Goal: Information Seeking & Learning: Learn about a topic

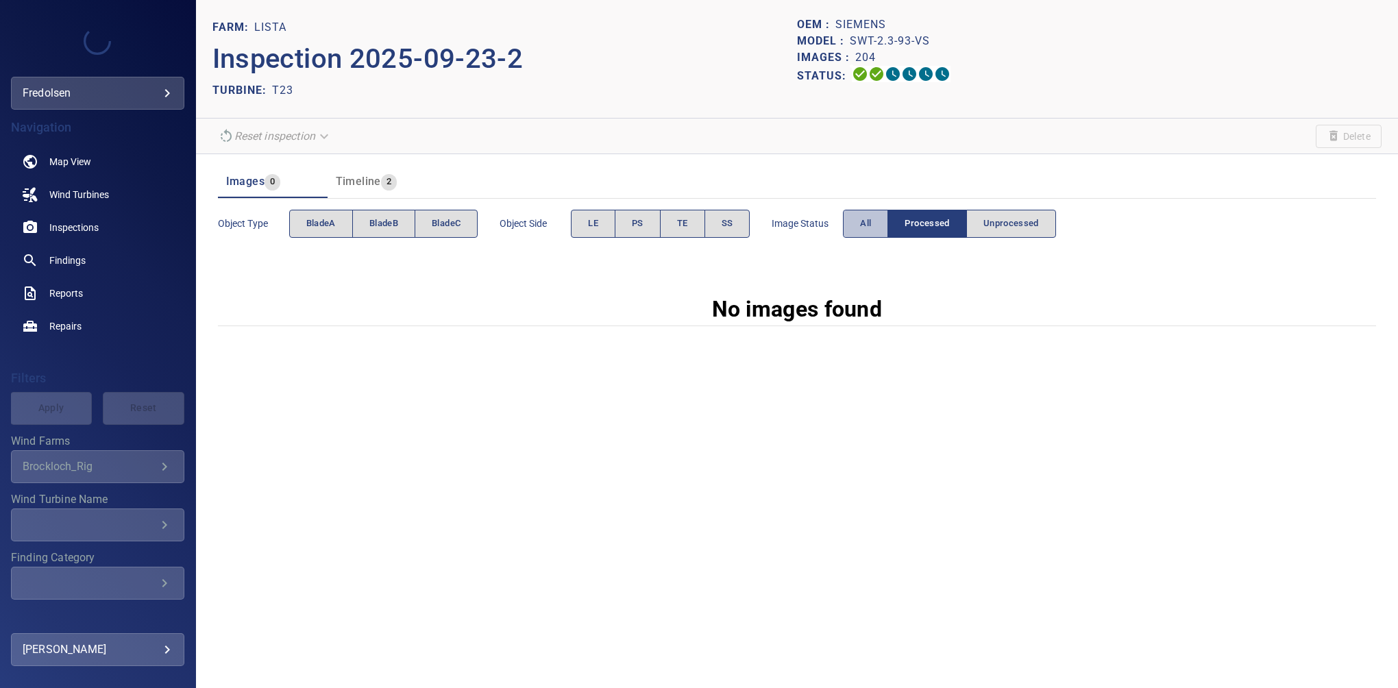
click at [869, 223] on span "All" at bounding box center [865, 224] width 11 height 16
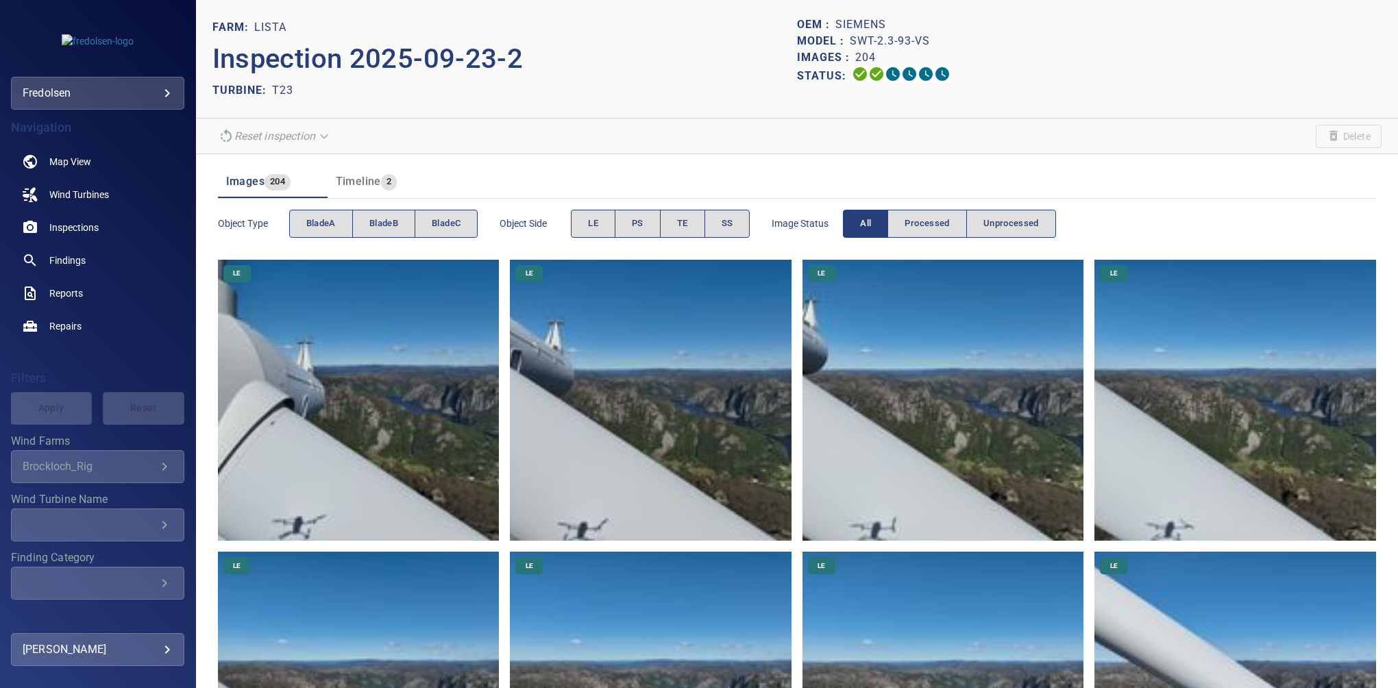
click at [971, 145] on section "Reset inspection Delete" at bounding box center [797, 137] width 1202 height 36
click at [1117, 187] on header "Images 204 Timeline 2" at bounding box center [797, 181] width 1158 height 33
click at [388, 228] on span "bladeB" at bounding box center [383, 224] width 29 height 16
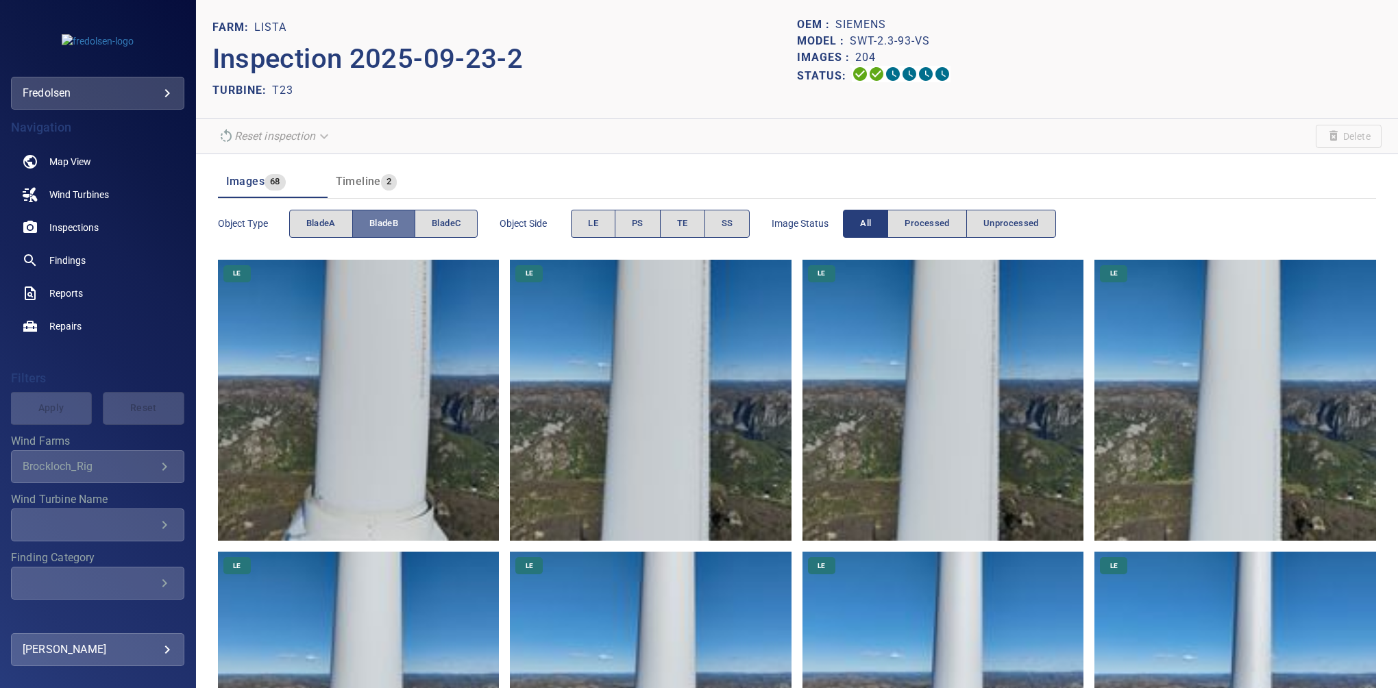
click at [388, 228] on span "bladeB" at bounding box center [383, 224] width 29 height 16
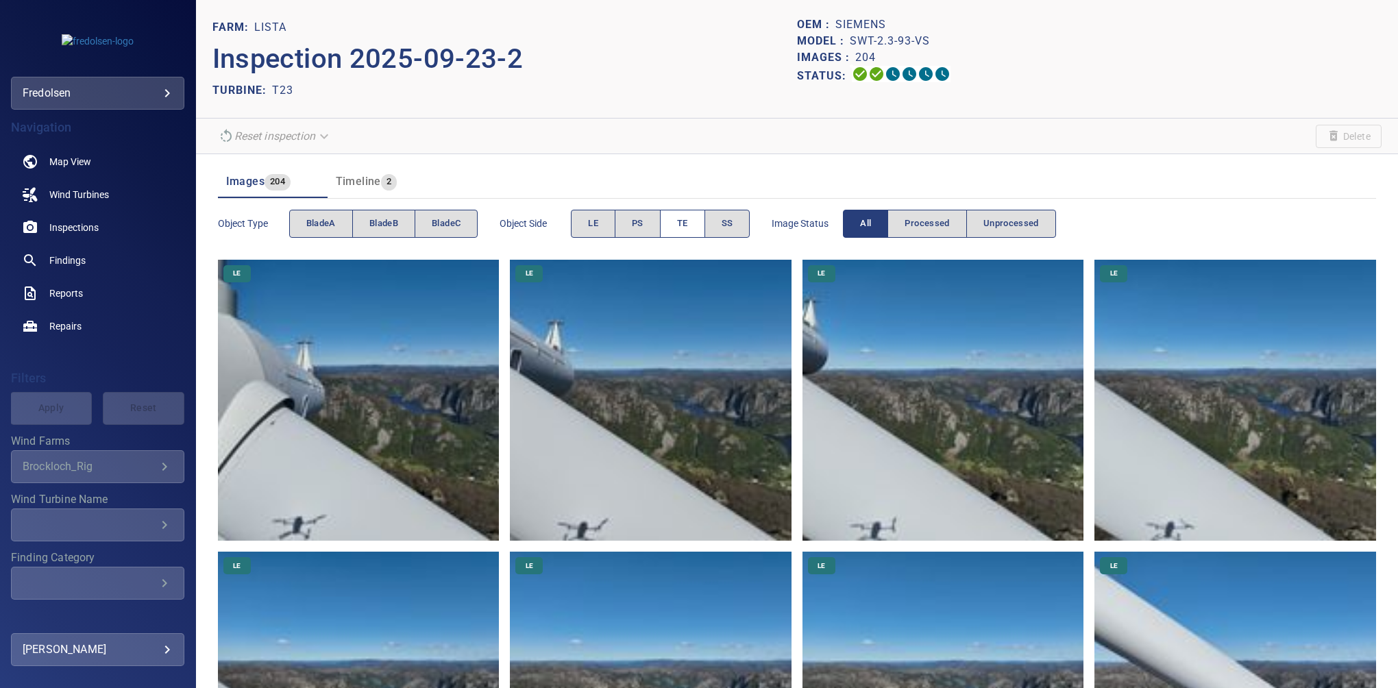
click at [692, 221] on button "TE" at bounding box center [682, 224] width 45 height 28
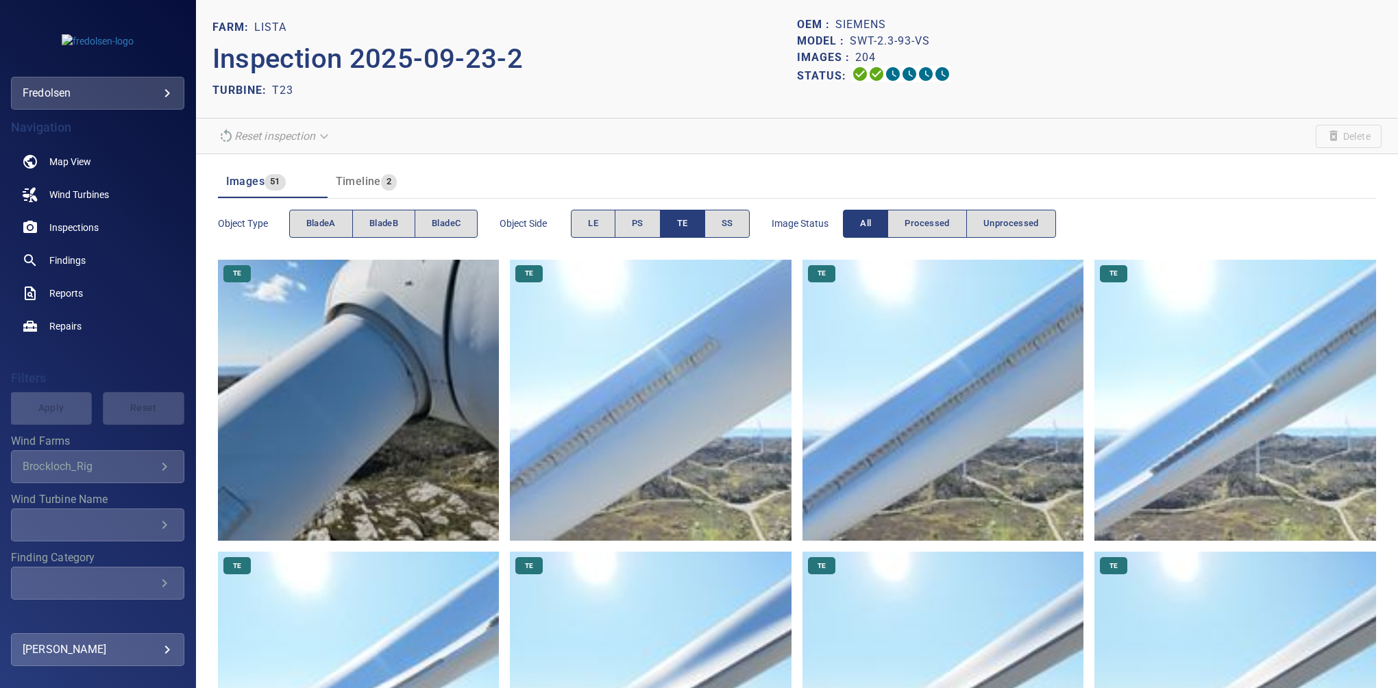
click at [697, 223] on button "TE" at bounding box center [682, 224] width 45 height 28
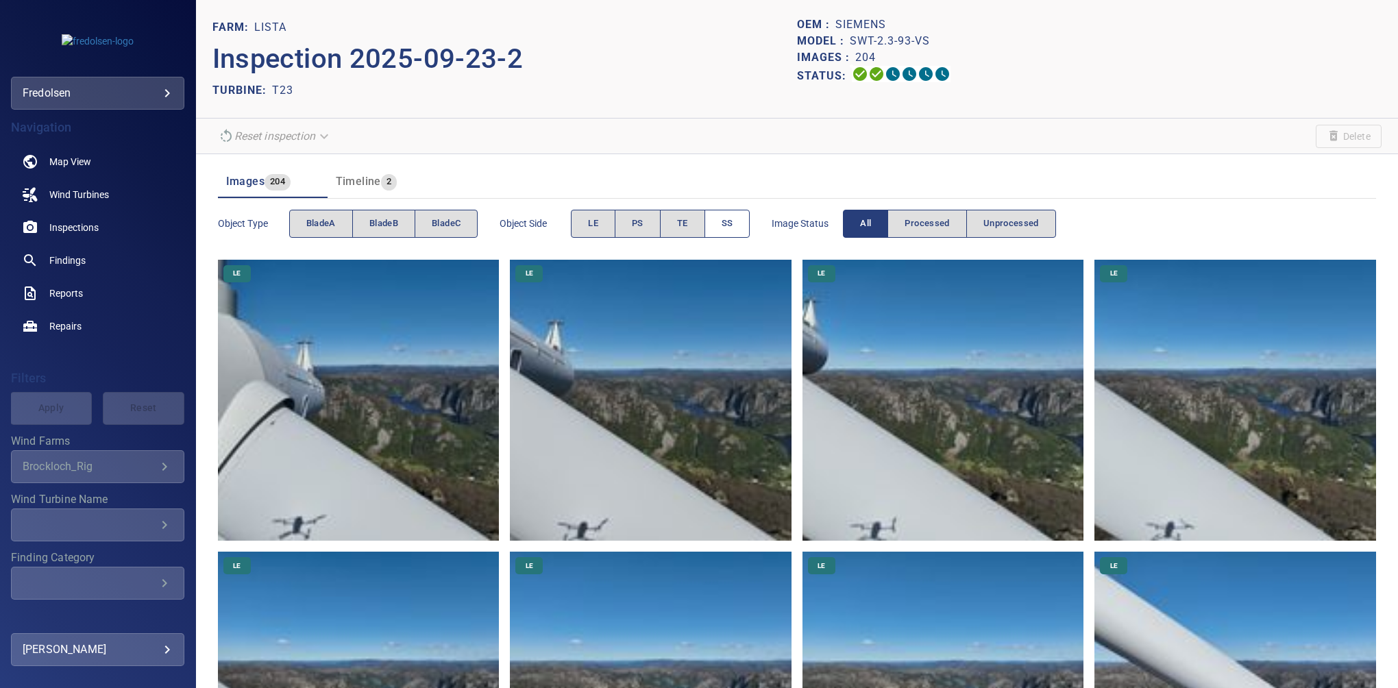
click at [714, 221] on button "SS" at bounding box center [727, 224] width 46 height 28
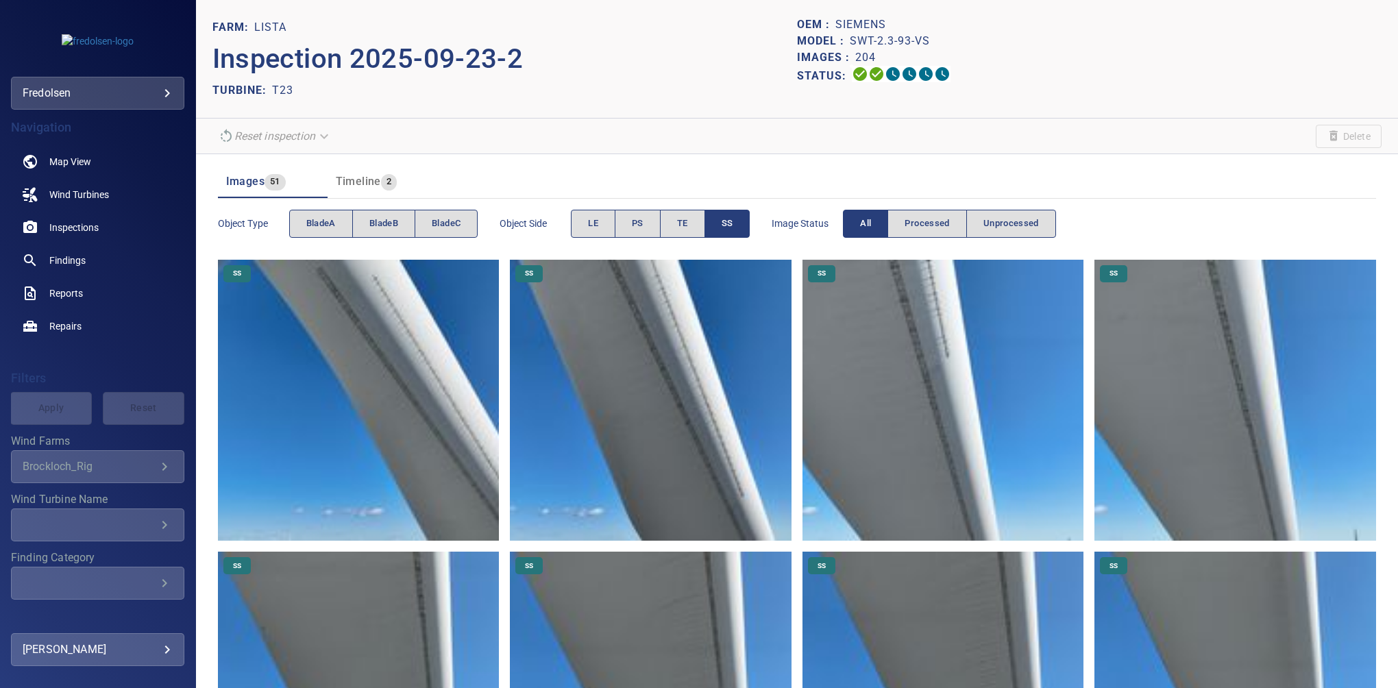
click at [361, 351] on img at bounding box center [359, 401] width 282 height 282
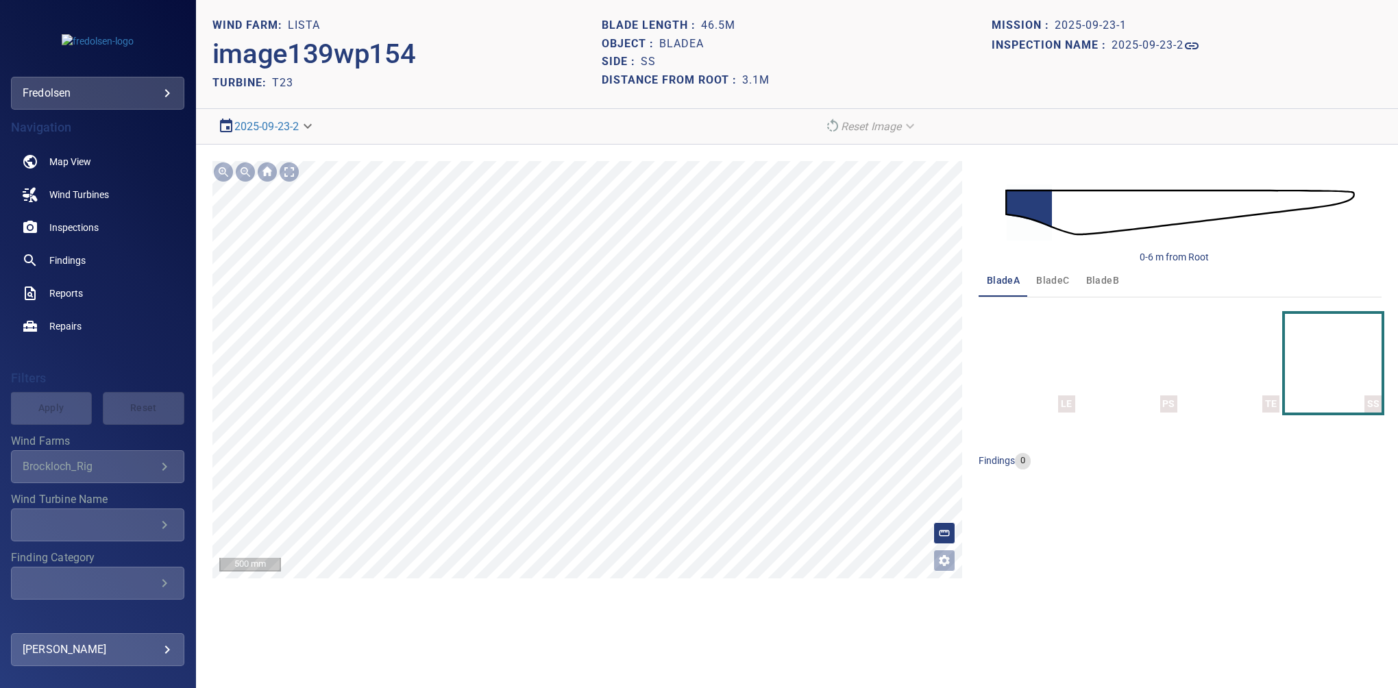
click at [628, 687] on html "**********" at bounding box center [699, 344] width 1398 height 688
click at [620, 633] on section "**********" at bounding box center [797, 344] width 1202 height 688
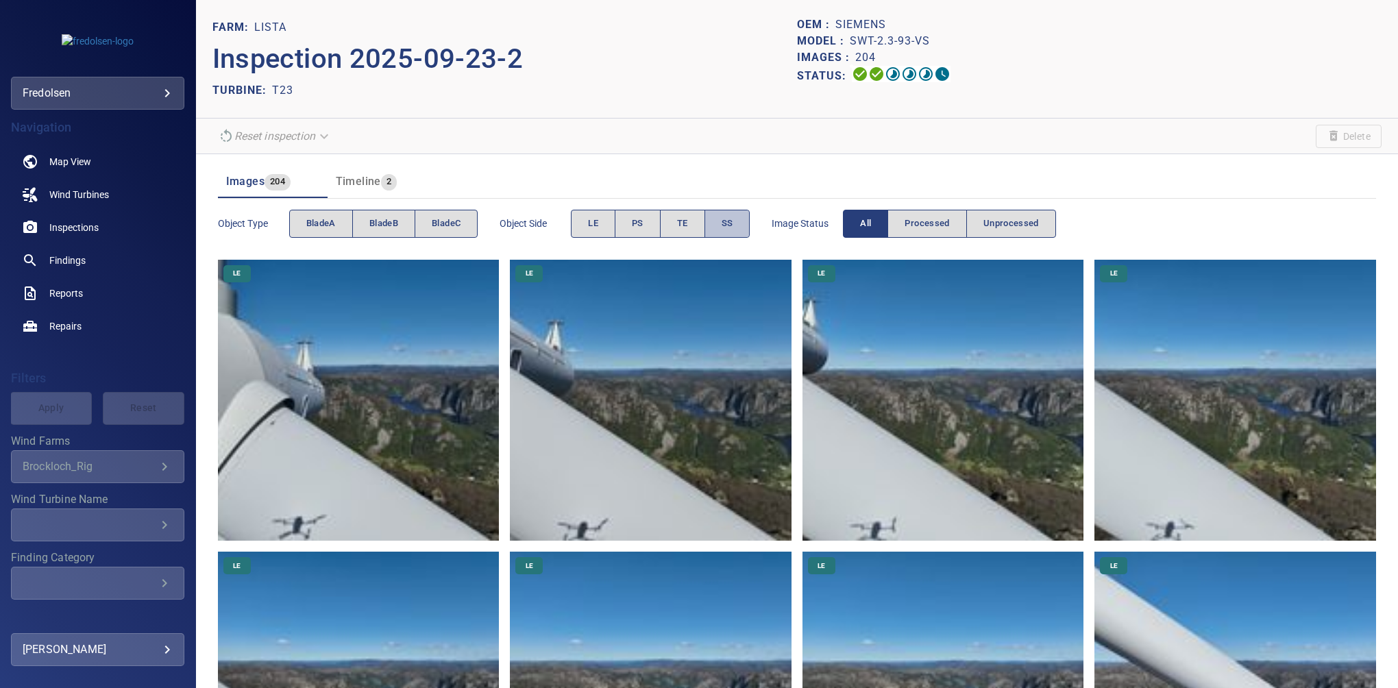
click at [721, 223] on span "SS" at bounding box center [727, 224] width 12 height 16
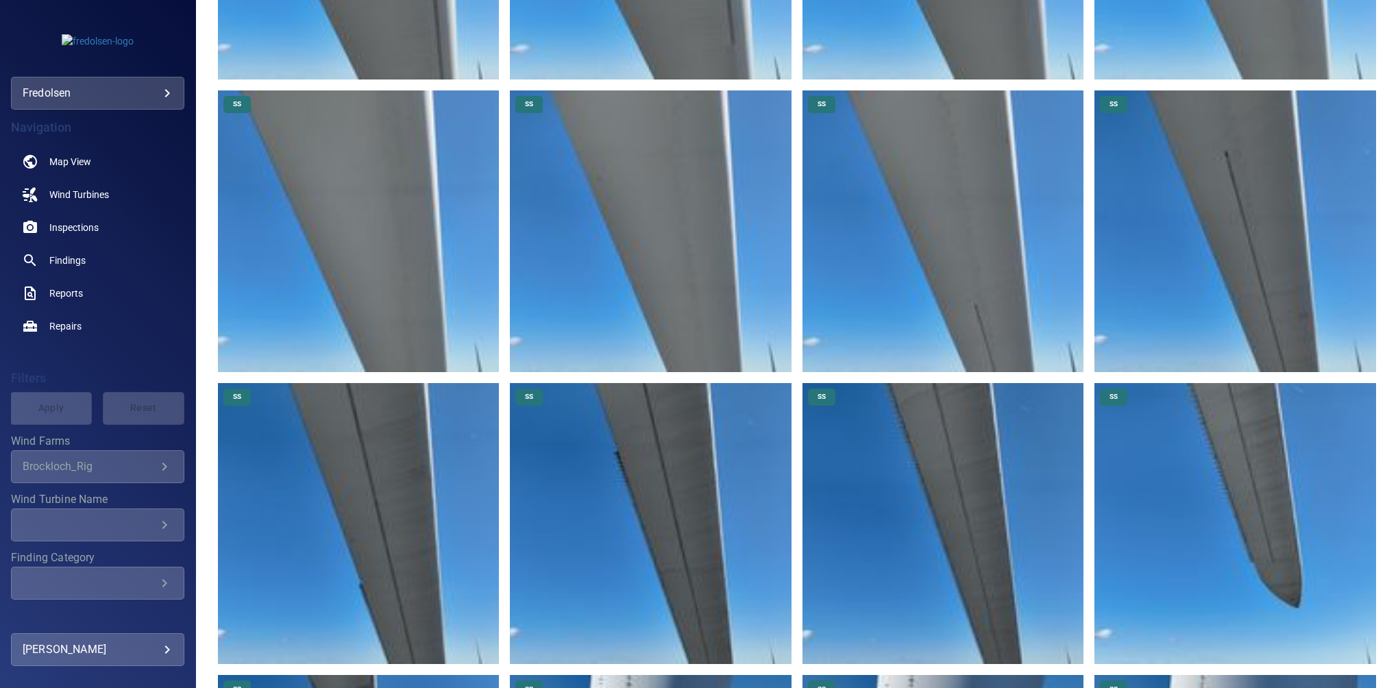
scroll to position [1311, 0]
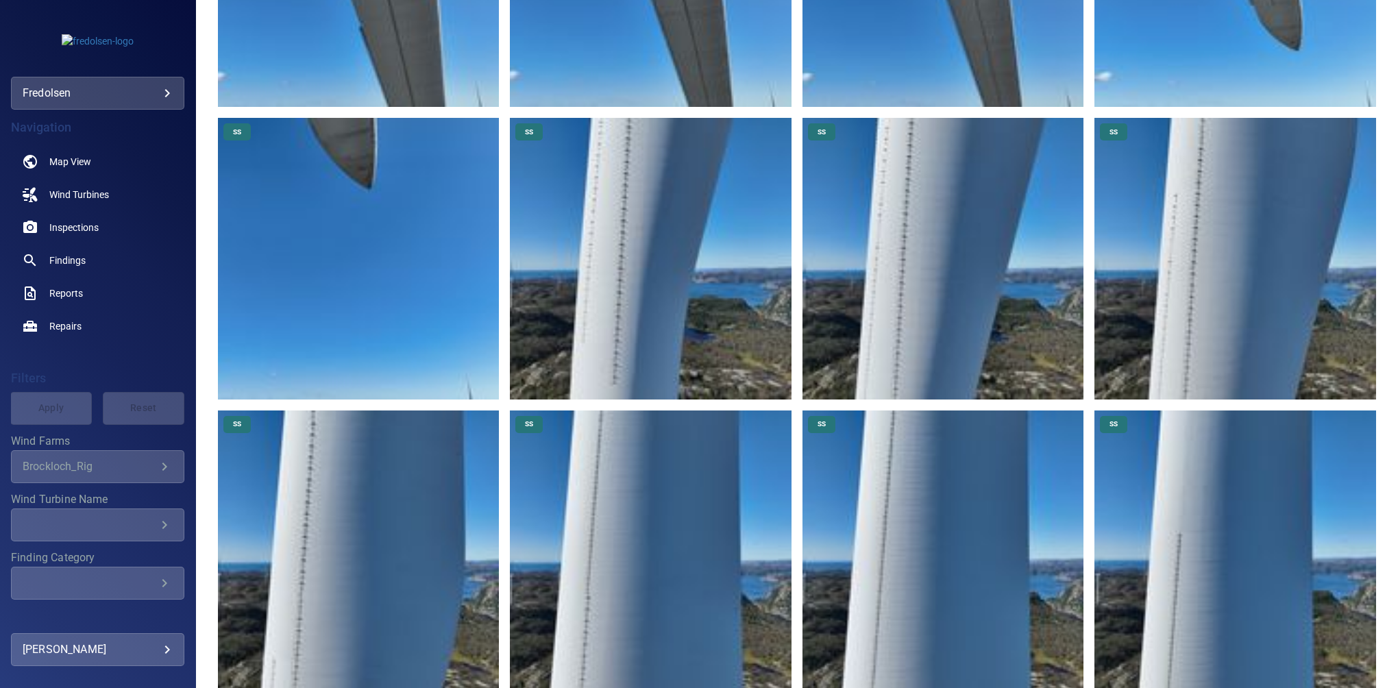
click at [630, 302] on img at bounding box center [651, 259] width 282 height 282
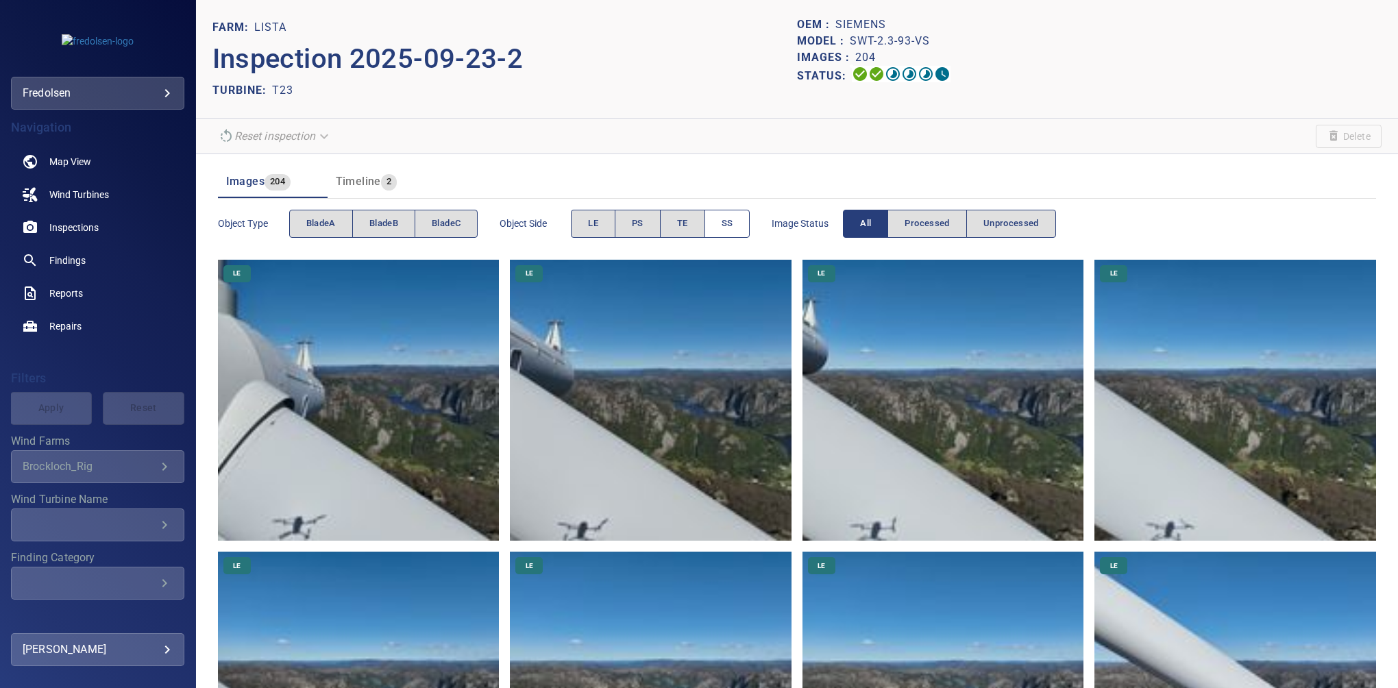
click at [723, 223] on span "SS" at bounding box center [727, 224] width 12 height 16
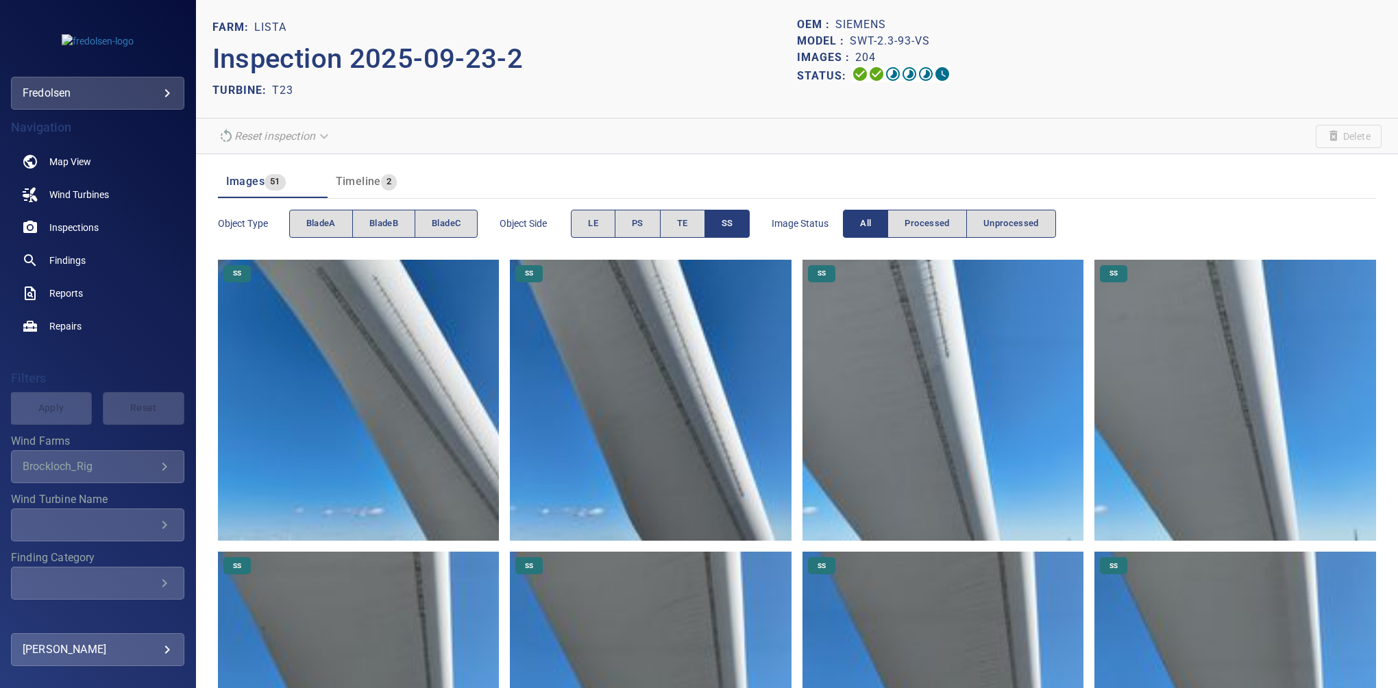
drag, startPoint x: 1078, startPoint y: 142, endPoint x: 1014, endPoint y: 185, distance: 77.1
click at [1078, 142] on section "Reset inspection Delete" at bounding box center [797, 137] width 1202 height 36
click at [345, 291] on img at bounding box center [359, 401] width 282 height 282
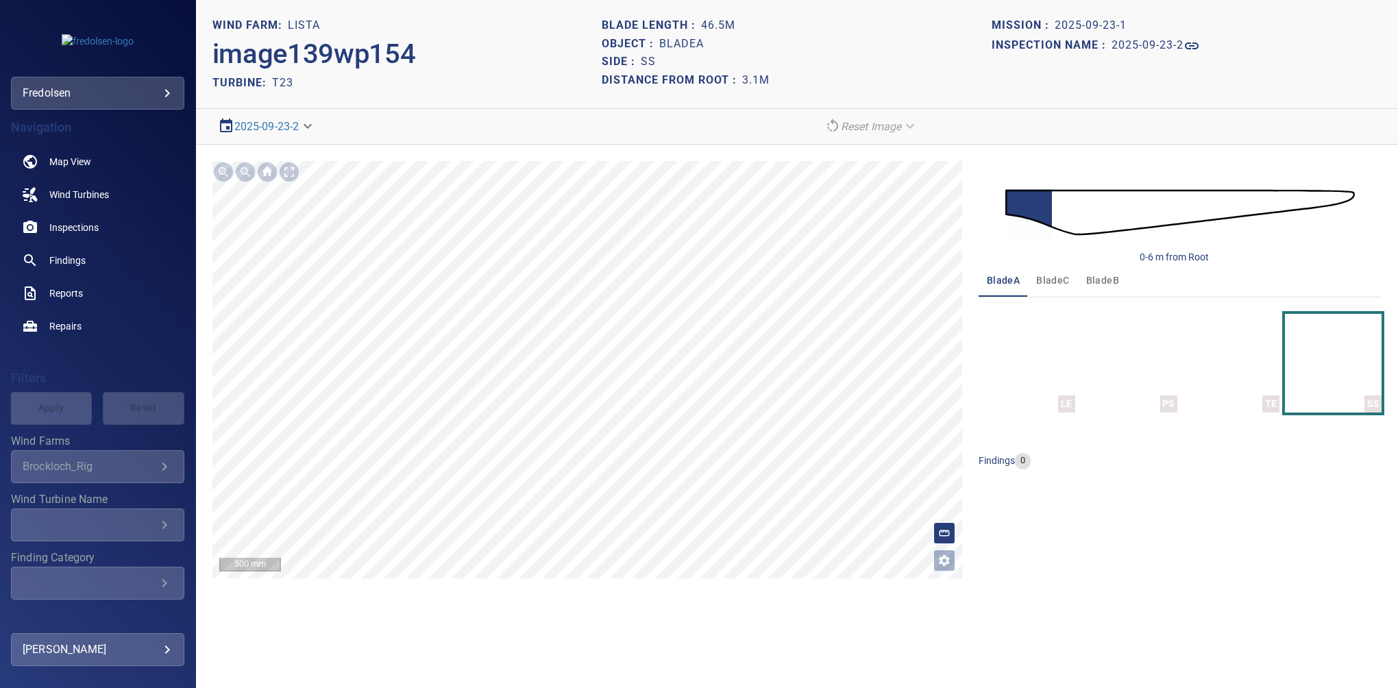
click at [551, 578] on div "**********" at bounding box center [797, 370] width 1202 height 450
click at [1112, 99] on header "WIND FARM: Lista image139wp154 TURBINE: T23 Blade length : 46.5m Object : blade…" at bounding box center [797, 54] width 1202 height 109
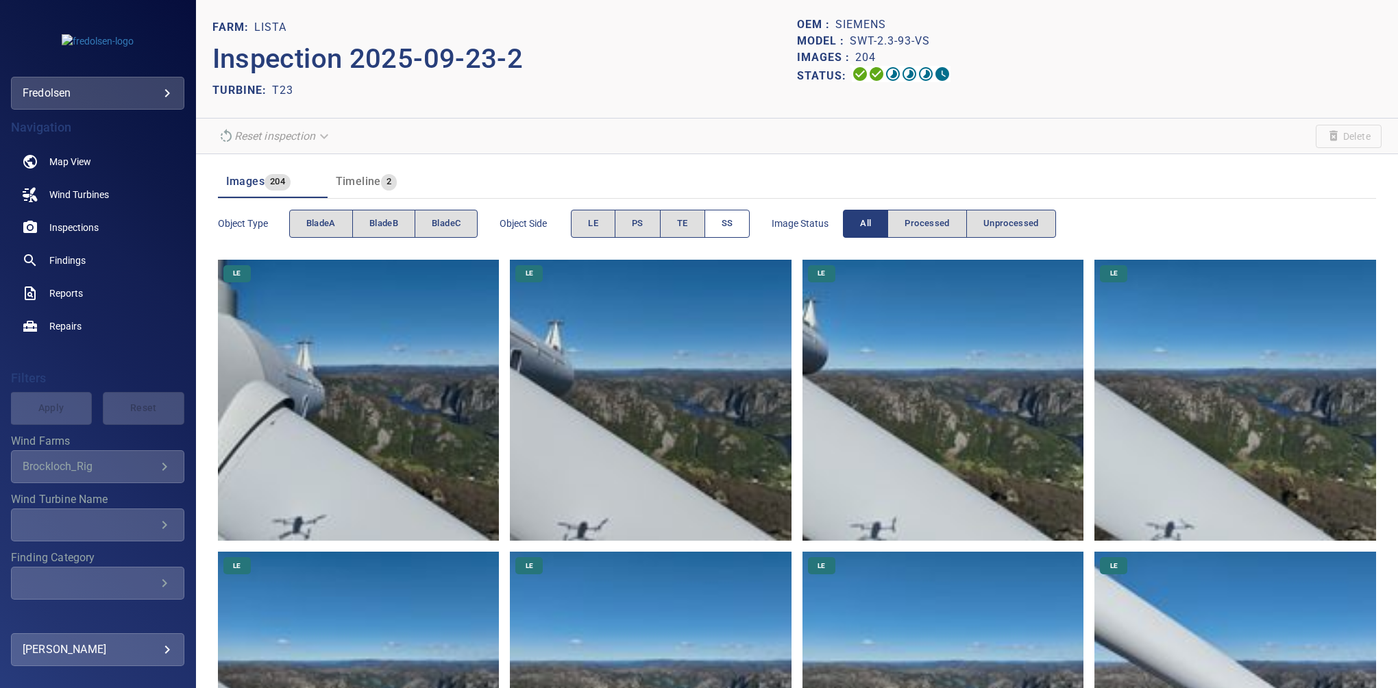
click at [716, 219] on button "SS" at bounding box center [727, 224] width 46 height 28
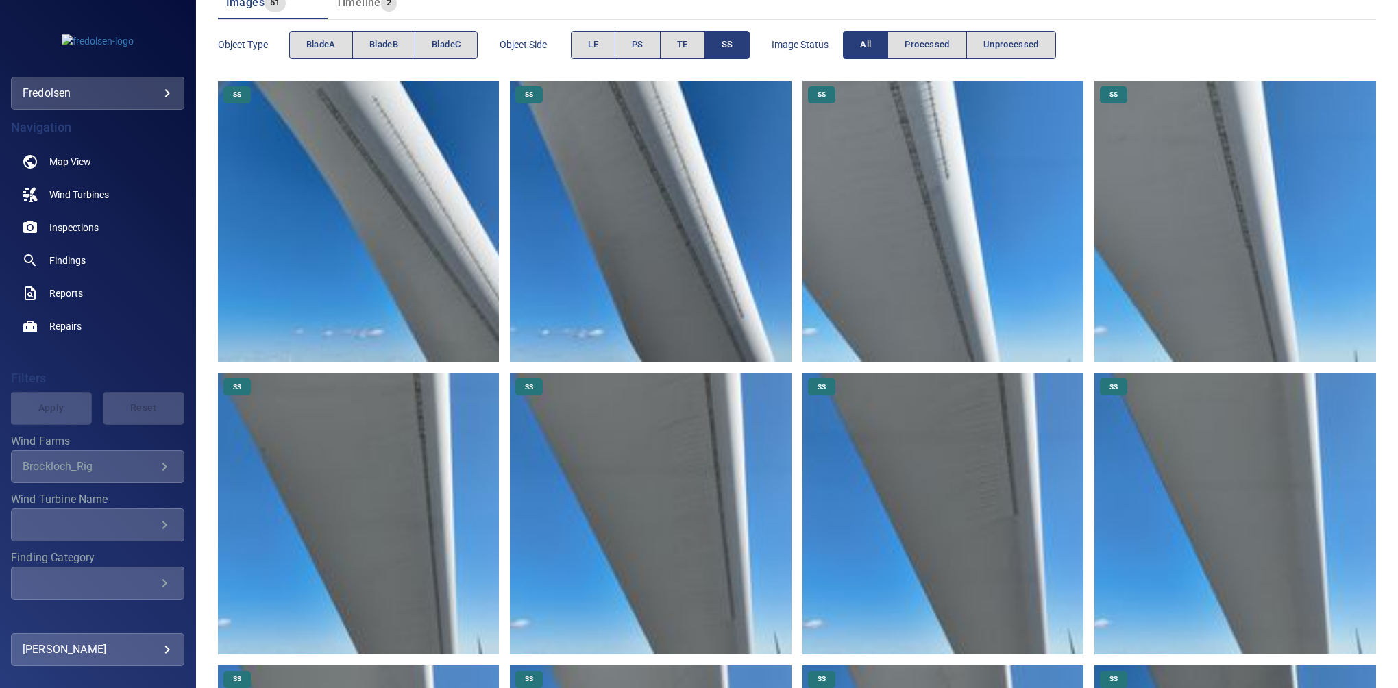
scroll to position [60, 0]
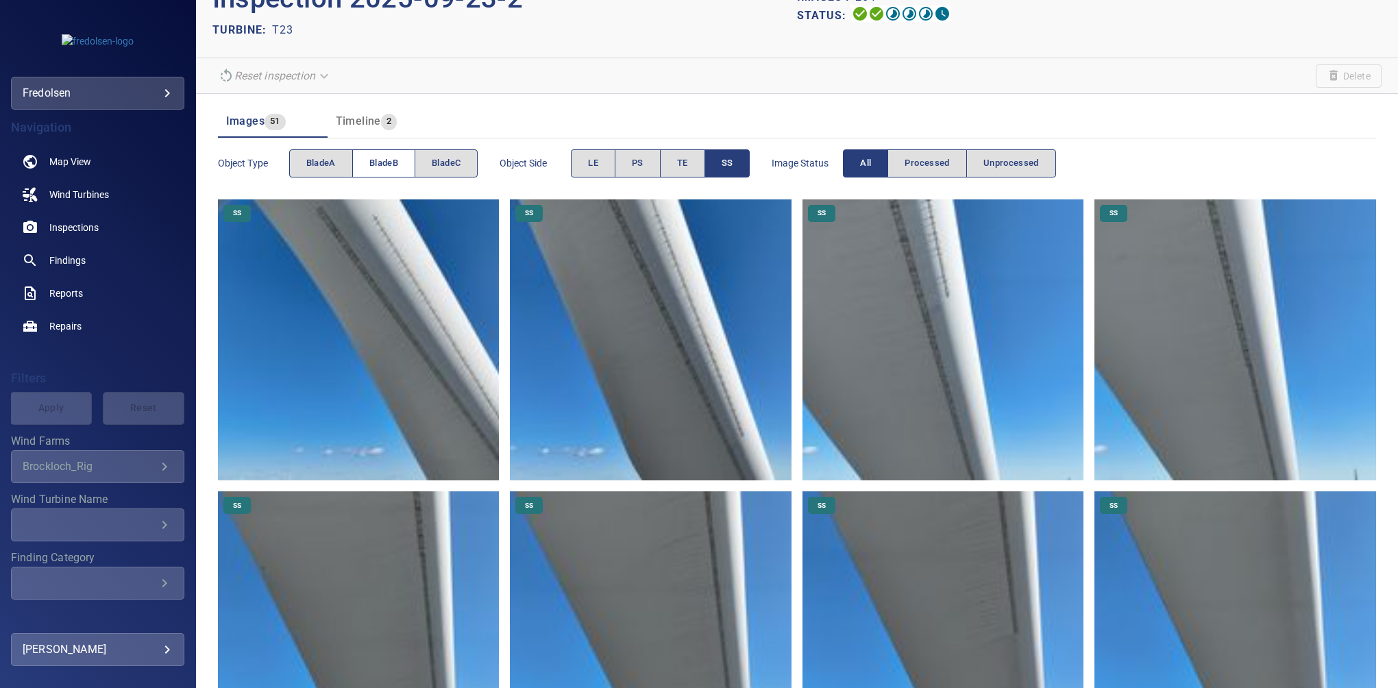
click at [367, 169] on button "bladeB" at bounding box center [383, 163] width 63 height 28
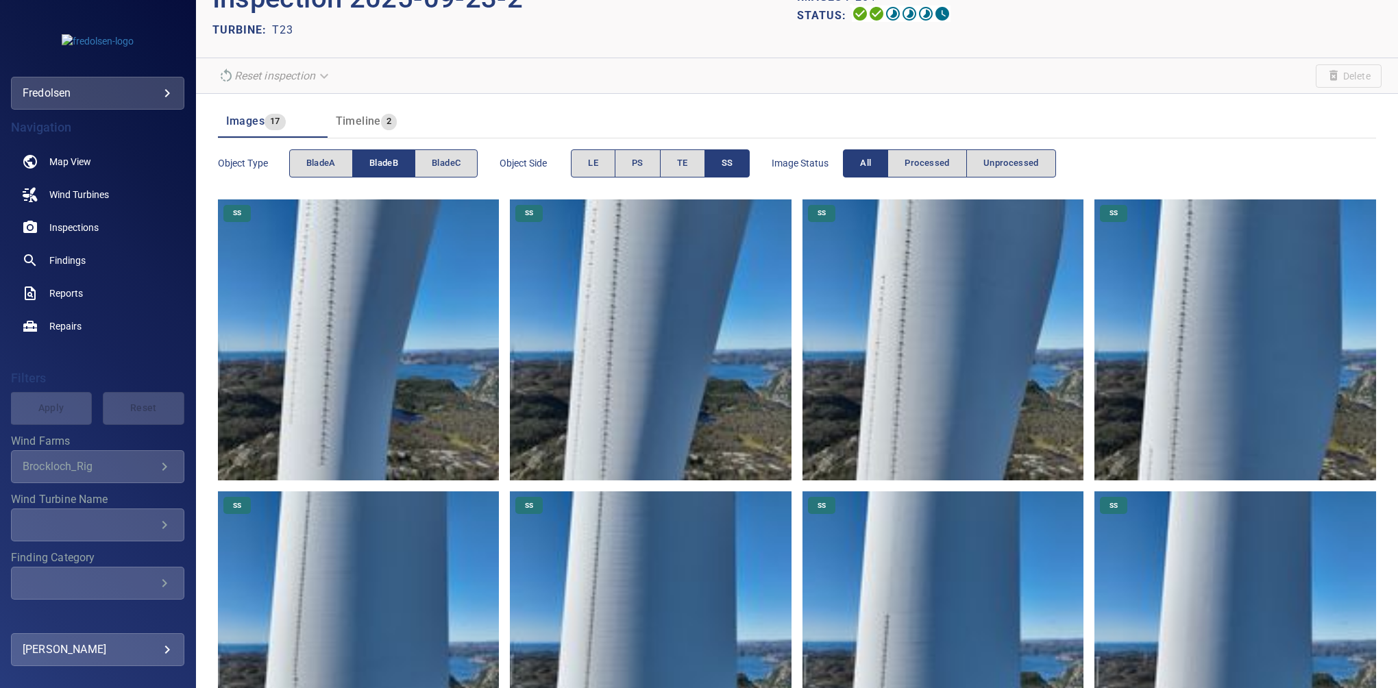
click at [315, 395] on img at bounding box center [359, 340] width 282 height 282
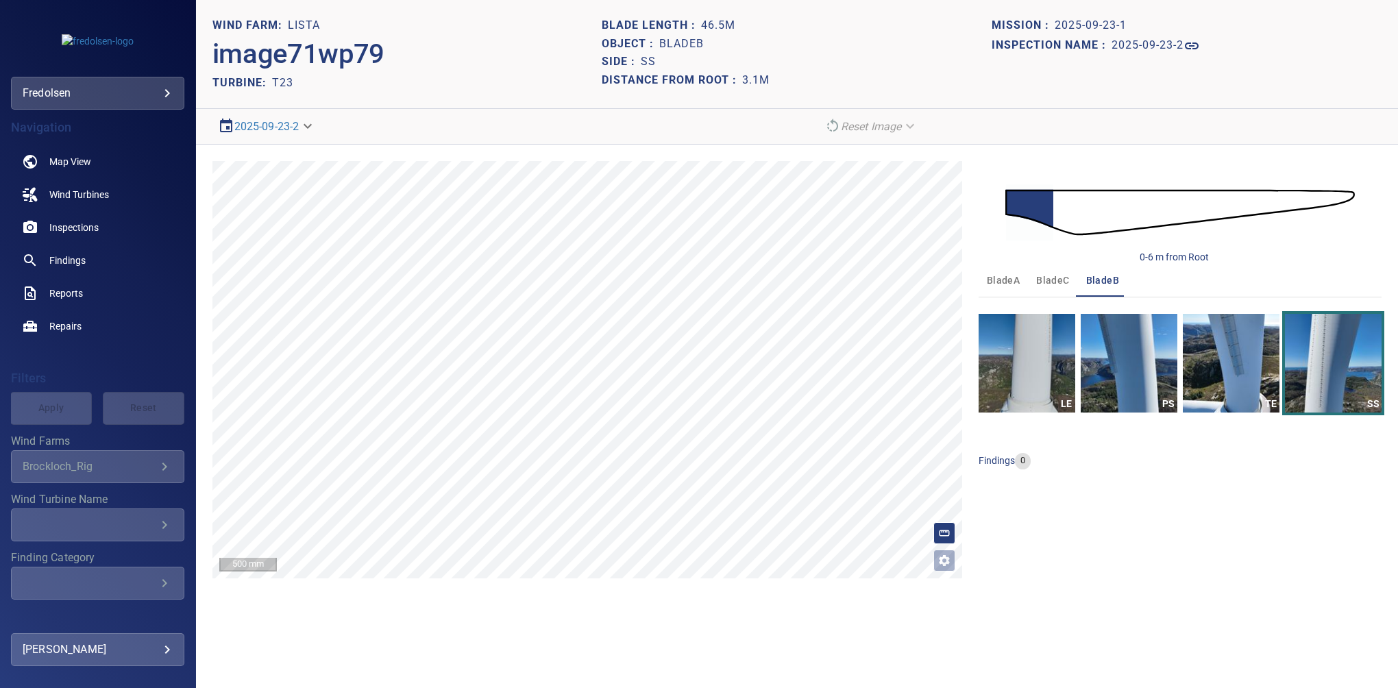
drag, startPoint x: 1121, startPoint y: 135, endPoint x: 1038, endPoint y: 130, distance: 83.0
click at [1121, 135] on div "Reset Image" at bounding box center [1100, 126] width 562 height 24
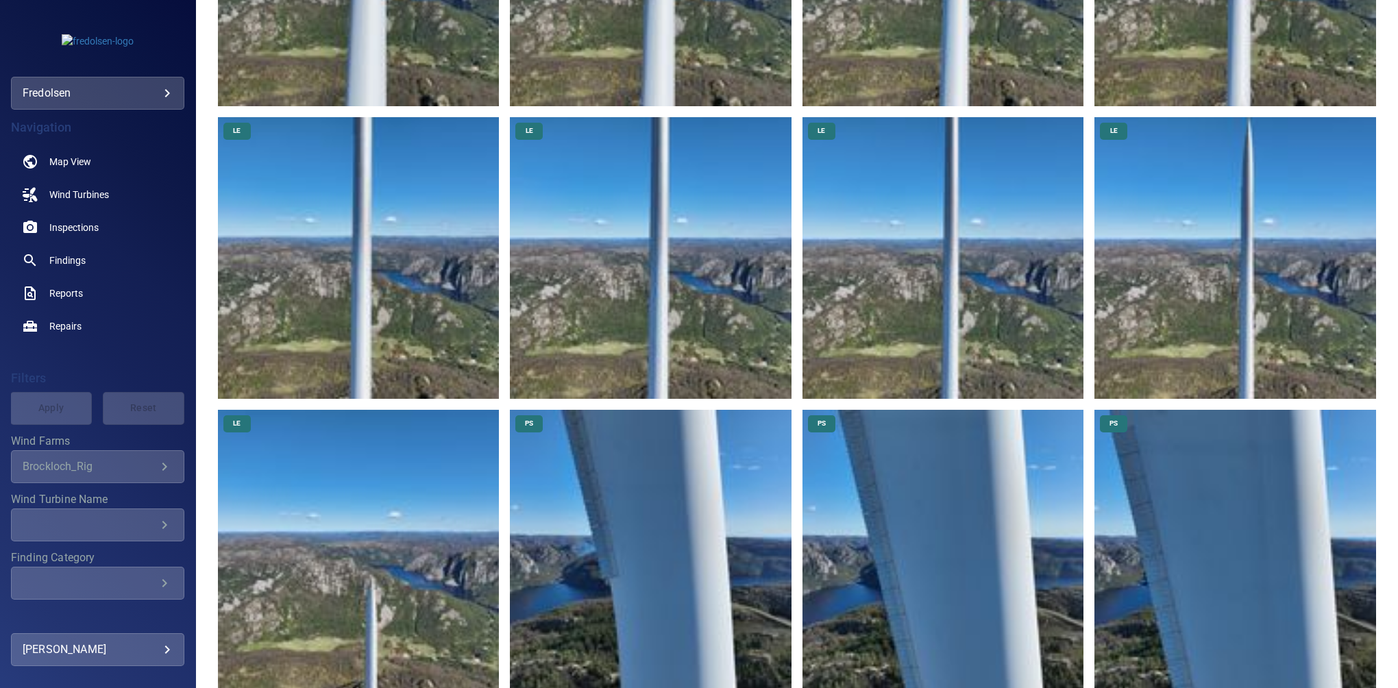
scroll to position [6037, 0]
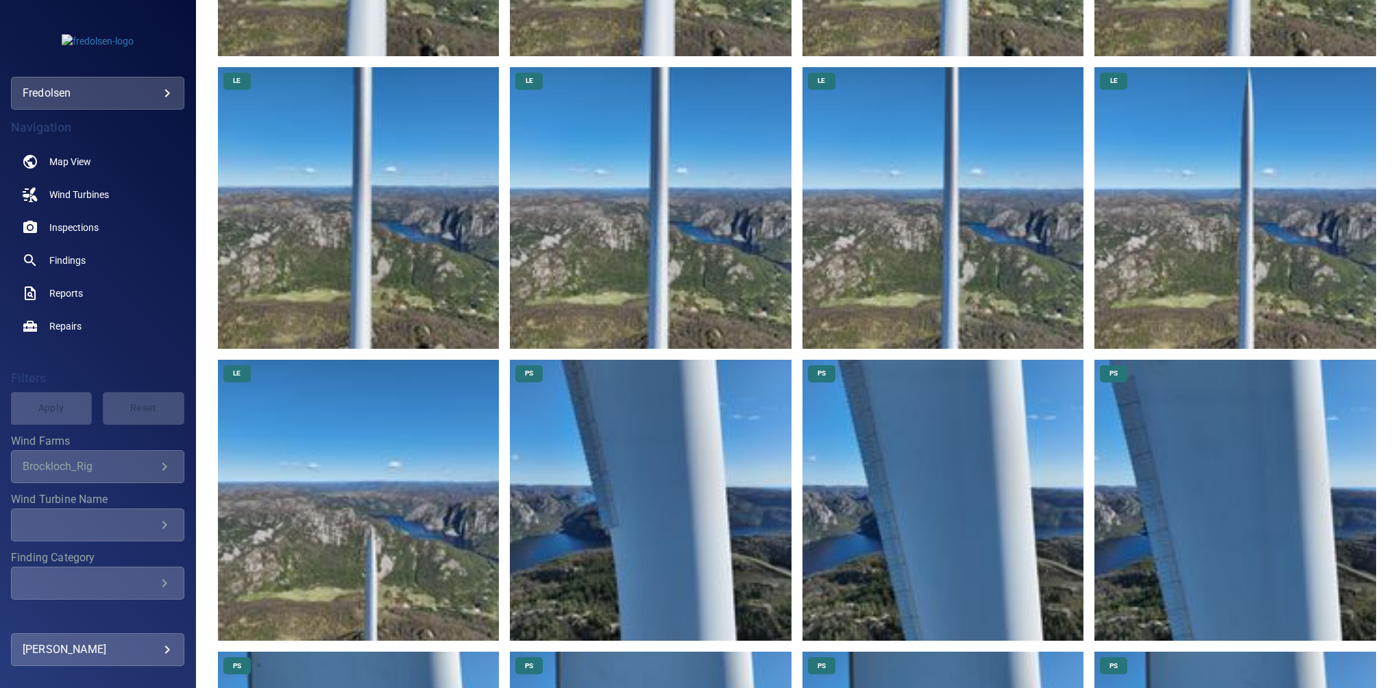
click at [649, 403] on img at bounding box center [651, 501] width 282 height 282
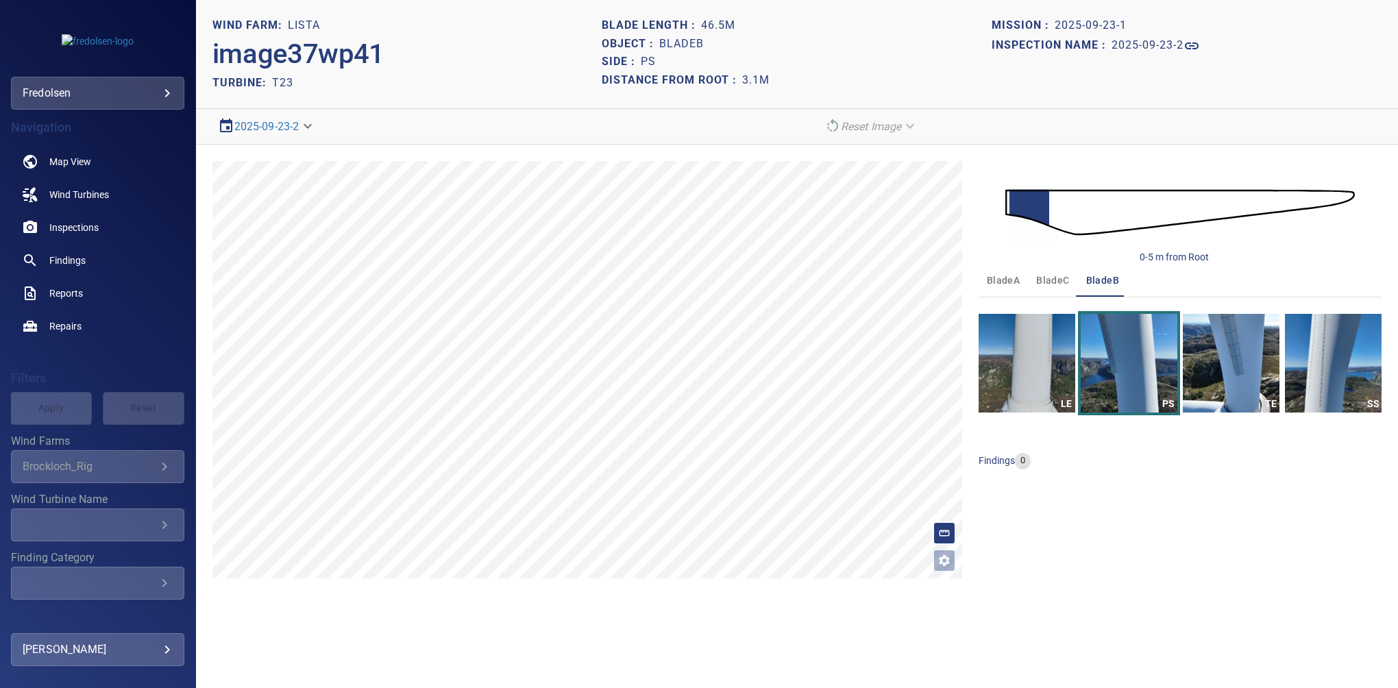
click at [1169, 477] on ul at bounding box center [1179, 474] width 403 height 11
click at [1225, 552] on div "0-5 m from Root bladeA bladeC bladeB LE PS TE SS findings 0" at bounding box center [1179, 369] width 403 height 417
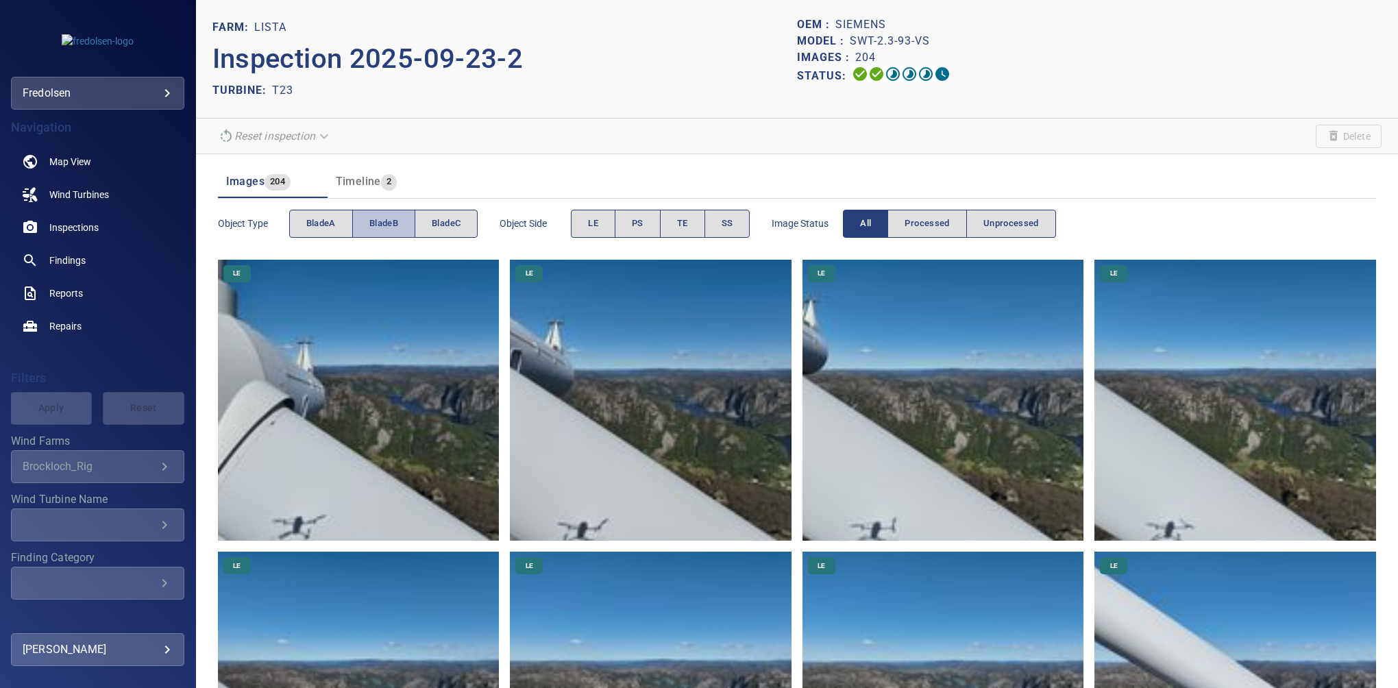
click at [371, 228] on button "bladeB" at bounding box center [383, 224] width 63 height 28
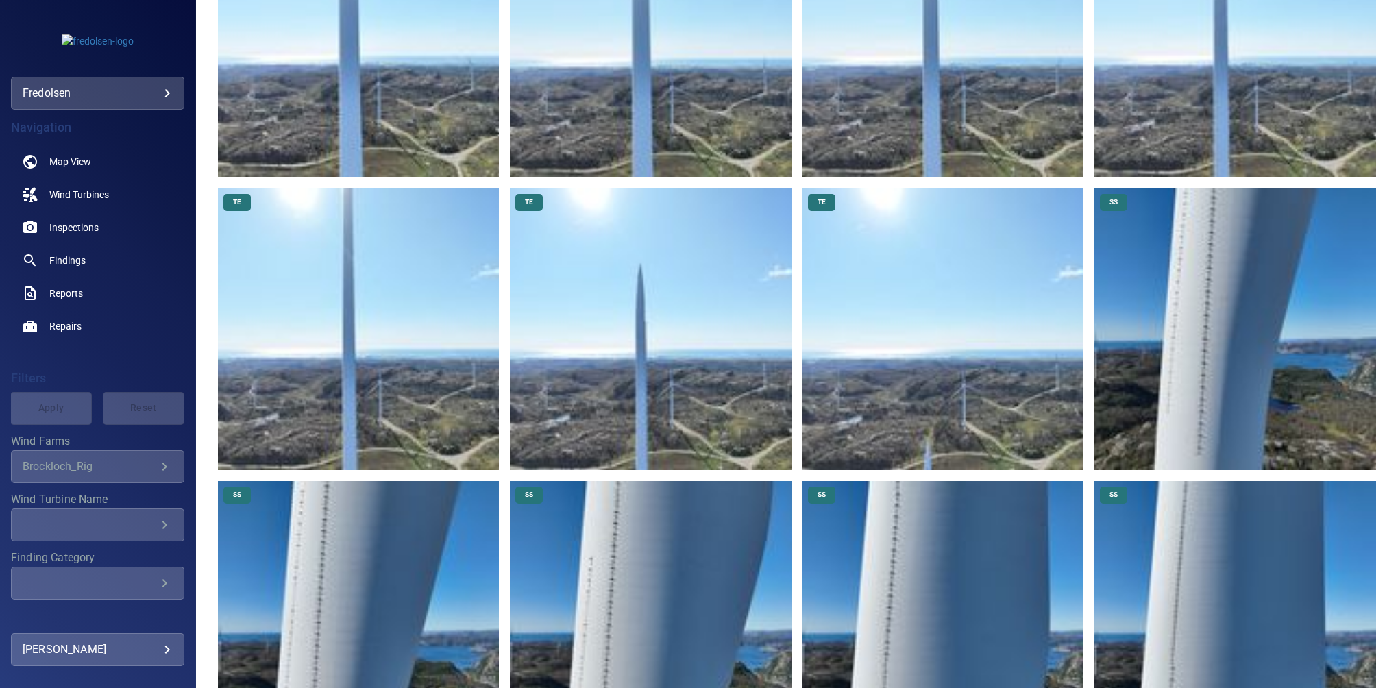
scroll to position [3561, 0]
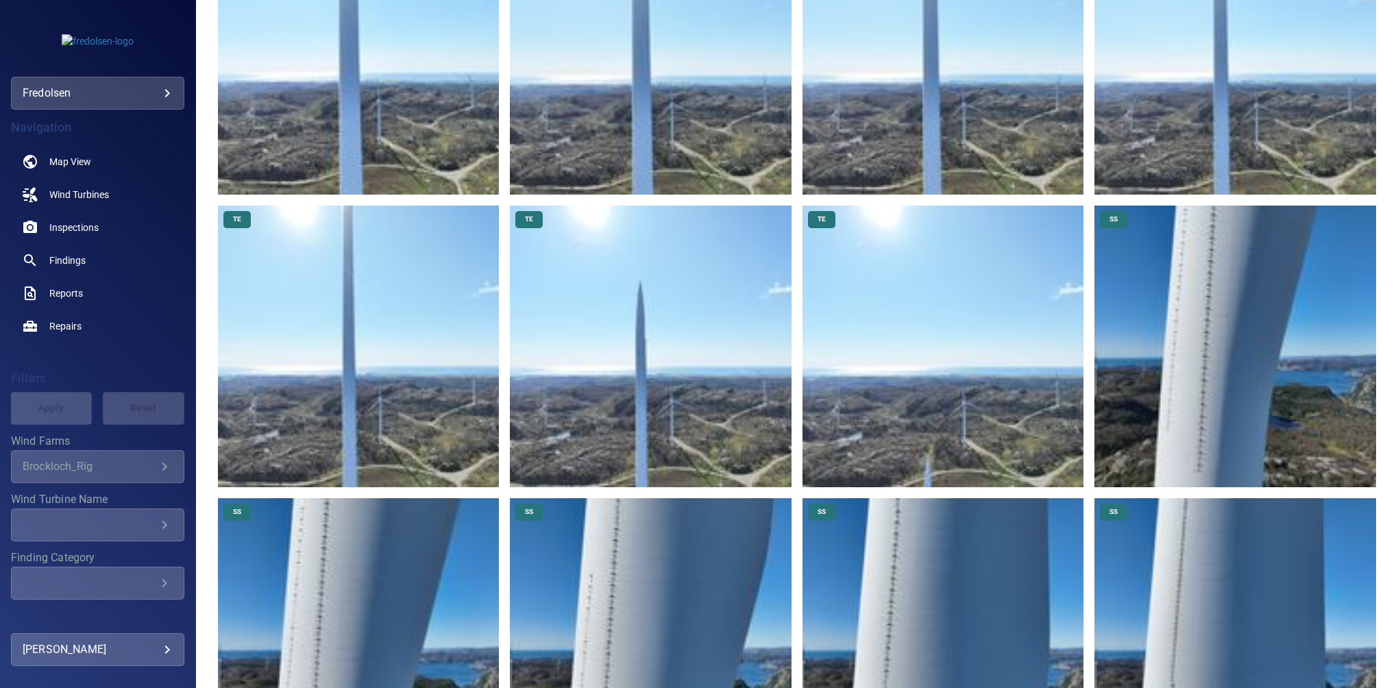
click at [1210, 386] on img at bounding box center [1235, 347] width 282 height 282
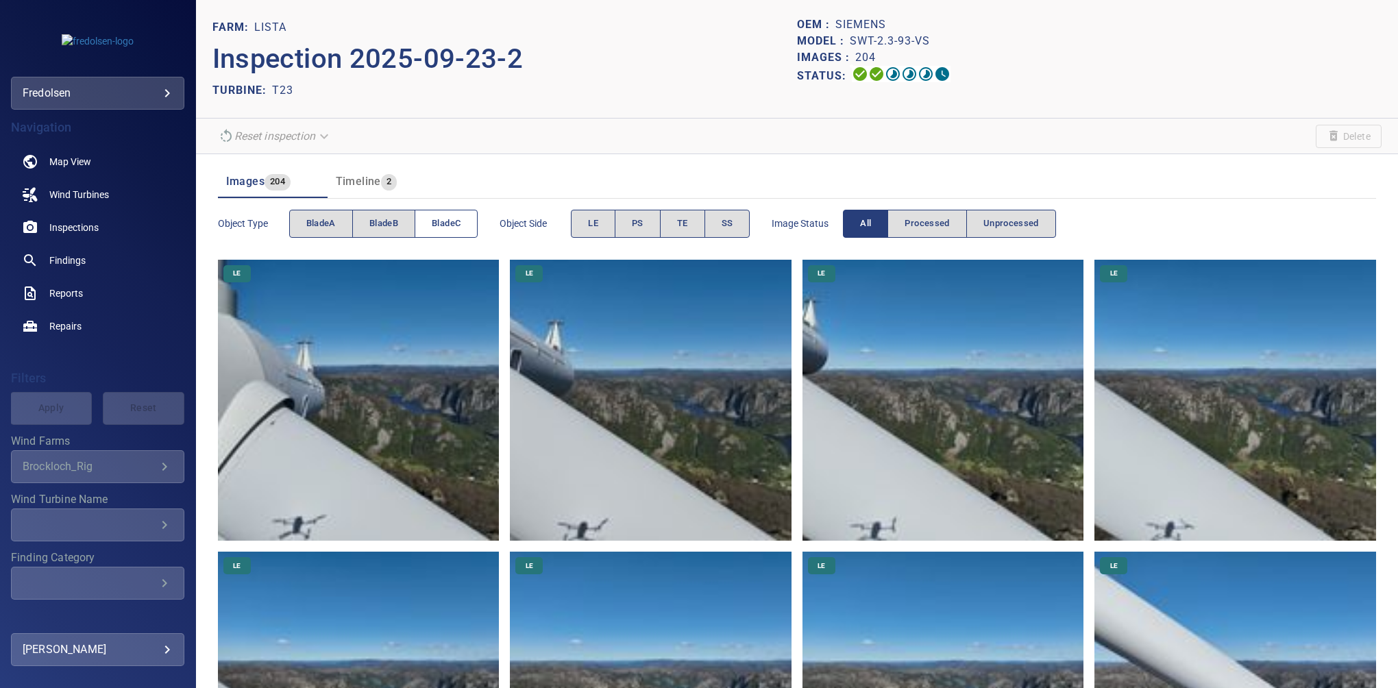
click at [460, 223] on span "bladeC" at bounding box center [446, 224] width 29 height 16
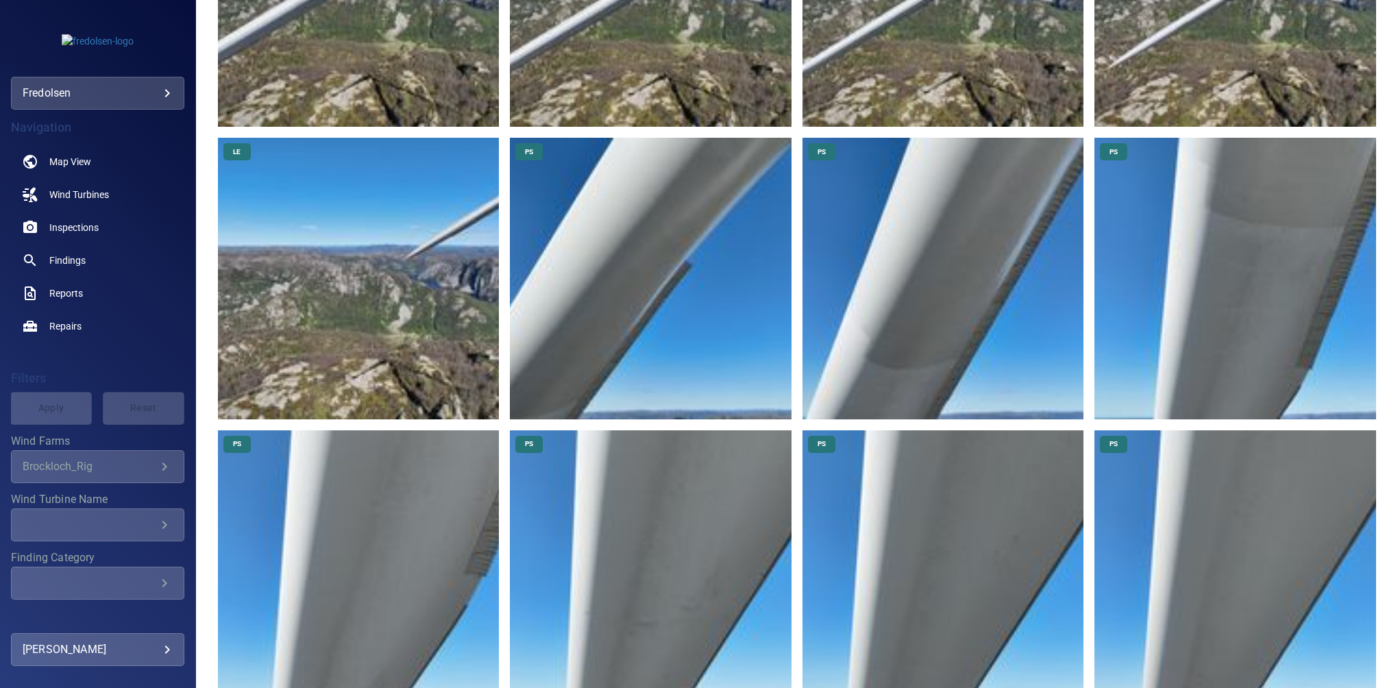
scroll to position [1591, 0]
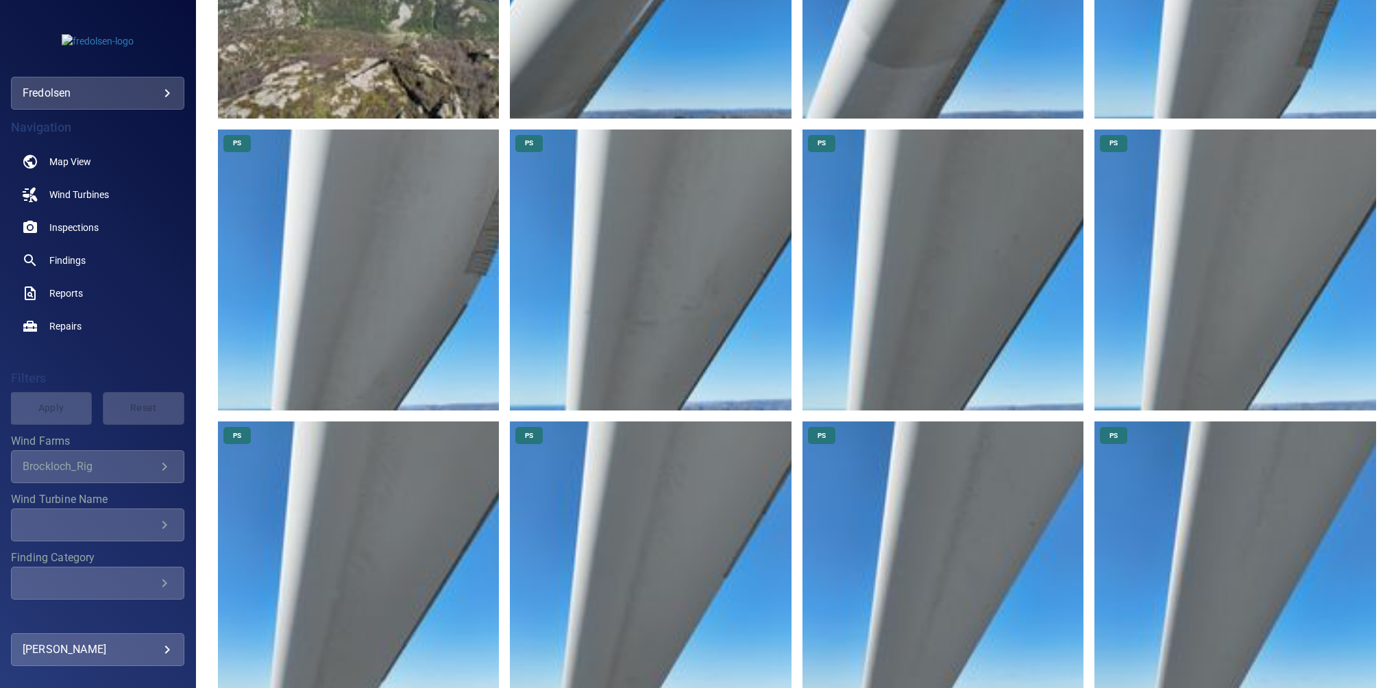
click at [326, 254] on img at bounding box center [359, 270] width 282 height 282
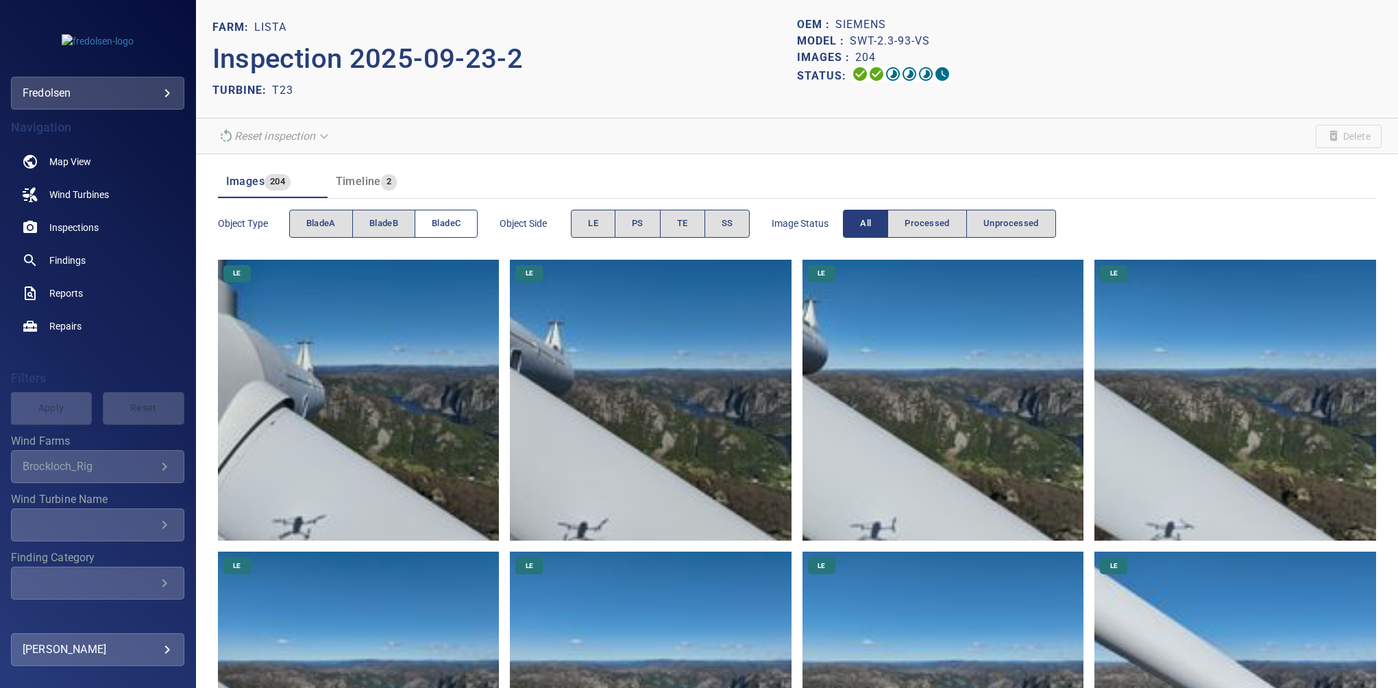
click at [453, 223] on span "bladeC" at bounding box center [446, 224] width 29 height 16
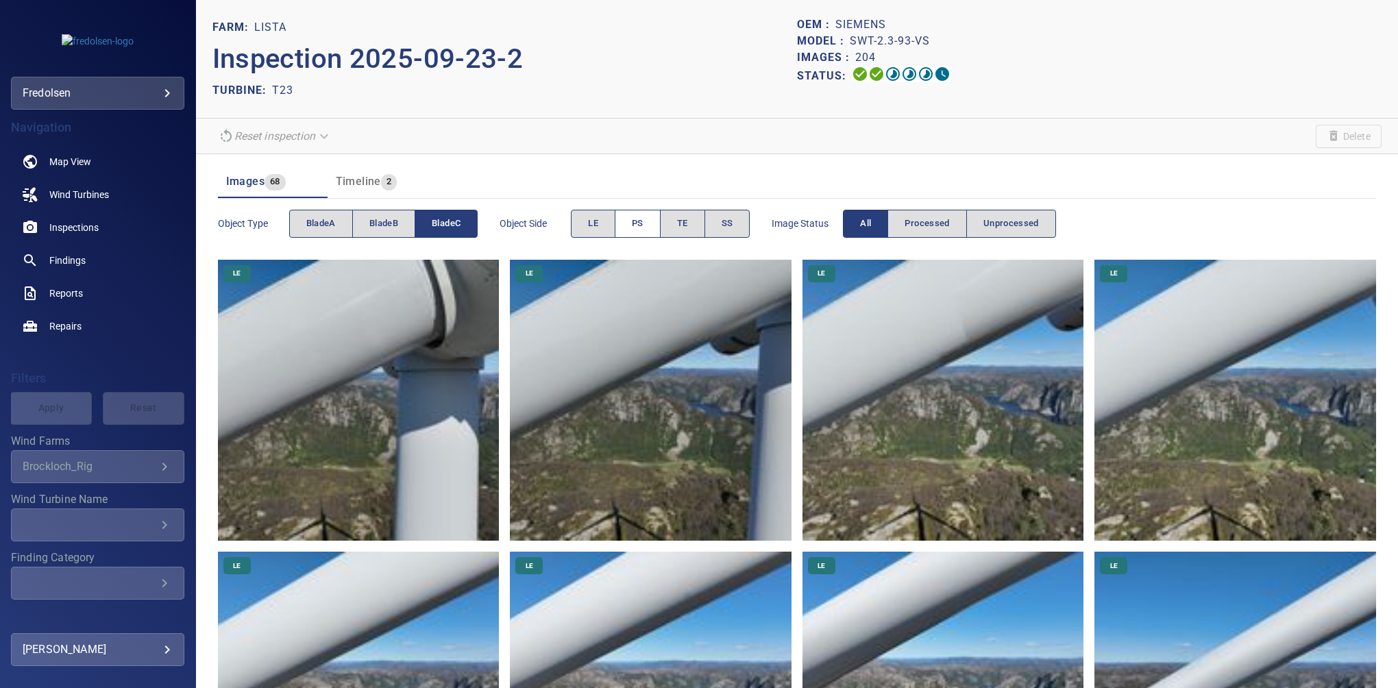
click at [639, 230] on span "PS" at bounding box center [638, 224] width 12 height 16
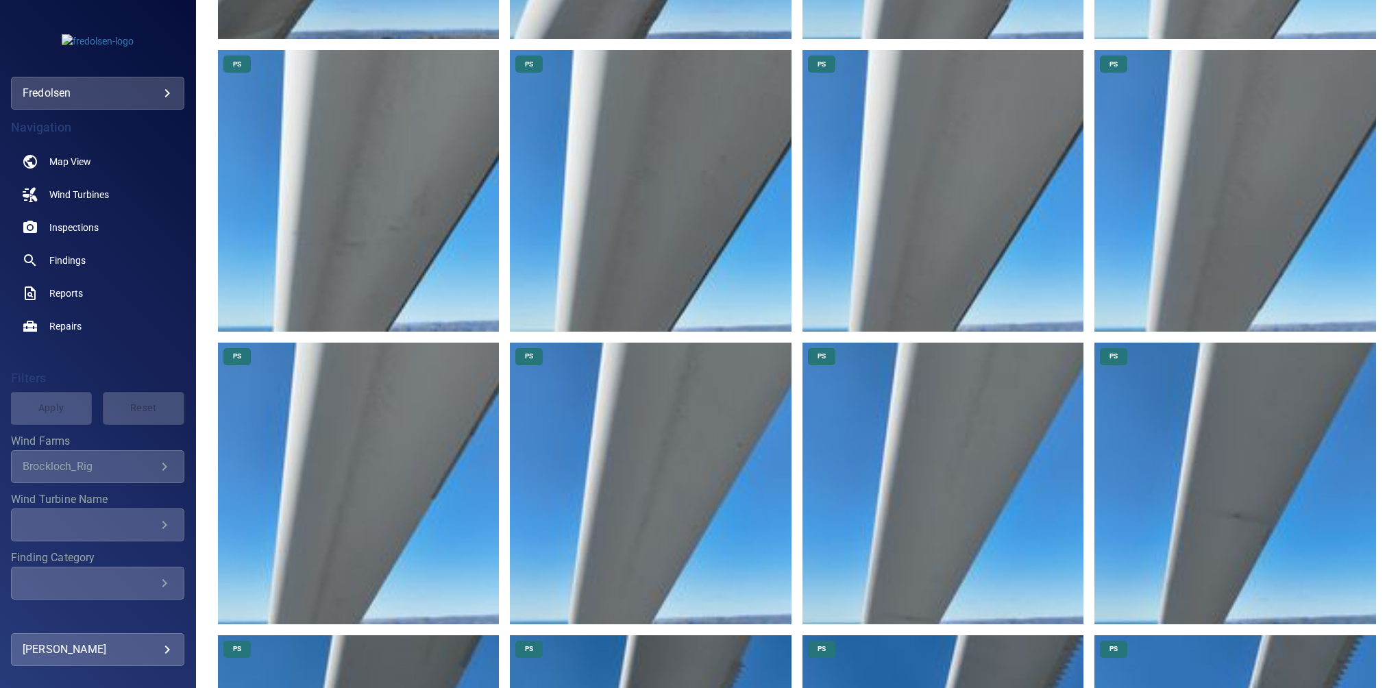
scroll to position [184, 0]
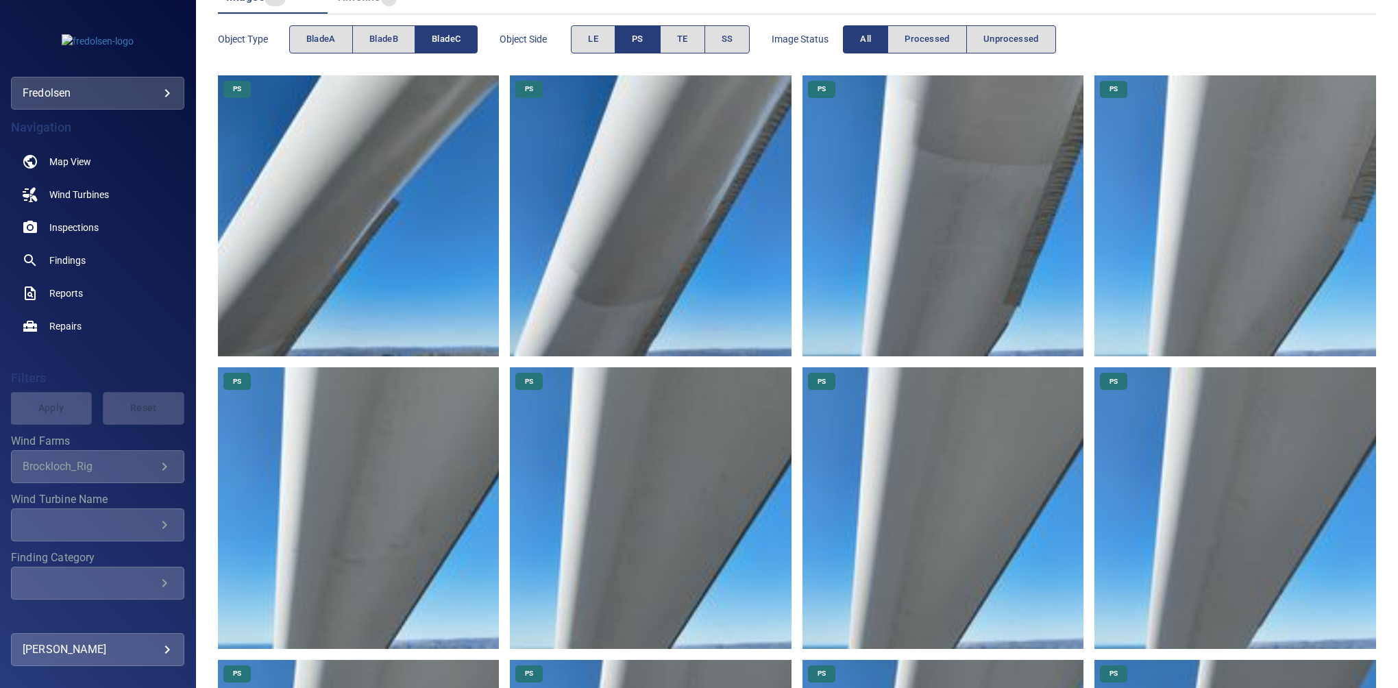
click at [275, 227] on img at bounding box center [359, 216] width 282 height 282
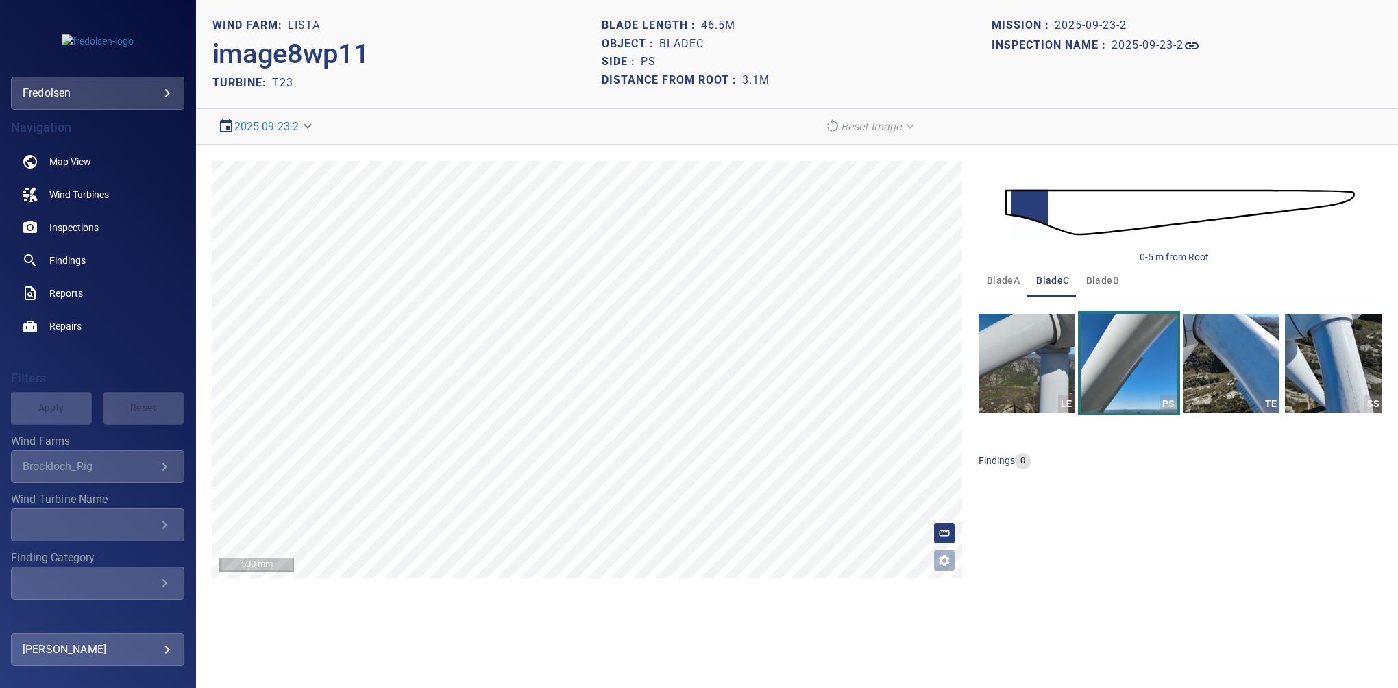
click at [1097, 535] on div "0-5 m from Root bladeA bladeC bladeB LE PS TE SS findings 0" at bounding box center [1179, 369] width 403 height 417
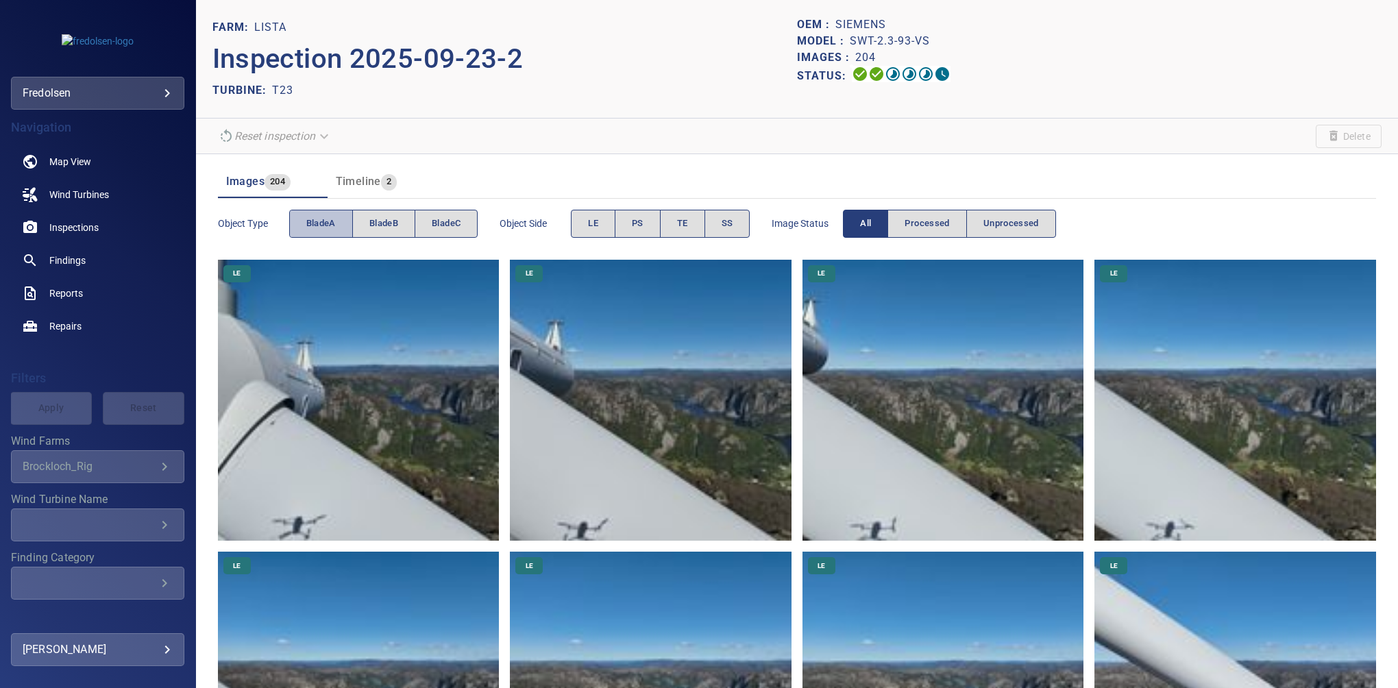
click at [333, 227] on span "bladeA" at bounding box center [320, 224] width 29 height 16
click at [723, 223] on span "SS" at bounding box center [727, 224] width 12 height 16
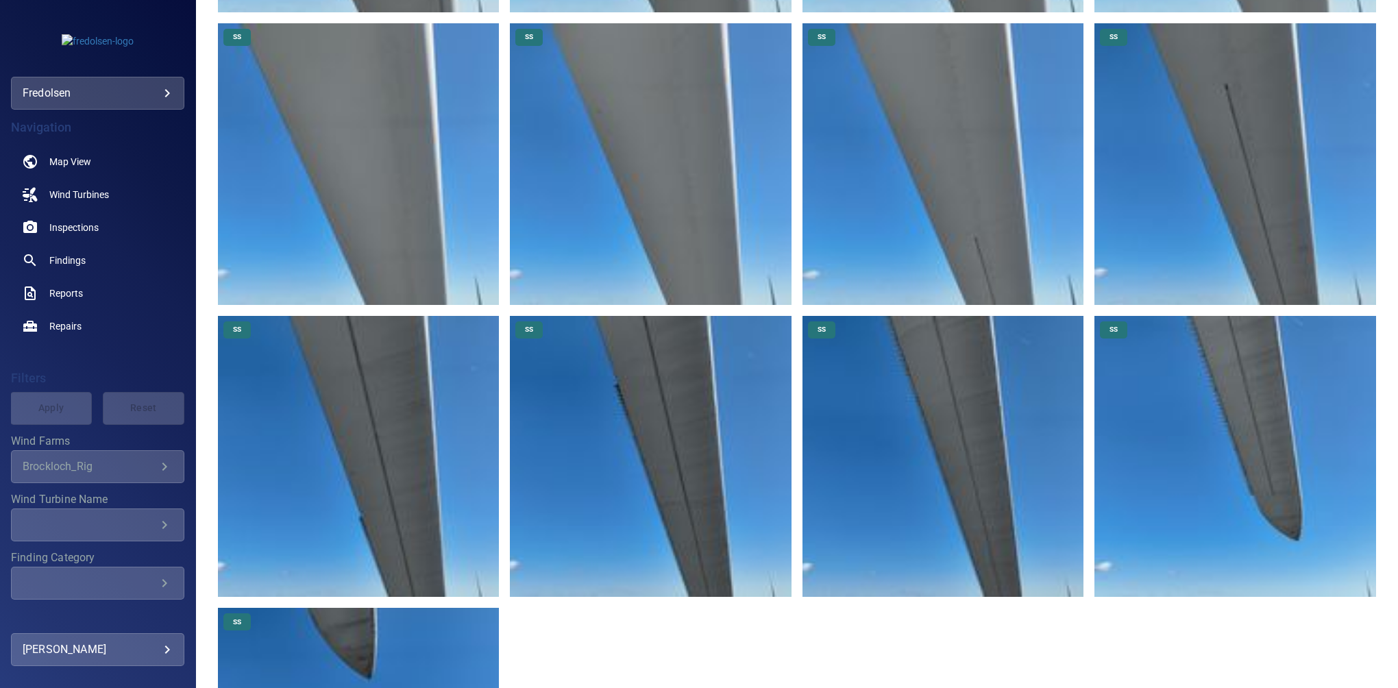
scroll to position [108, 0]
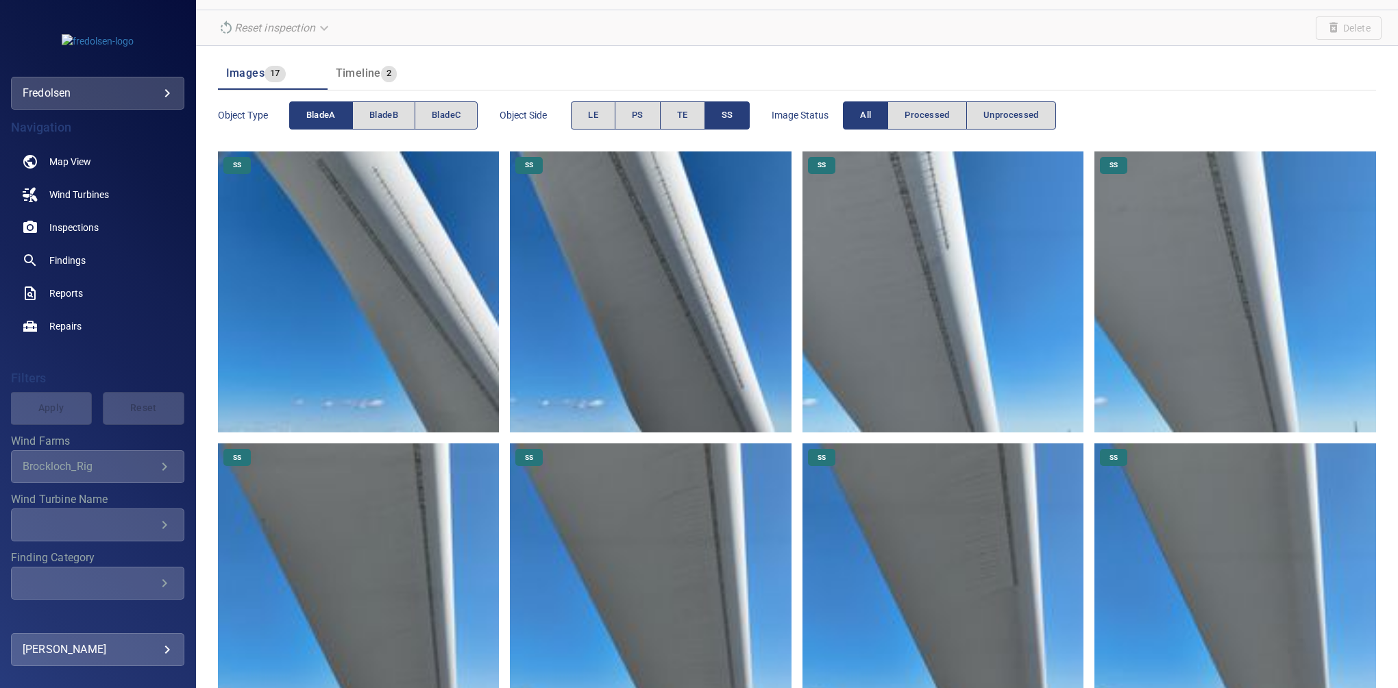
click at [343, 206] on img at bounding box center [359, 292] width 282 height 282
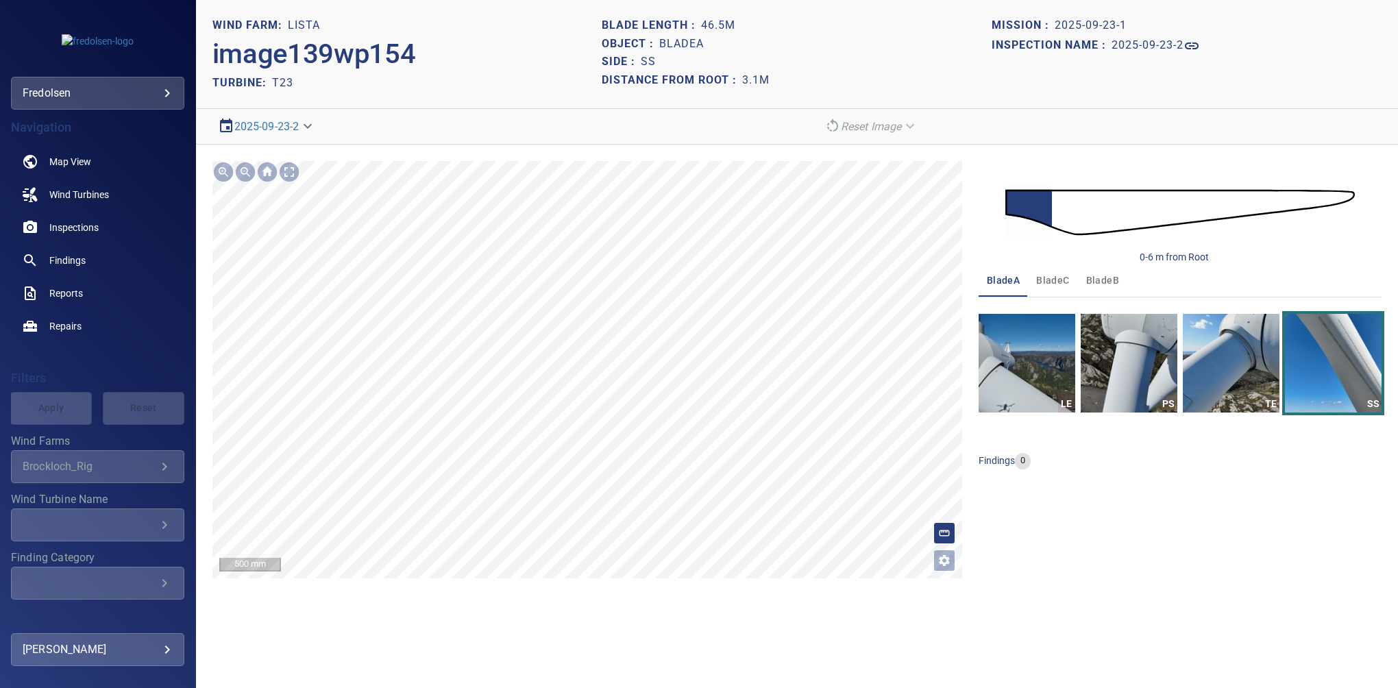
click at [596, 587] on div "**********" at bounding box center [797, 370] width 1202 height 450
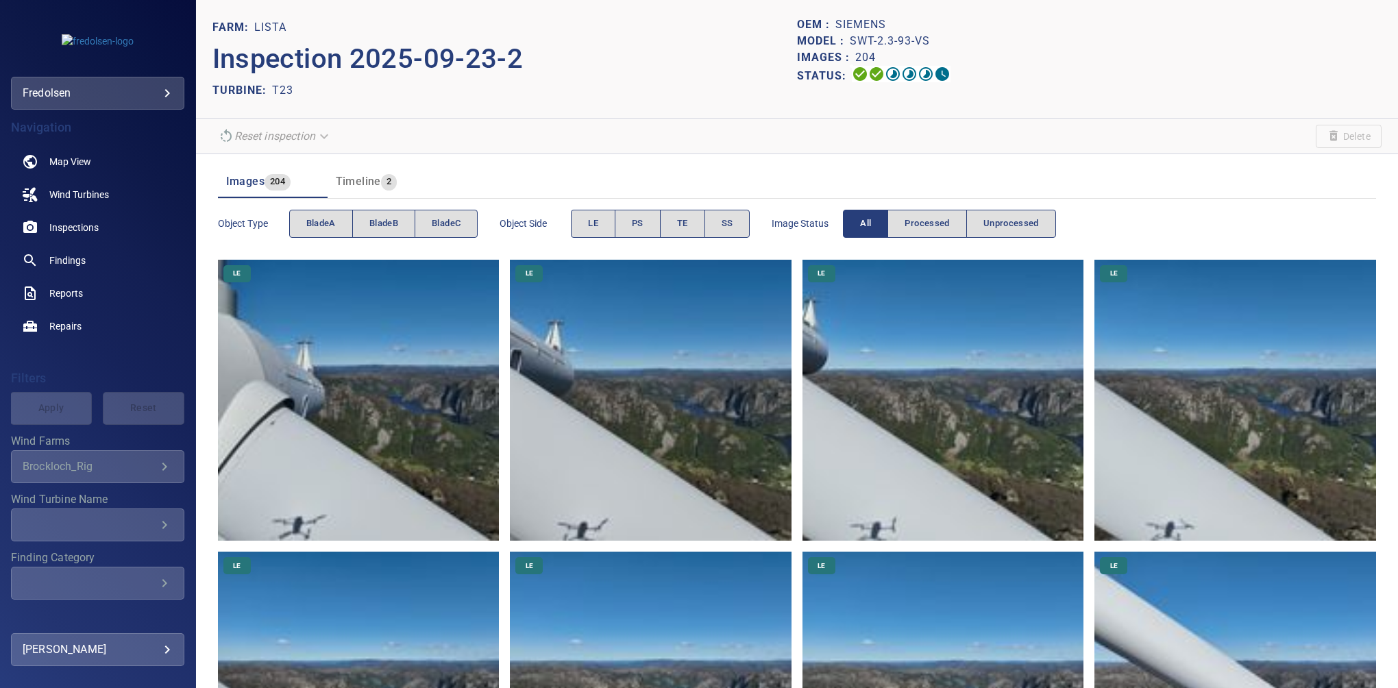
click at [1050, 74] on div "Status:" at bounding box center [1089, 76] width 584 height 20
click at [378, 219] on span "bladeB" at bounding box center [383, 224] width 29 height 16
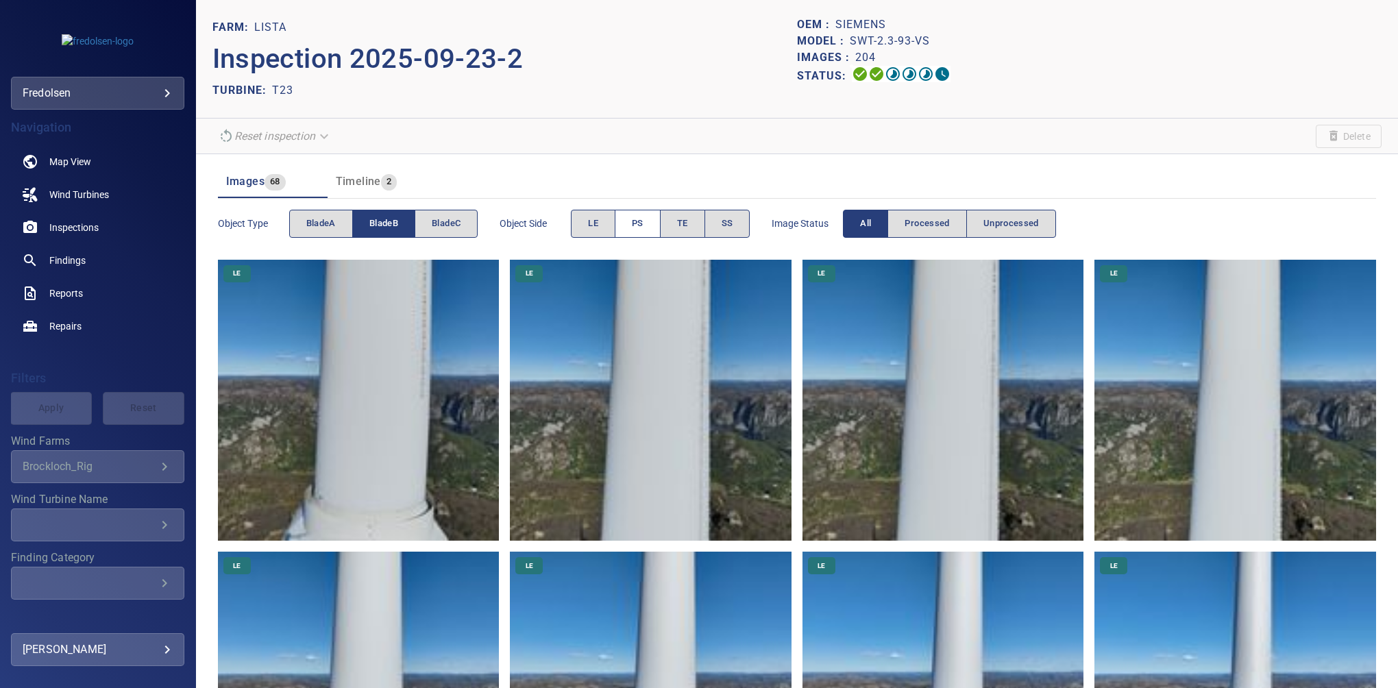
click at [639, 225] on span "PS" at bounding box center [638, 224] width 12 height 16
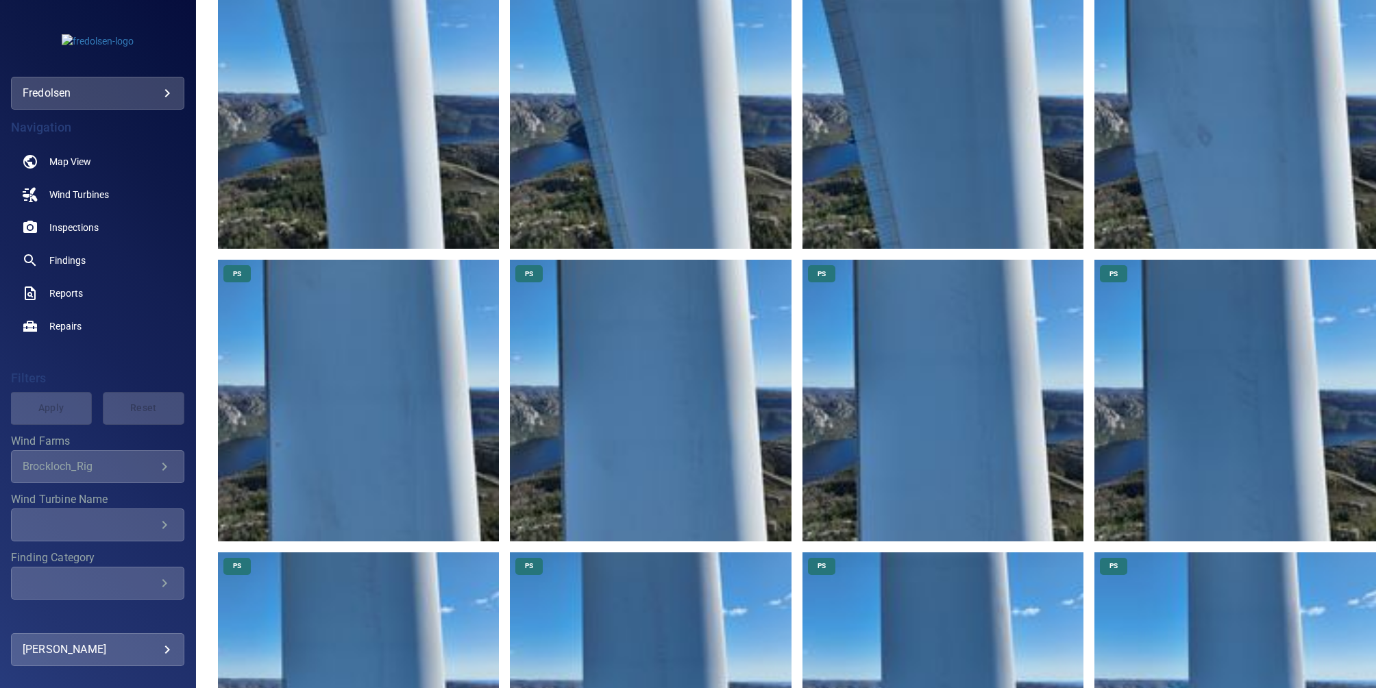
scroll to position [13, 0]
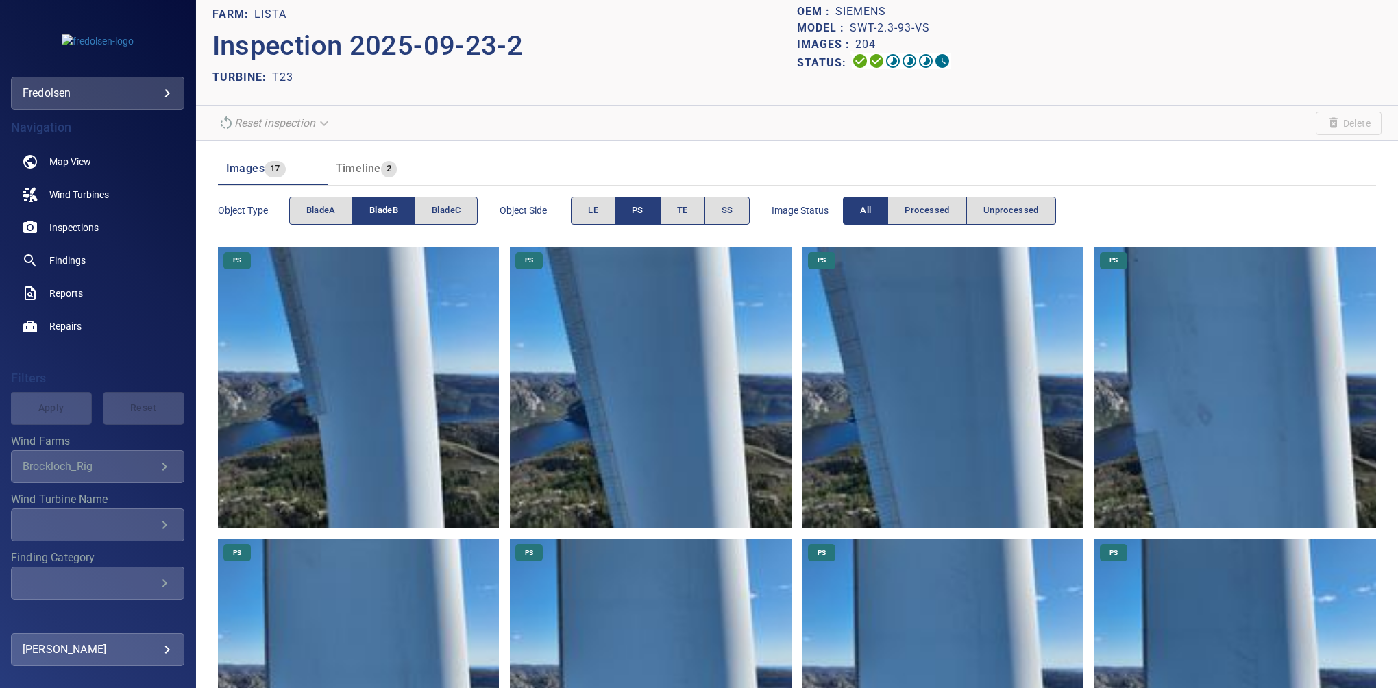
click at [632, 208] on button "PS" at bounding box center [637, 211] width 46 height 28
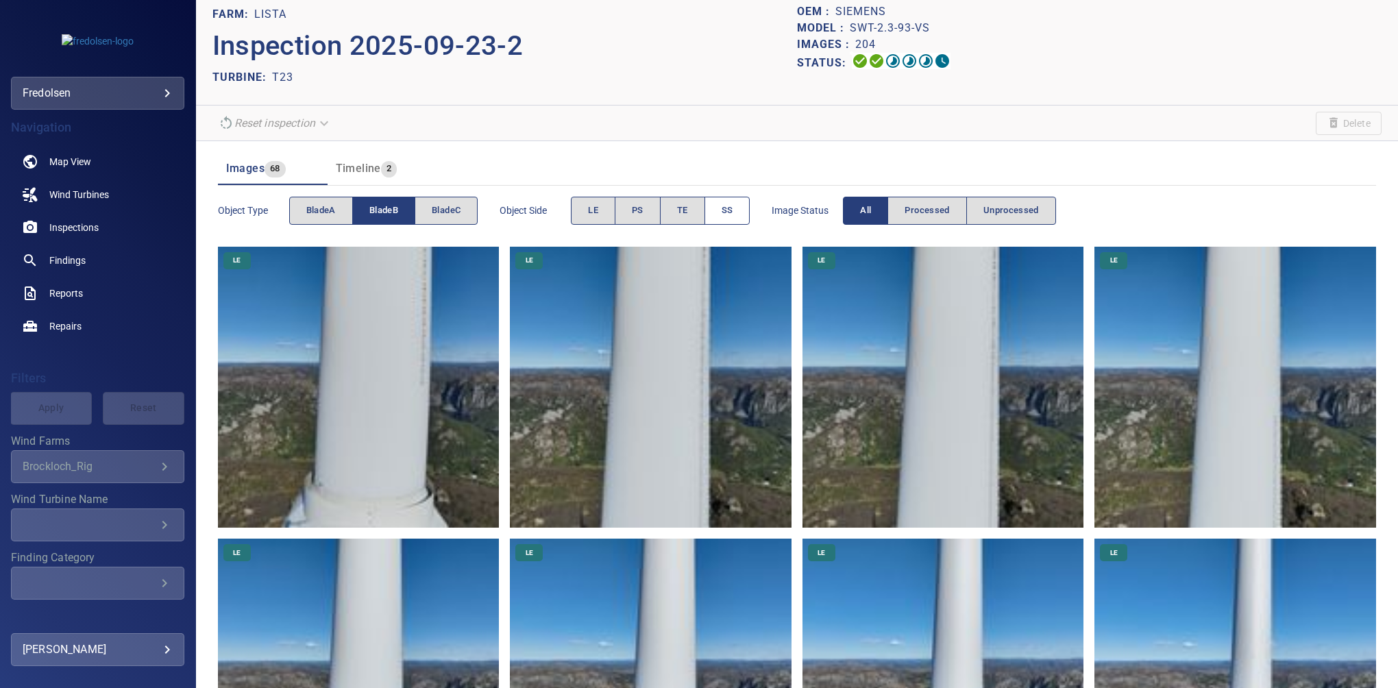
click at [728, 214] on span "SS" at bounding box center [727, 211] width 12 height 16
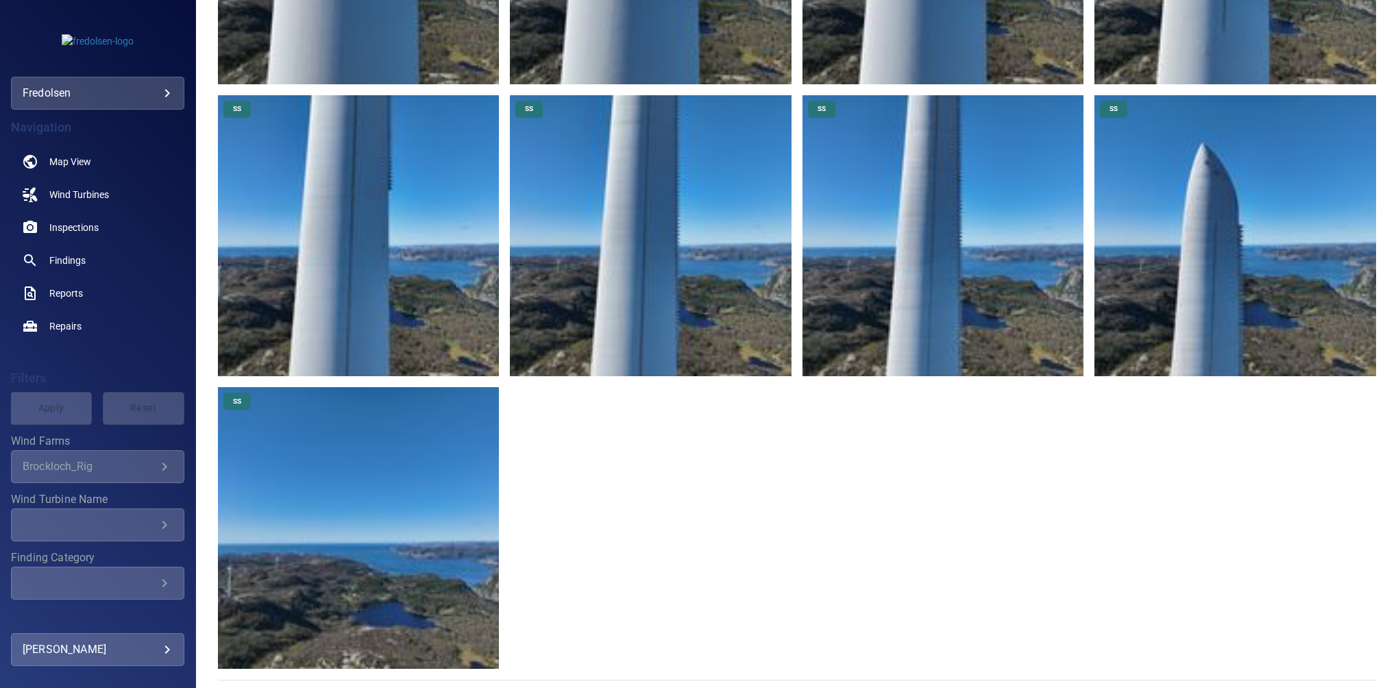
scroll to position [0, 0]
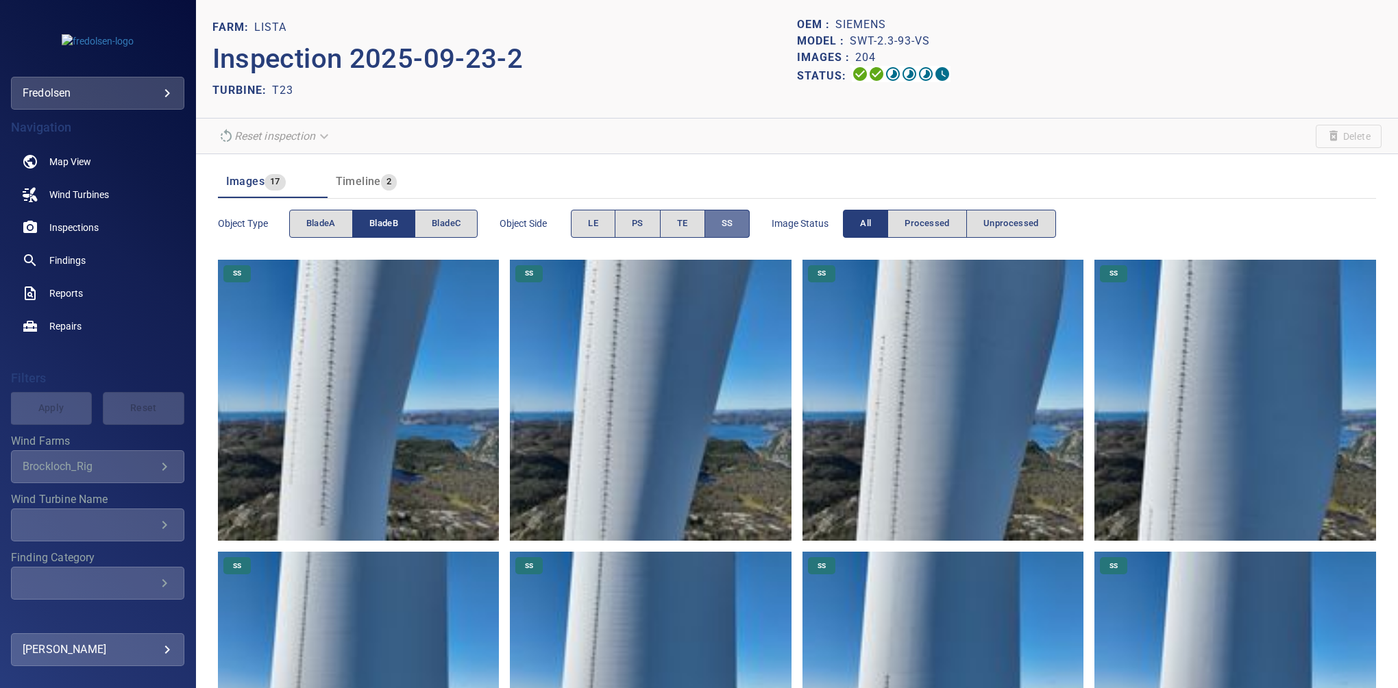
click at [721, 221] on button "SS" at bounding box center [727, 224] width 46 height 28
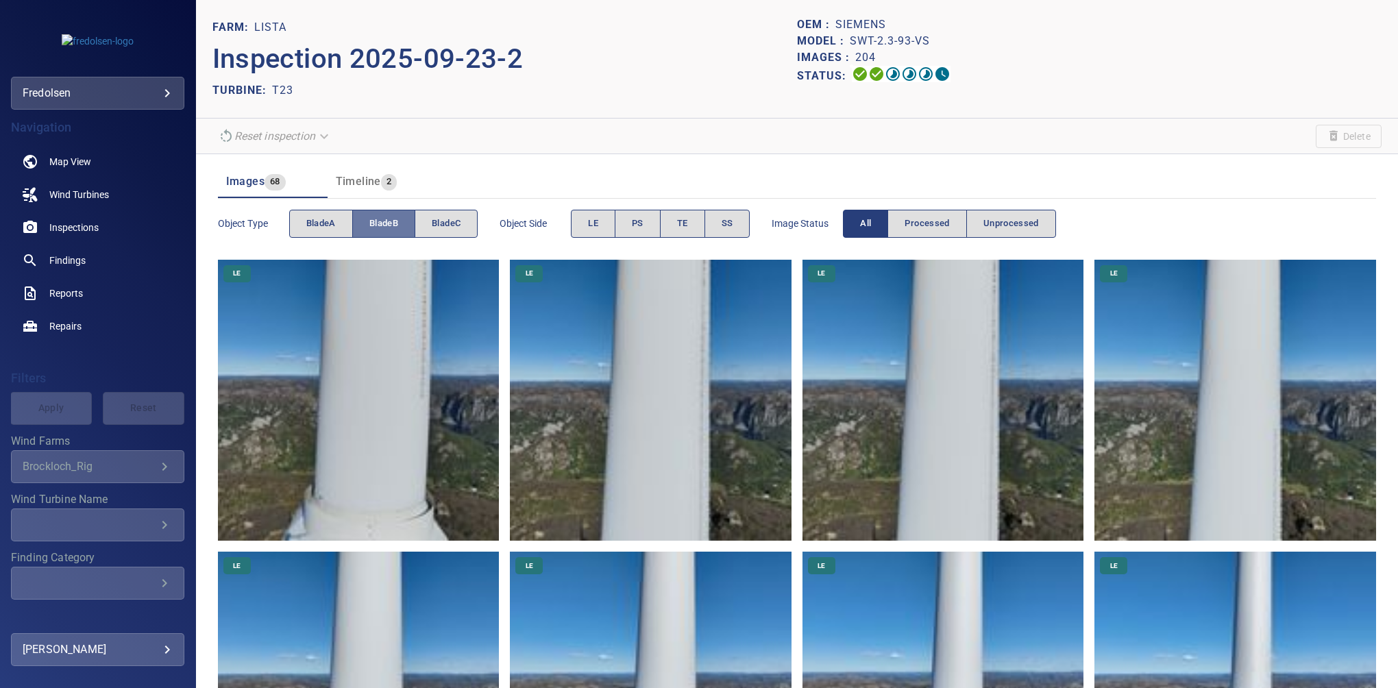
click at [390, 219] on span "bladeB" at bounding box center [383, 224] width 29 height 16
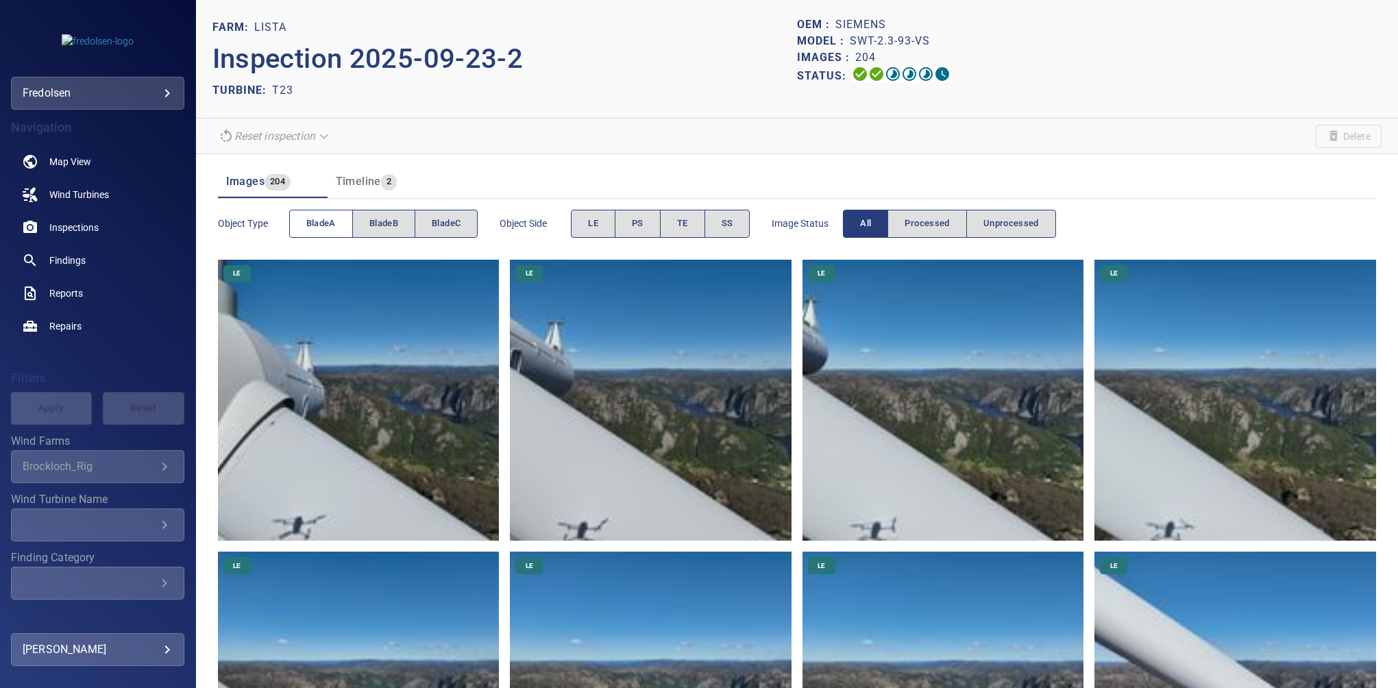
click at [297, 230] on button "bladeA" at bounding box center [321, 224] width 64 height 28
click at [589, 216] on span "LE" at bounding box center [593, 224] width 10 height 16
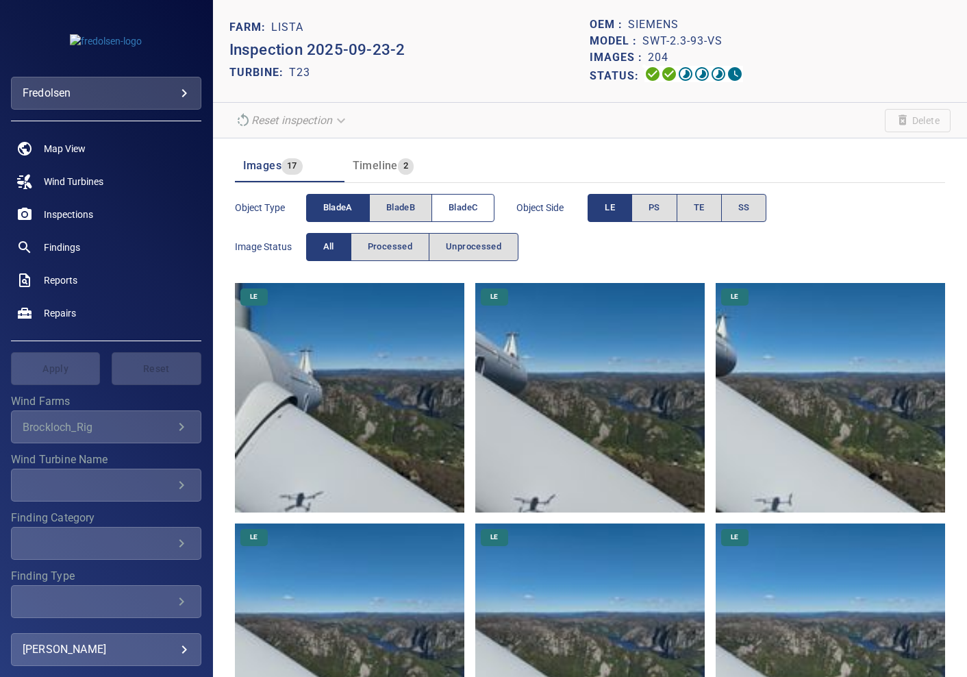
click at [474, 212] on span "bladeC" at bounding box center [463, 208] width 29 height 16
click at [353, 211] on button "bladeA" at bounding box center [338, 208] width 64 height 28
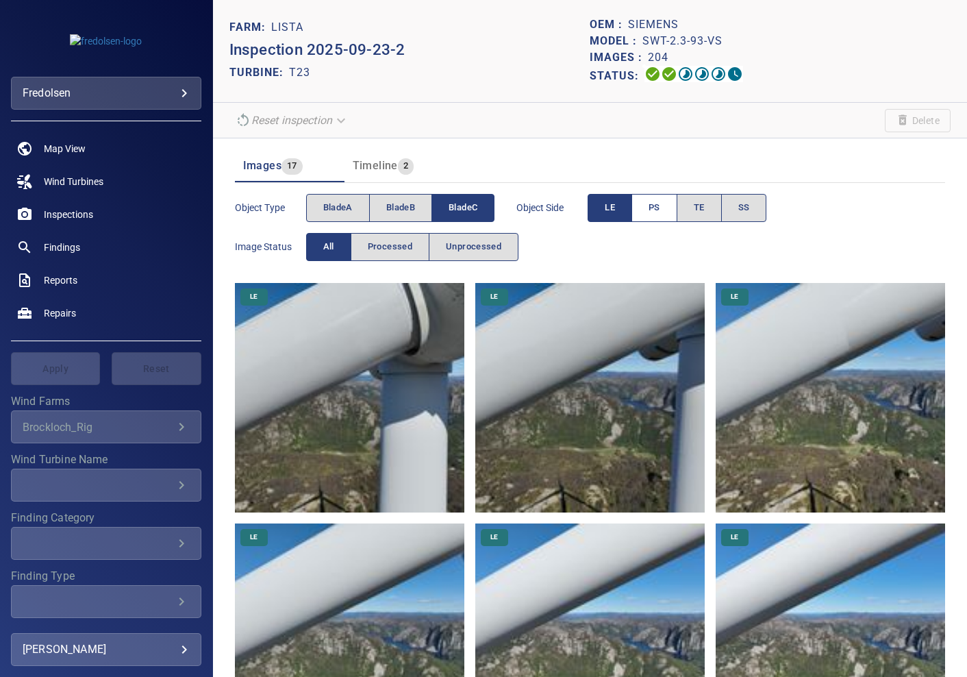
click at [670, 211] on button "PS" at bounding box center [655, 208] width 46 height 28
click at [608, 216] on button "LE" at bounding box center [610, 208] width 45 height 28
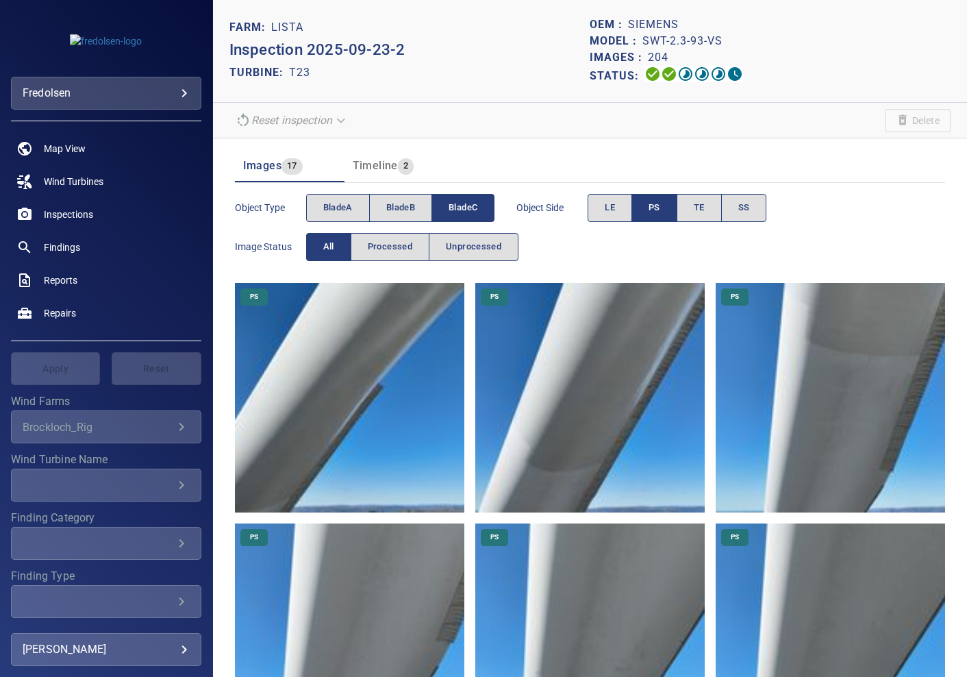
click at [332, 379] on img at bounding box center [349, 397] width 229 height 229
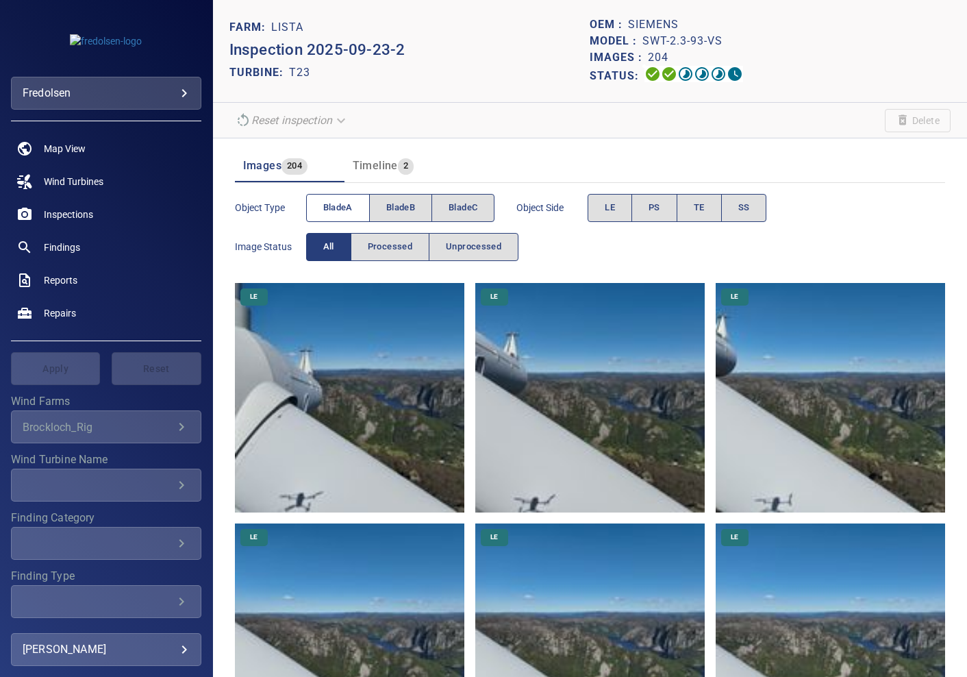
click at [342, 207] on span "bladeA" at bounding box center [337, 208] width 29 height 16
click at [766, 207] on button "SS" at bounding box center [744, 208] width 46 height 28
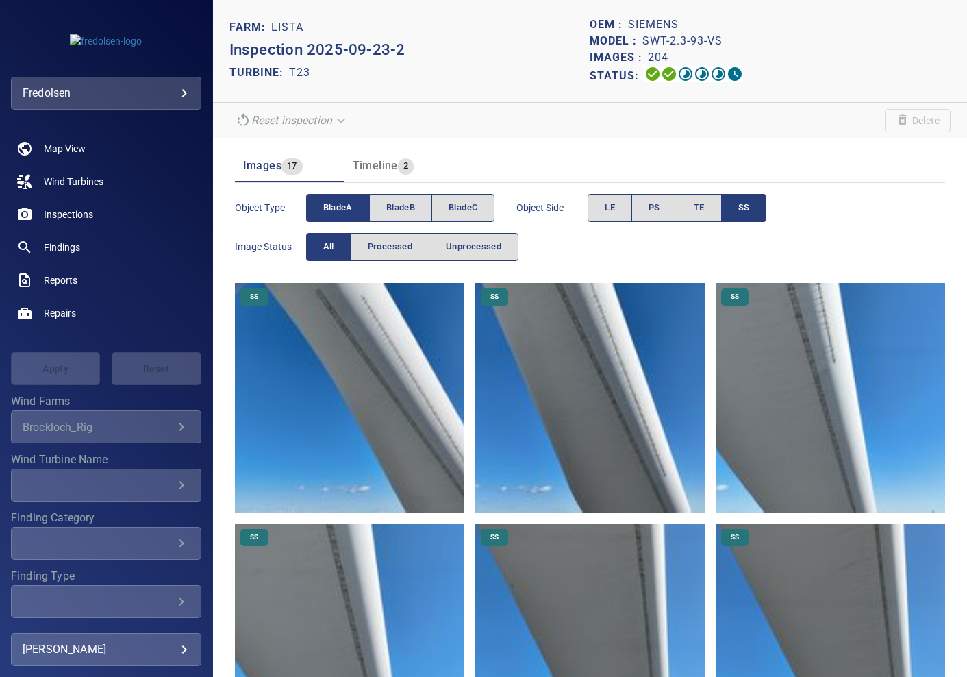
click at [328, 214] on span "bladeA" at bounding box center [337, 208] width 29 height 16
click at [447, 209] on button "bladeC" at bounding box center [463, 208] width 63 height 28
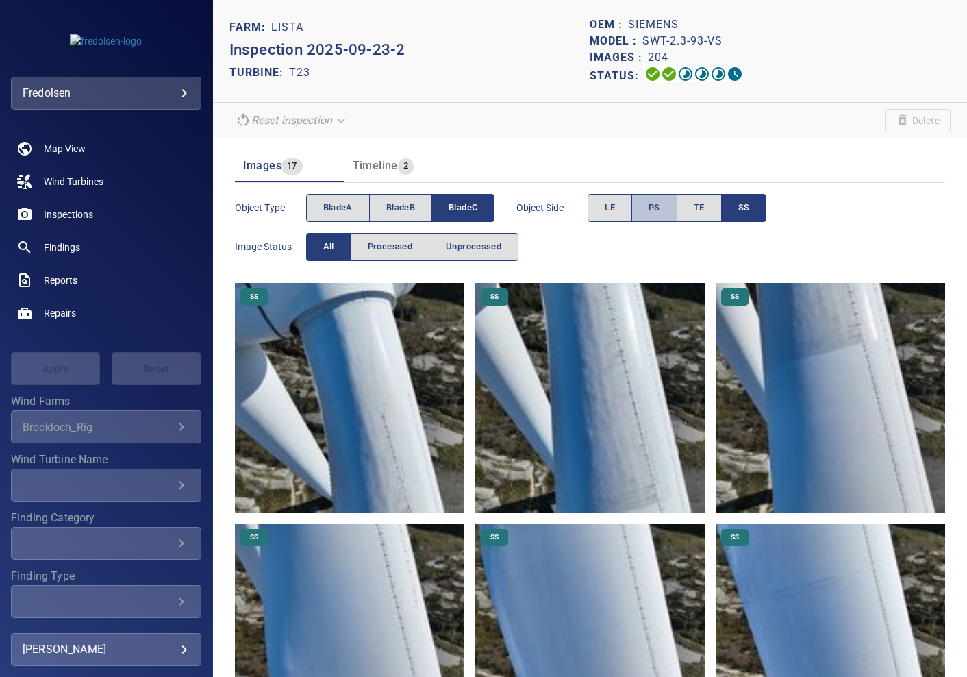
click at [661, 210] on button "PS" at bounding box center [655, 208] width 46 height 28
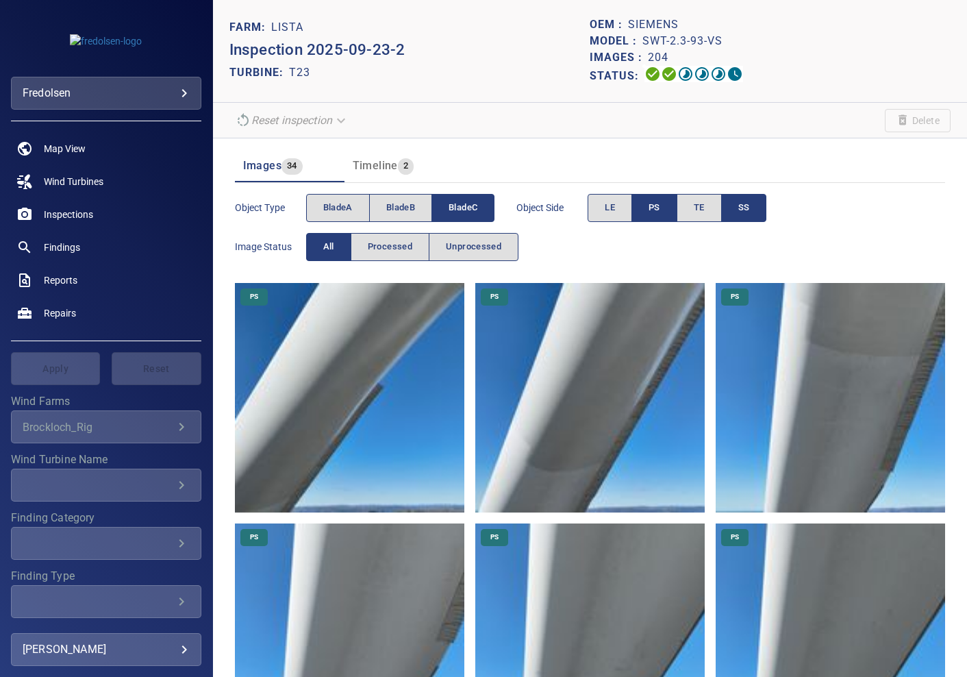
click at [766, 209] on button "SS" at bounding box center [744, 208] width 46 height 28
click at [457, 207] on span "bladeC" at bounding box center [463, 208] width 29 height 16
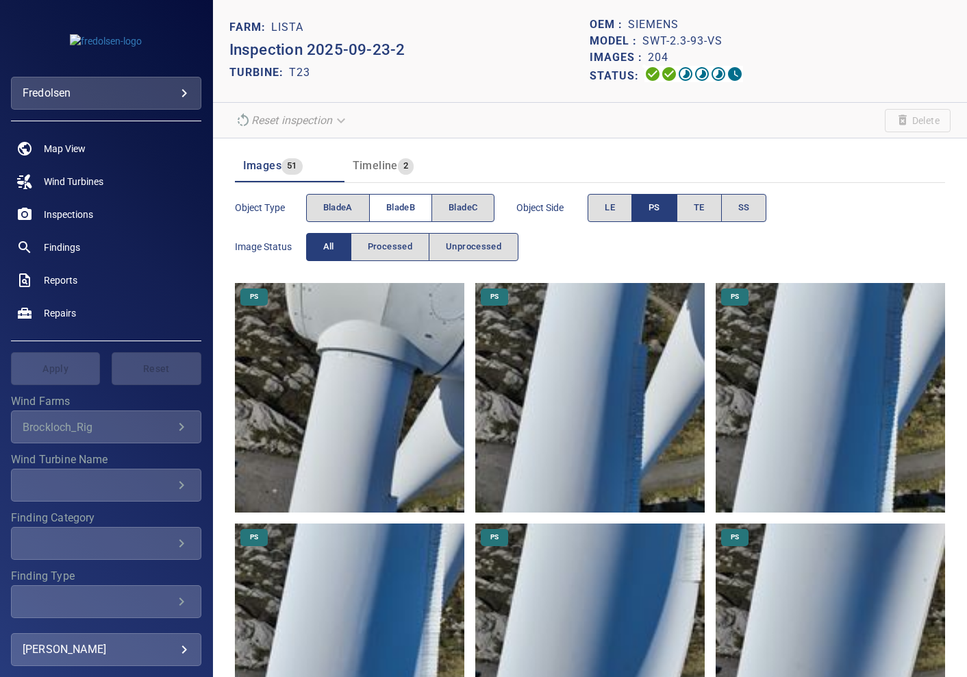
click at [407, 205] on span "bladeB" at bounding box center [400, 208] width 29 height 16
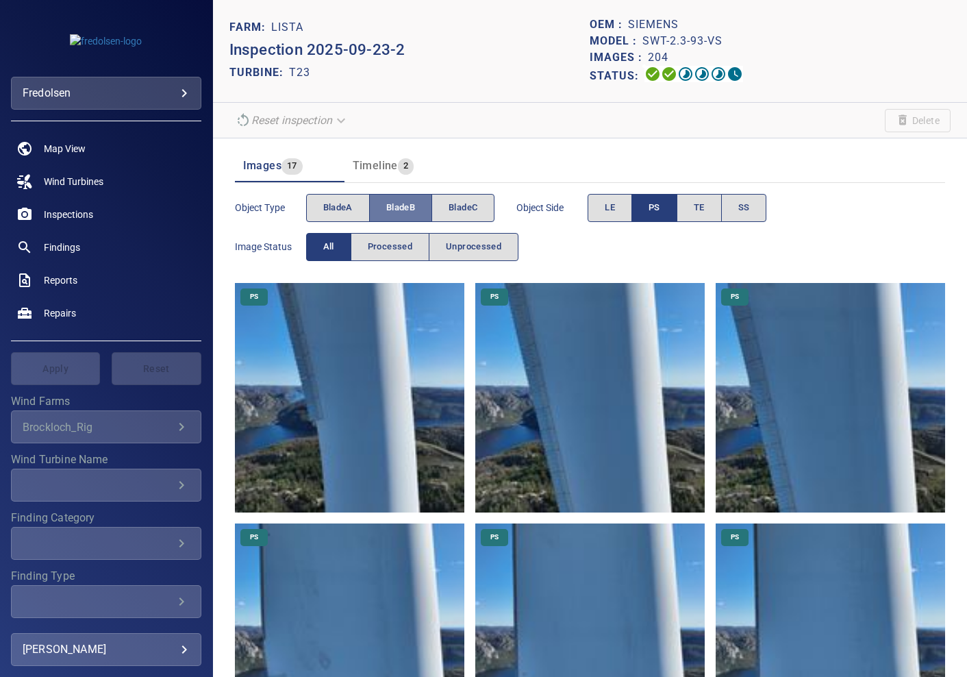
click at [409, 203] on span "bladeB" at bounding box center [400, 208] width 29 height 16
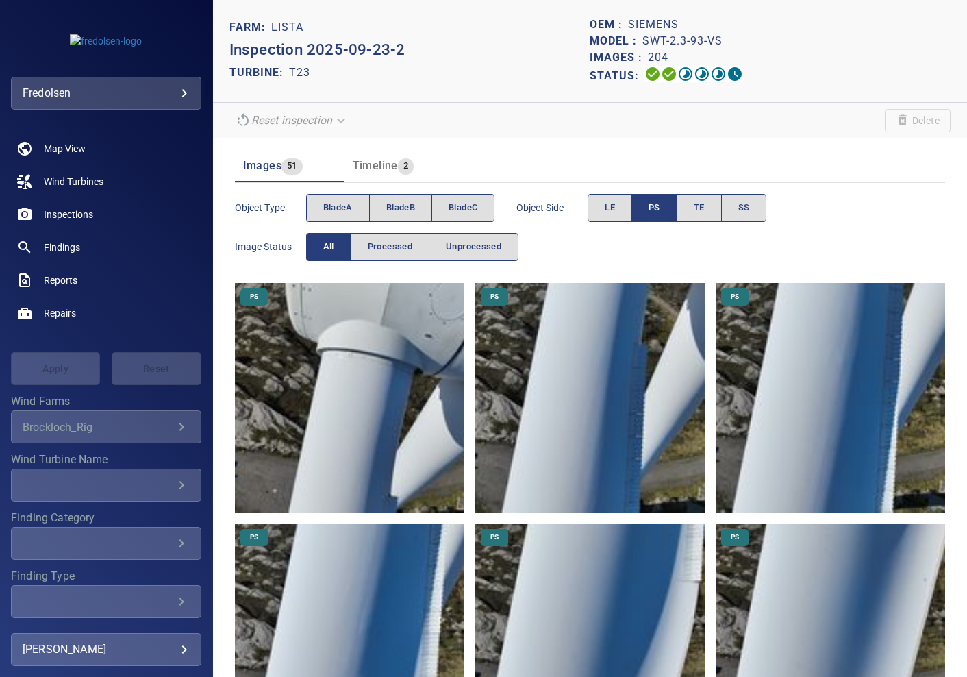
click at [632, 203] on button "PS" at bounding box center [655, 208] width 46 height 28
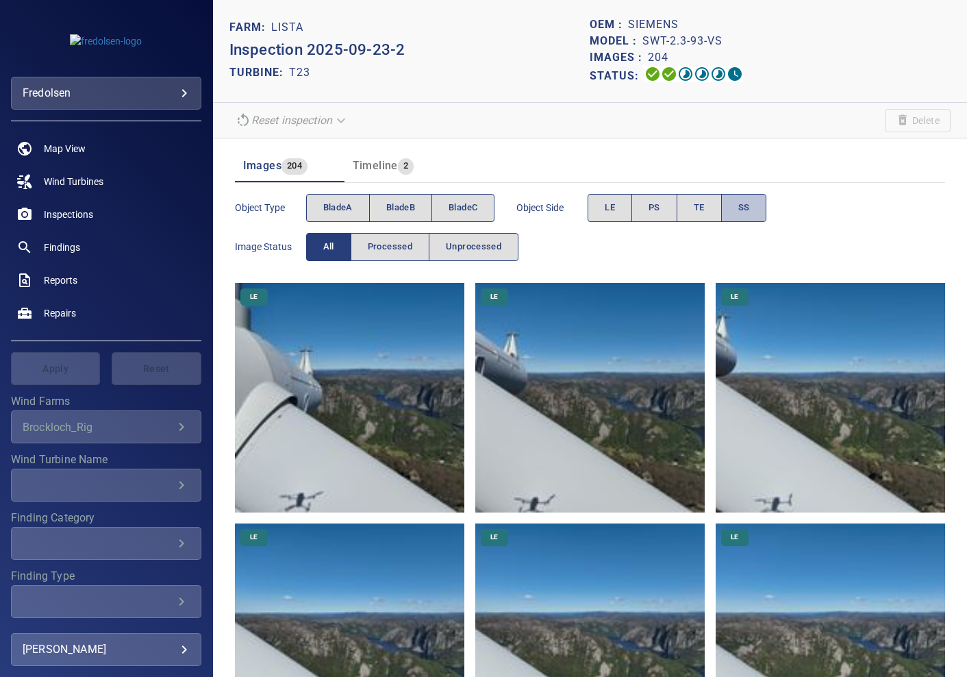
click at [735, 207] on button "SS" at bounding box center [744, 208] width 46 height 28
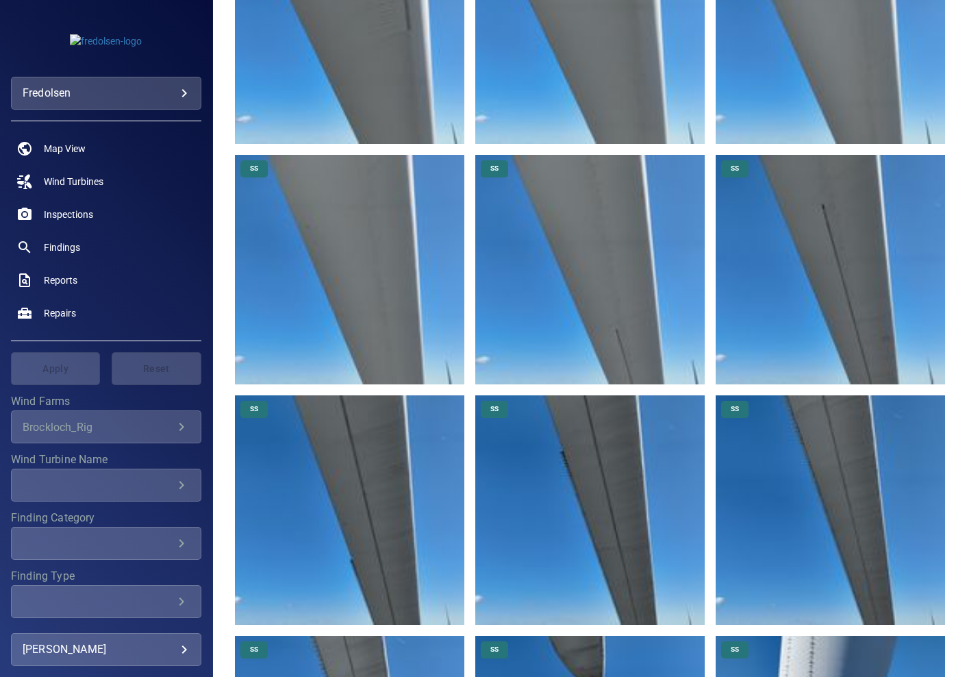
scroll to position [865, 0]
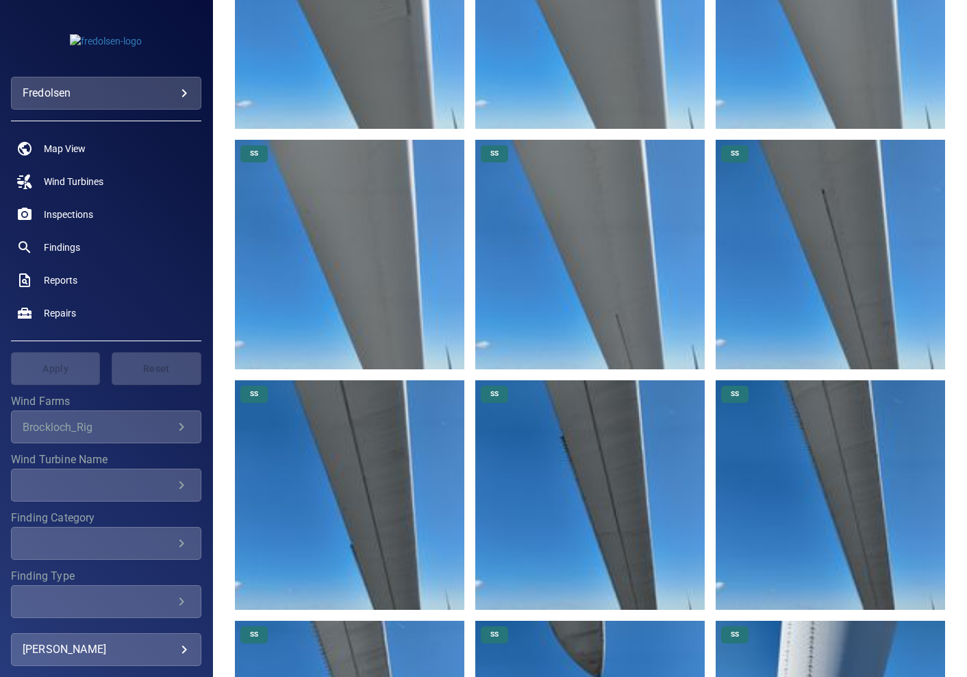
click at [743, 39] on img at bounding box center [830, 13] width 229 height 229
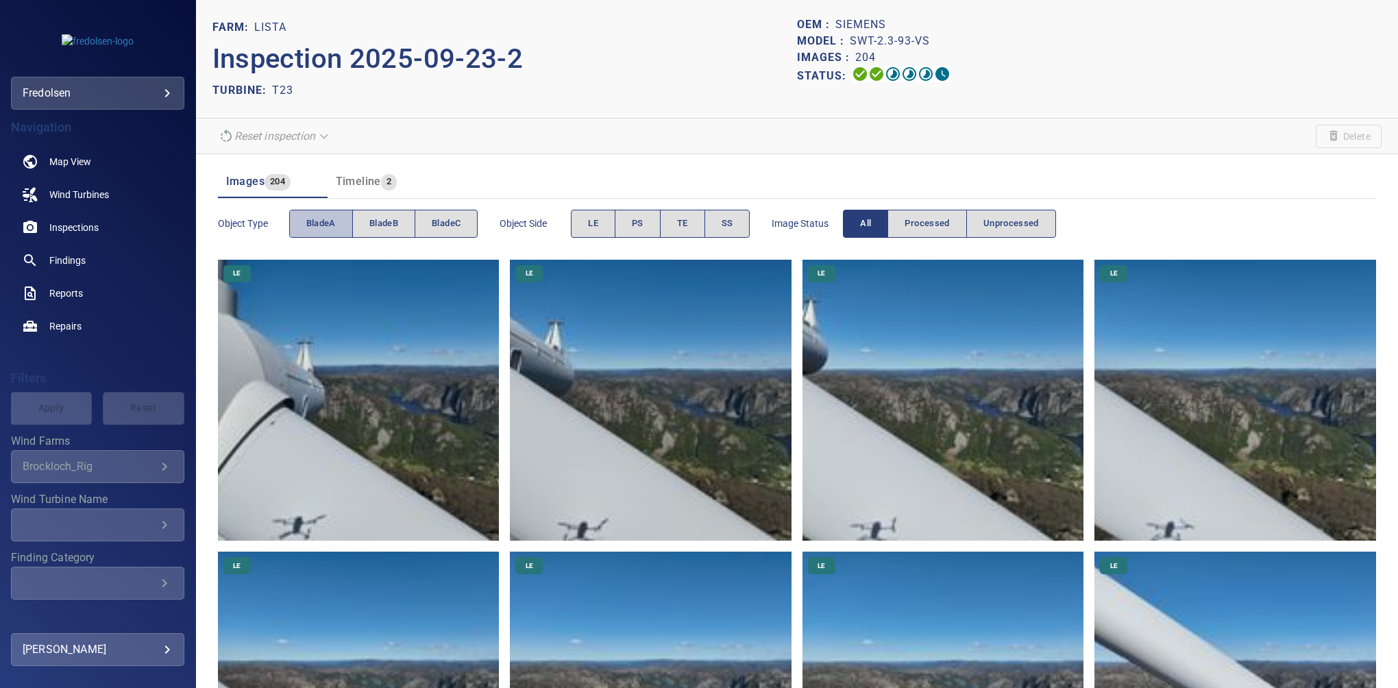
click at [319, 219] on span "bladeA" at bounding box center [320, 224] width 29 height 16
click at [688, 226] on span "TE" at bounding box center [682, 224] width 11 height 16
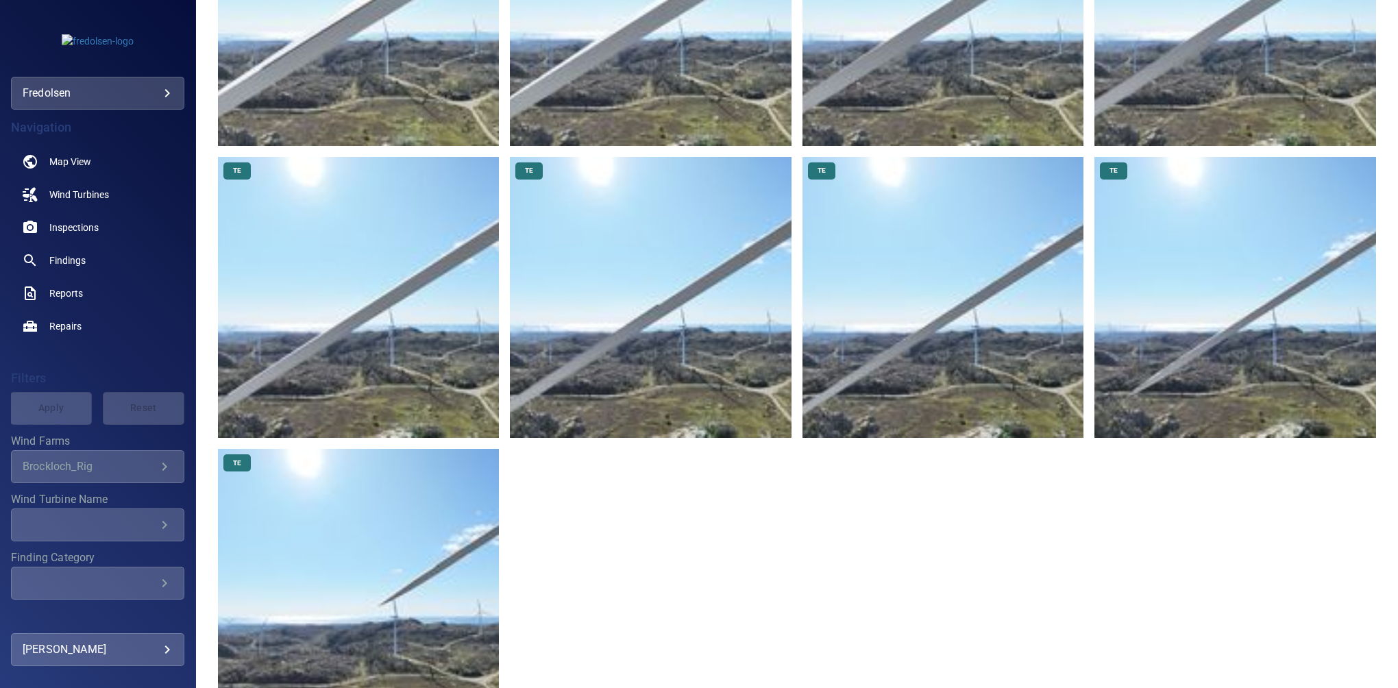
scroll to position [1030, 0]
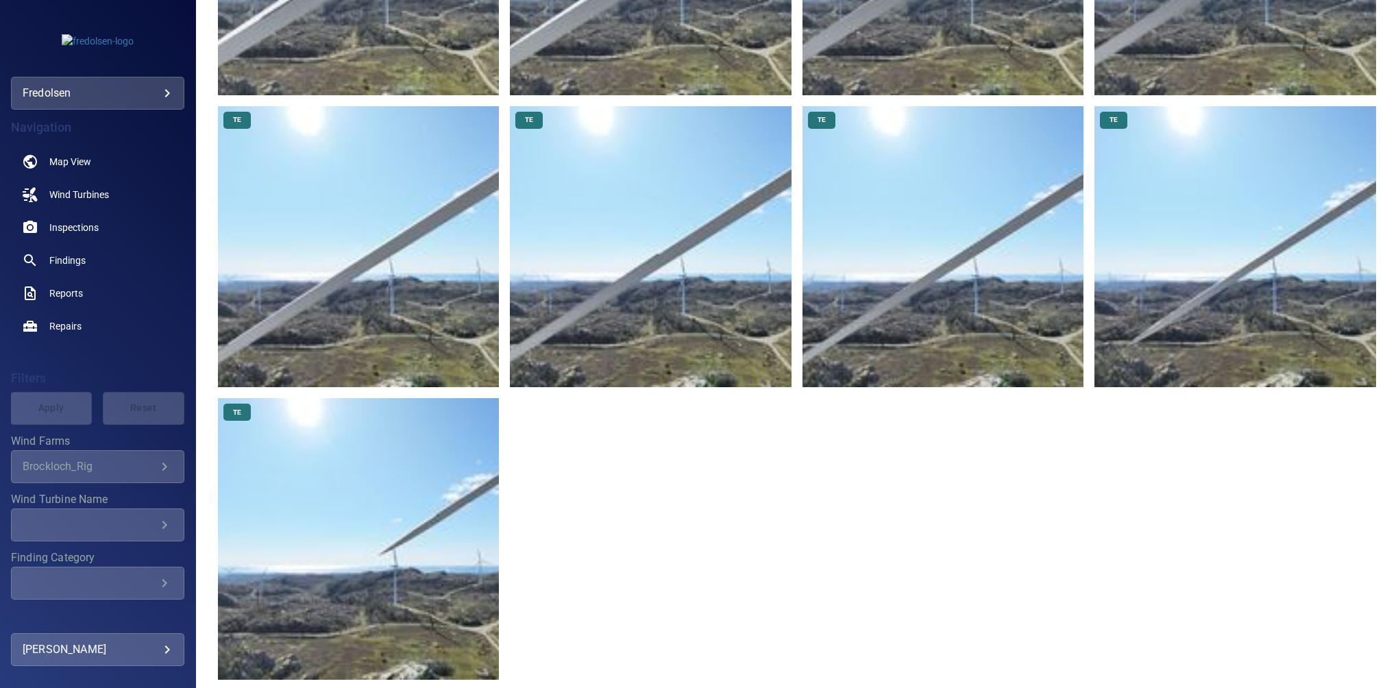
click at [1244, 197] on img at bounding box center [1235, 247] width 282 height 282
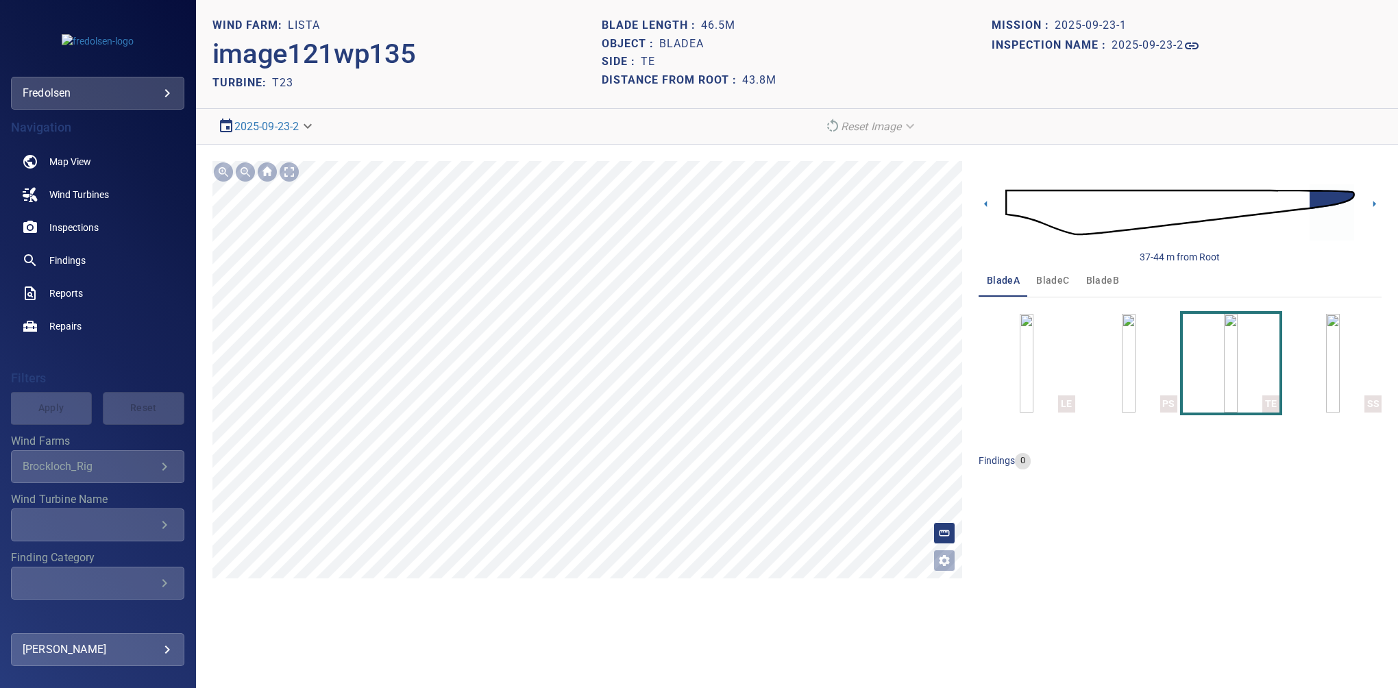
click at [944, 559] on icon "Open image filters and tagging options" at bounding box center [944, 561] width 14 height 14
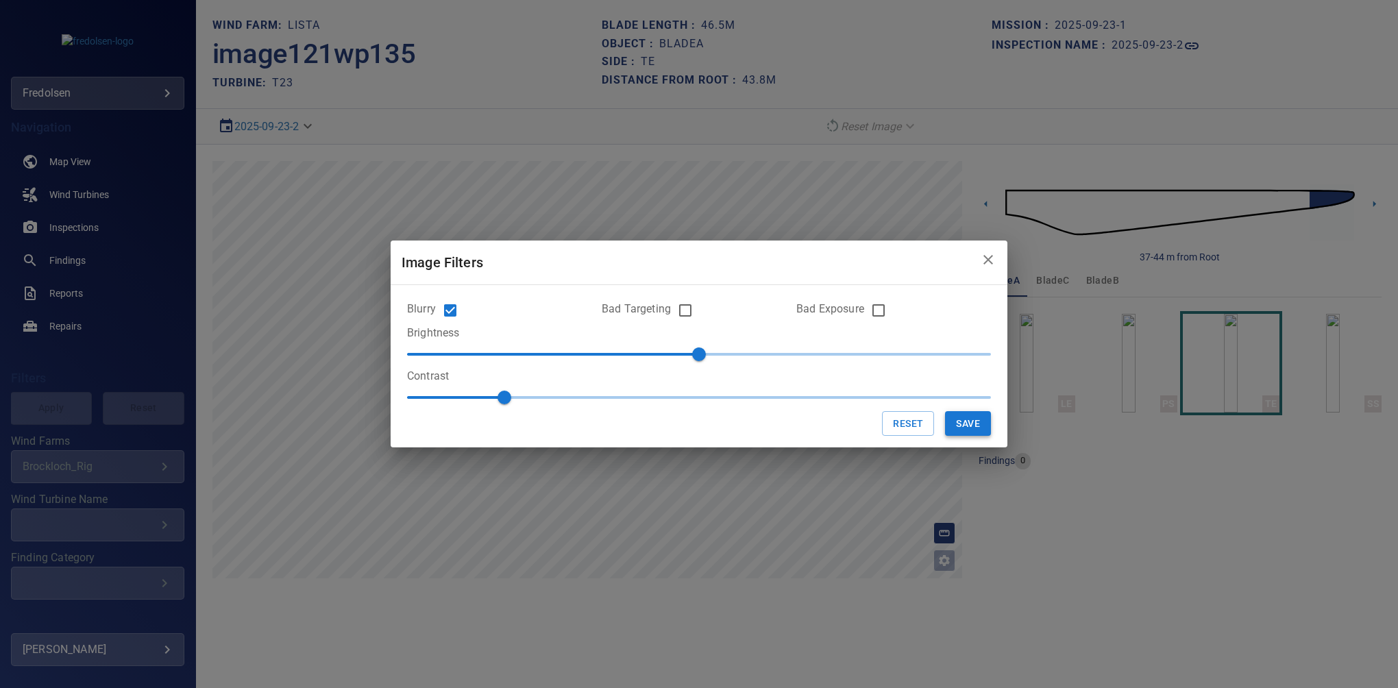
click at [983, 423] on button "Save" at bounding box center [968, 423] width 46 height 25
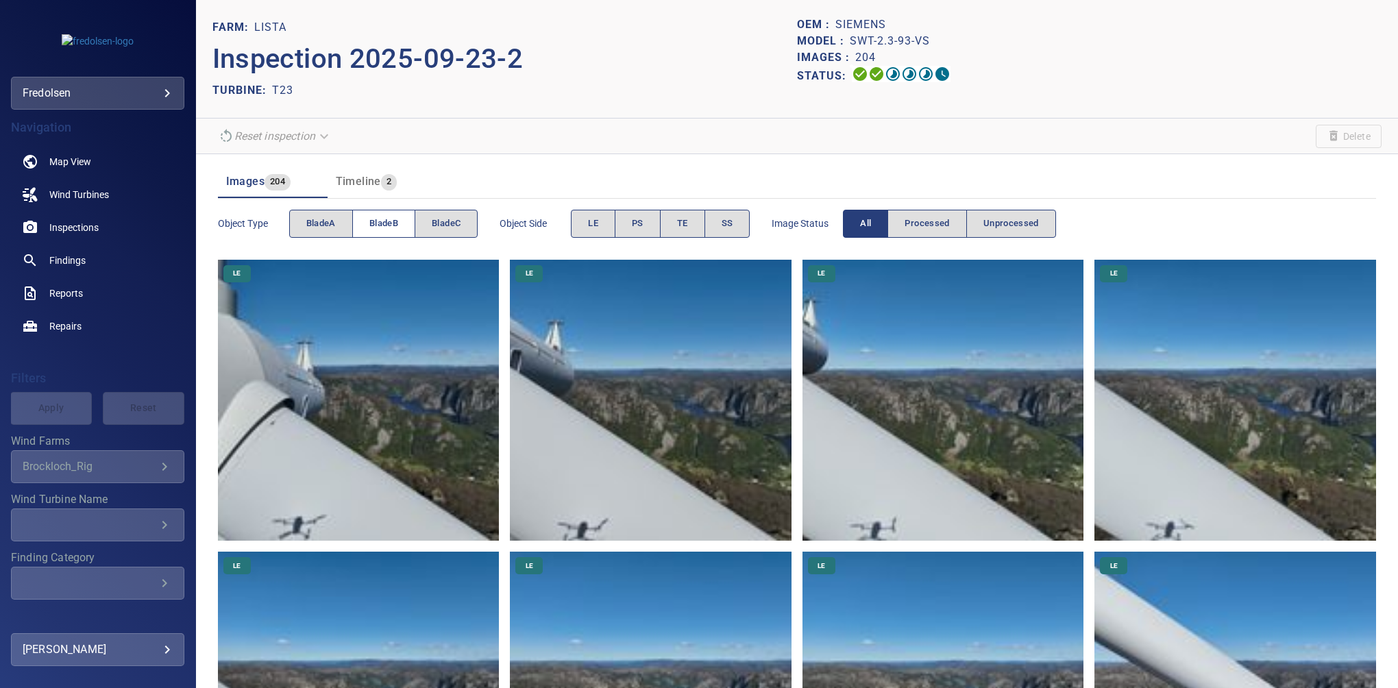
click at [373, 227] on span "bladeB" at bounding box center [383, 224] width 29 height 16
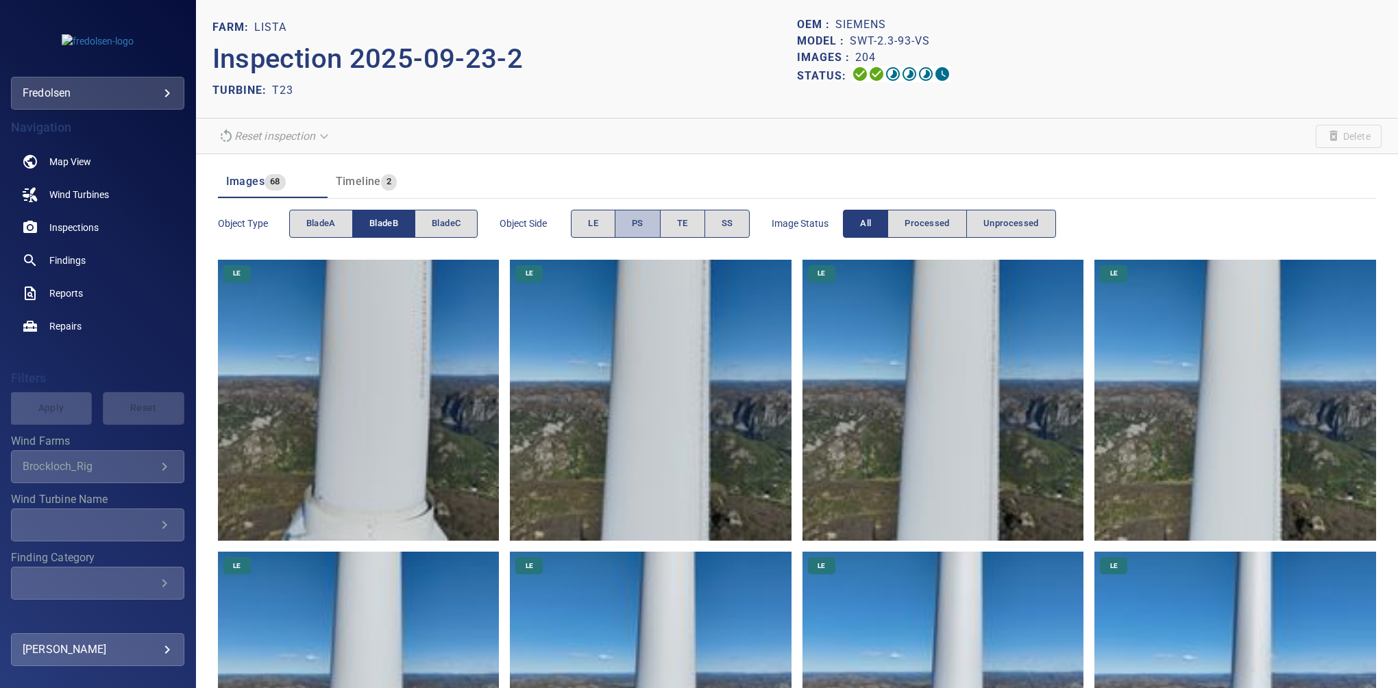
click at [632, 225] on span "PS" at bounding box center [638, 224] width 12 height 16
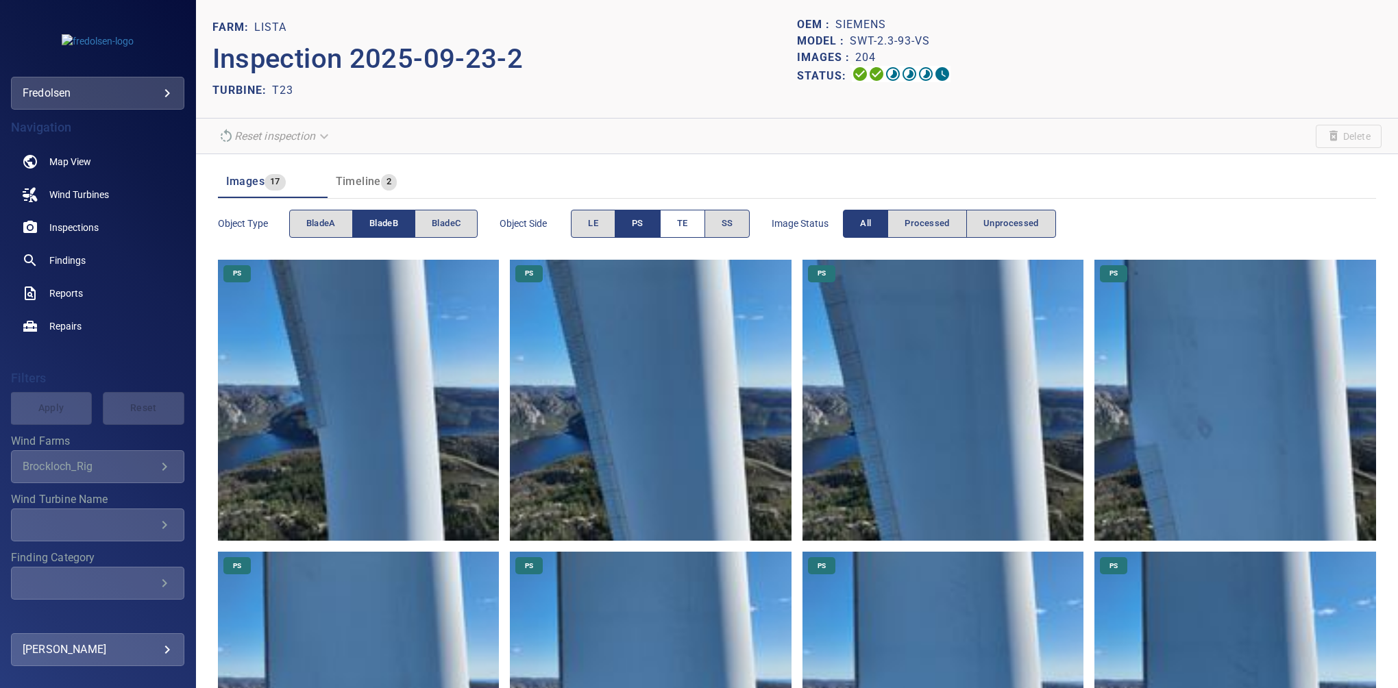
click at [695, 228] on button "TE" at bounding box center [682, 224] width 45 height 28
click at [631, 228] on button "PS" at bounding box center [637, 224] width 46 height 28
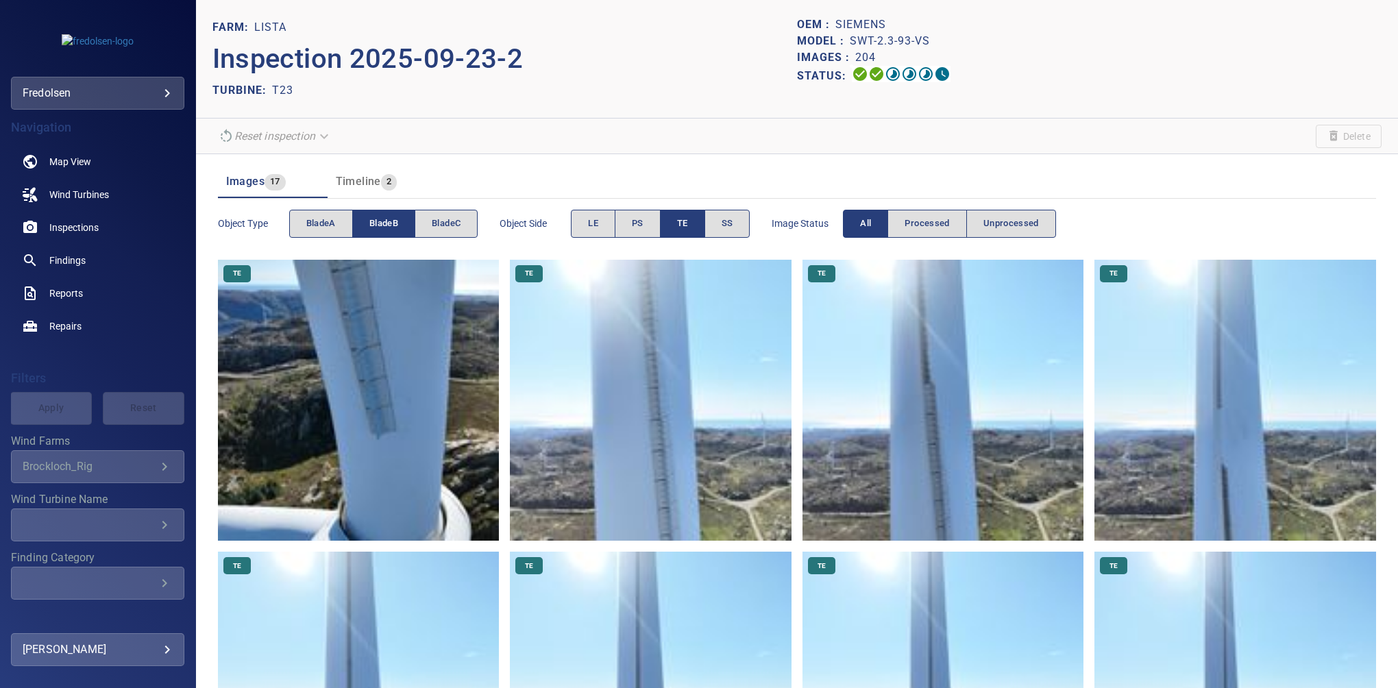
click at [405, 229] on button "bladeB" at bounding box center [383, 224] width 63 height 28
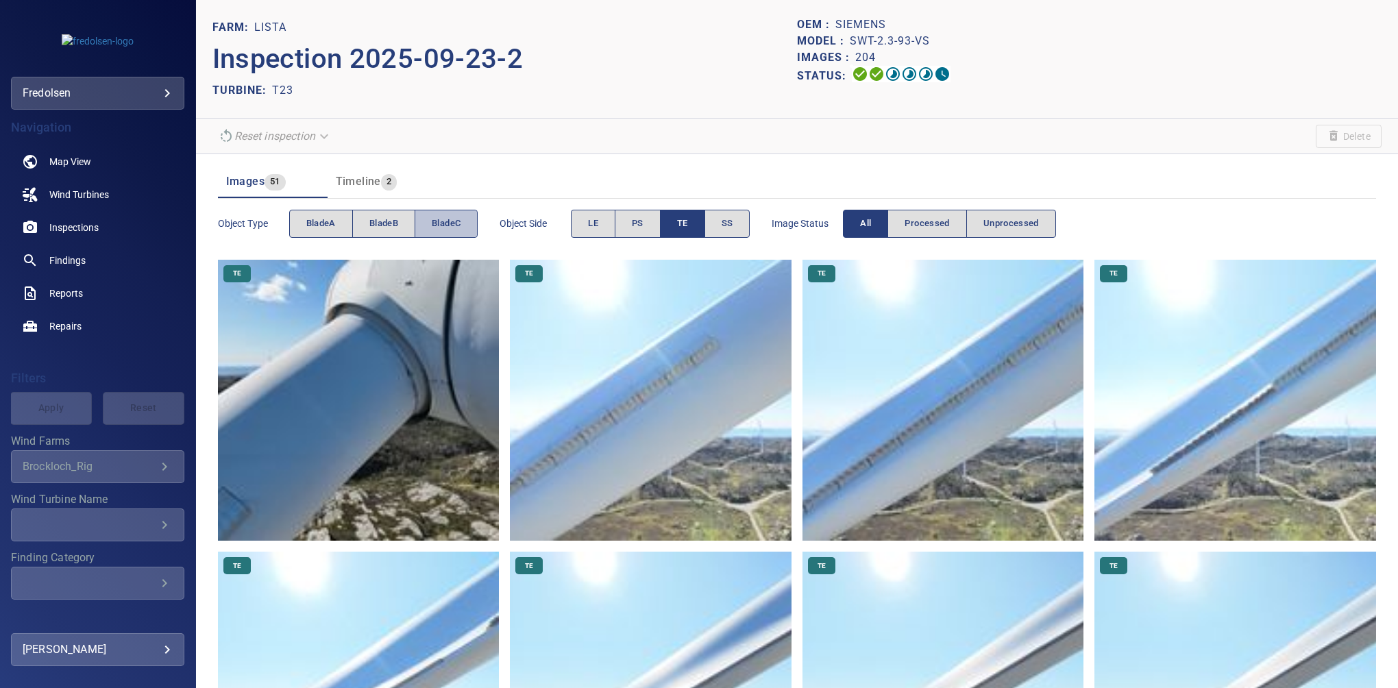
click at [440, 229] on span "bladeC" at bounding box center [446, 224] width 29 height 16
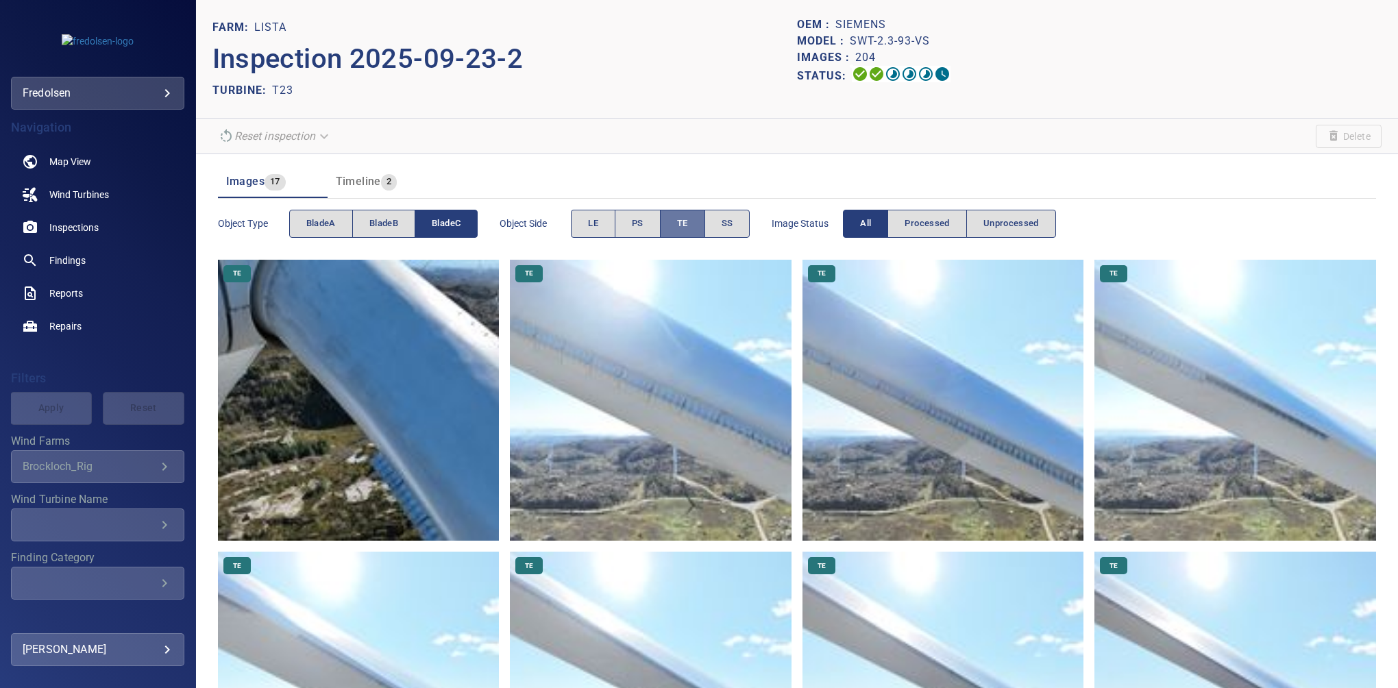
click at [680, 219] on span "TE" at bounding box center [682, 224] width 11 height 16
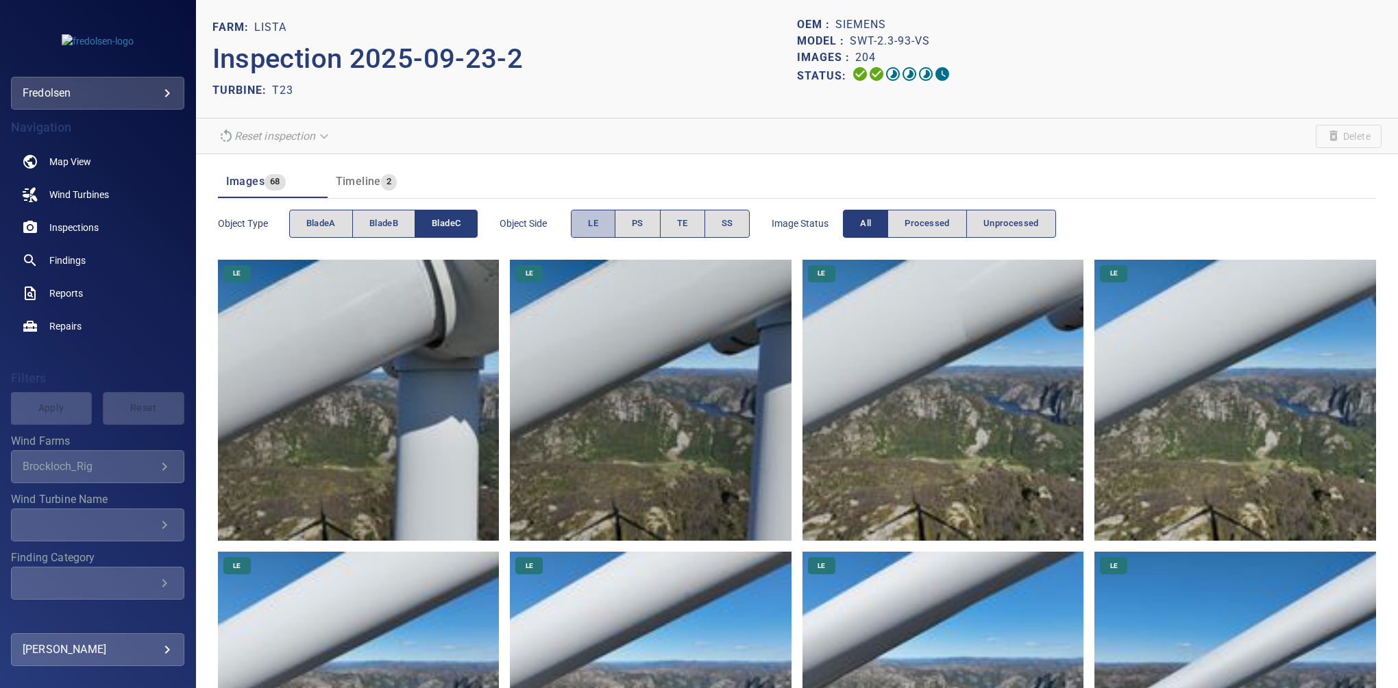
click at [586, 224] on button "LE" at bounding box center [593, 224] width 45 height 28
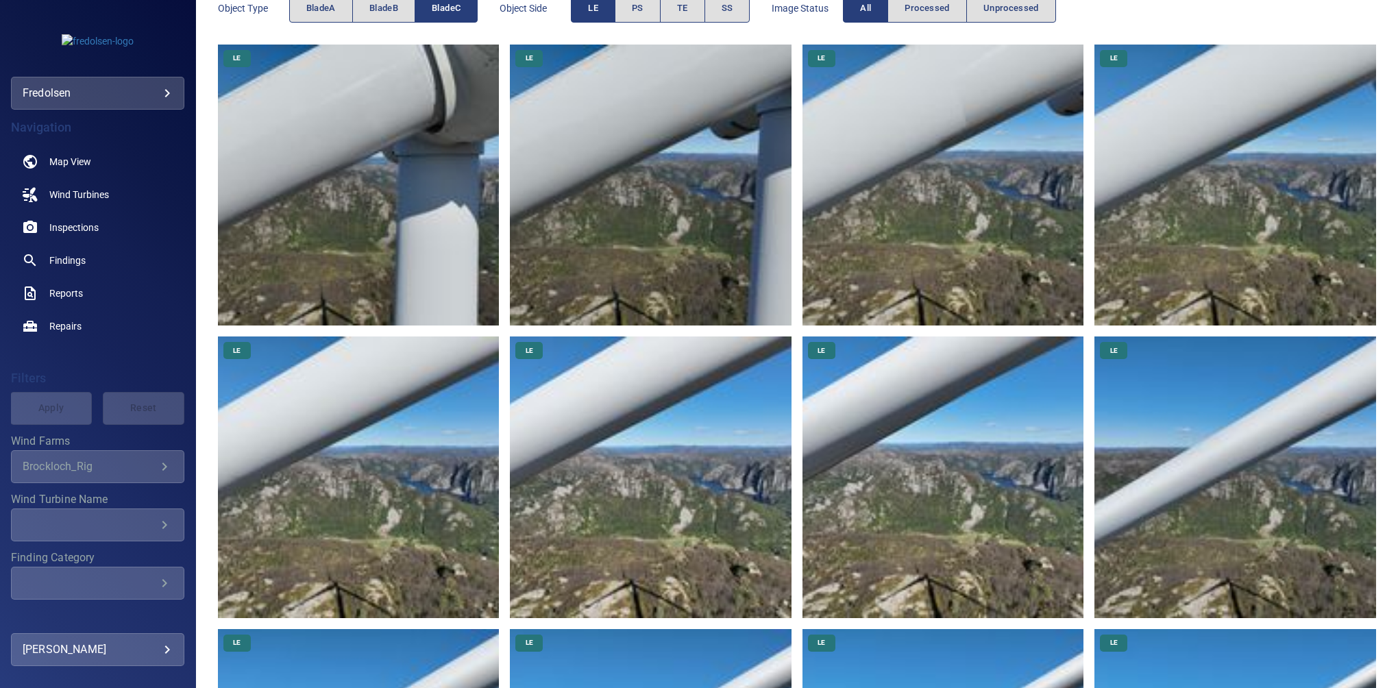
scroll to position [114, 0]
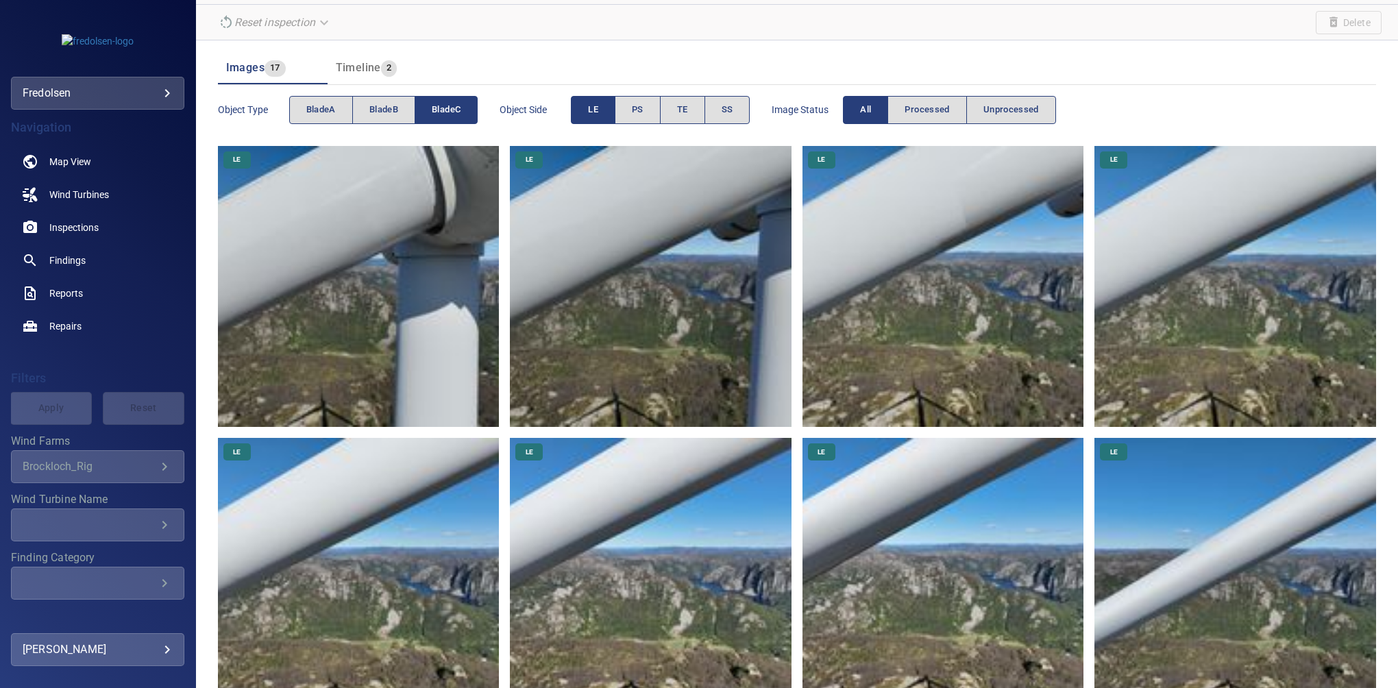
click at [438, 103] on span "bladeC" at bounding box center [446, 110] width 29 height 16
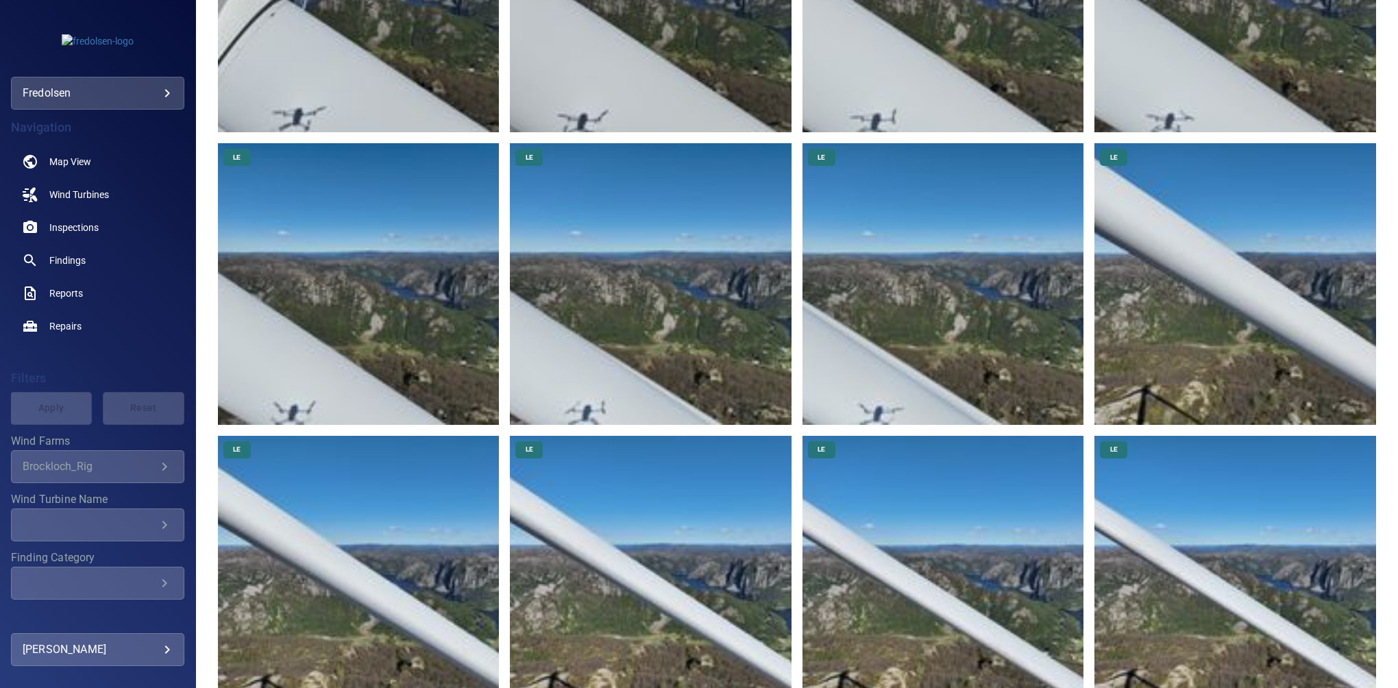
scroll to position [0, 0]
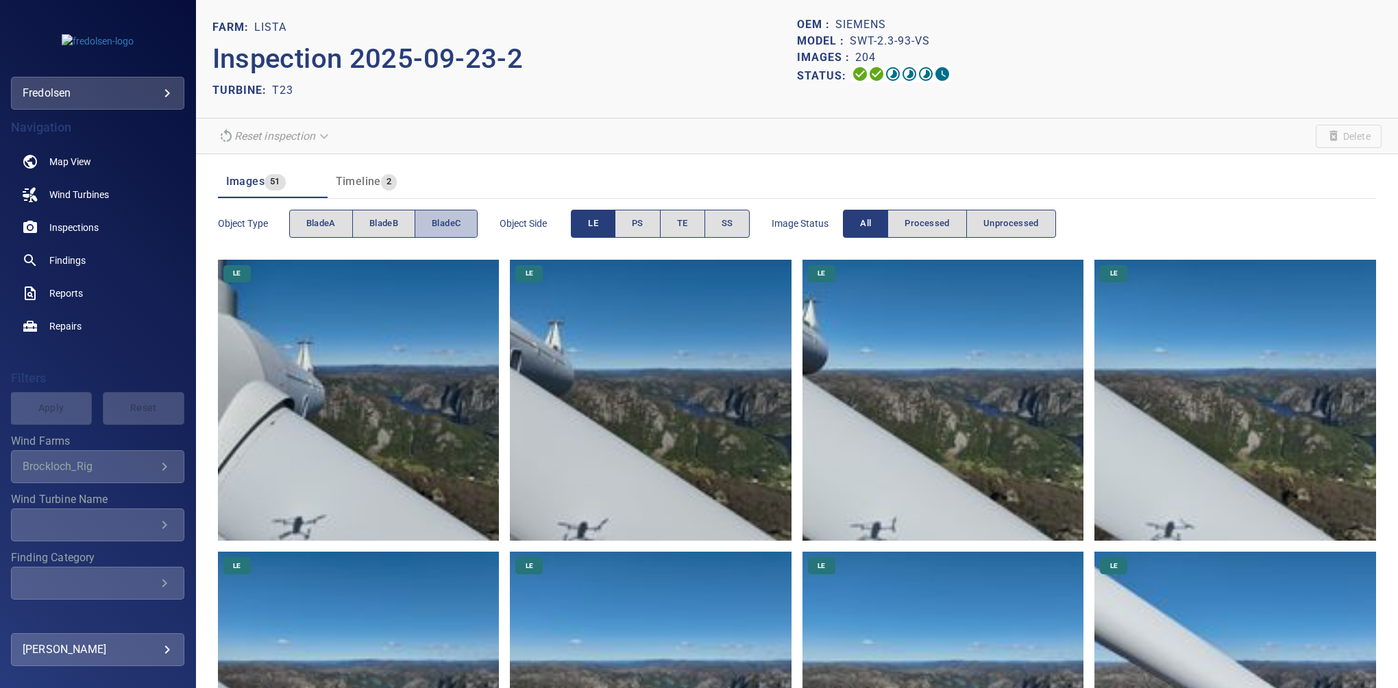
click at [458, 223] on span "bladeC" at bounding box center [446, 224] width 29 height 16
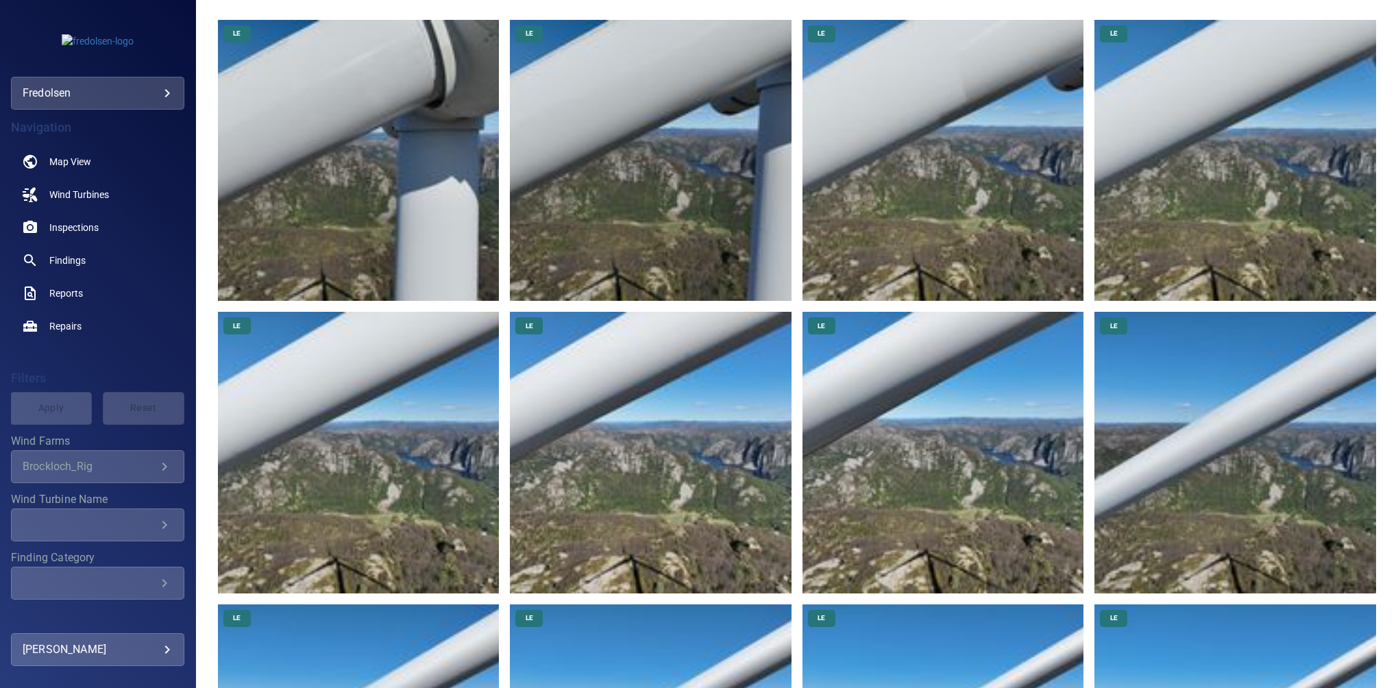
scroll to position [170, 0]
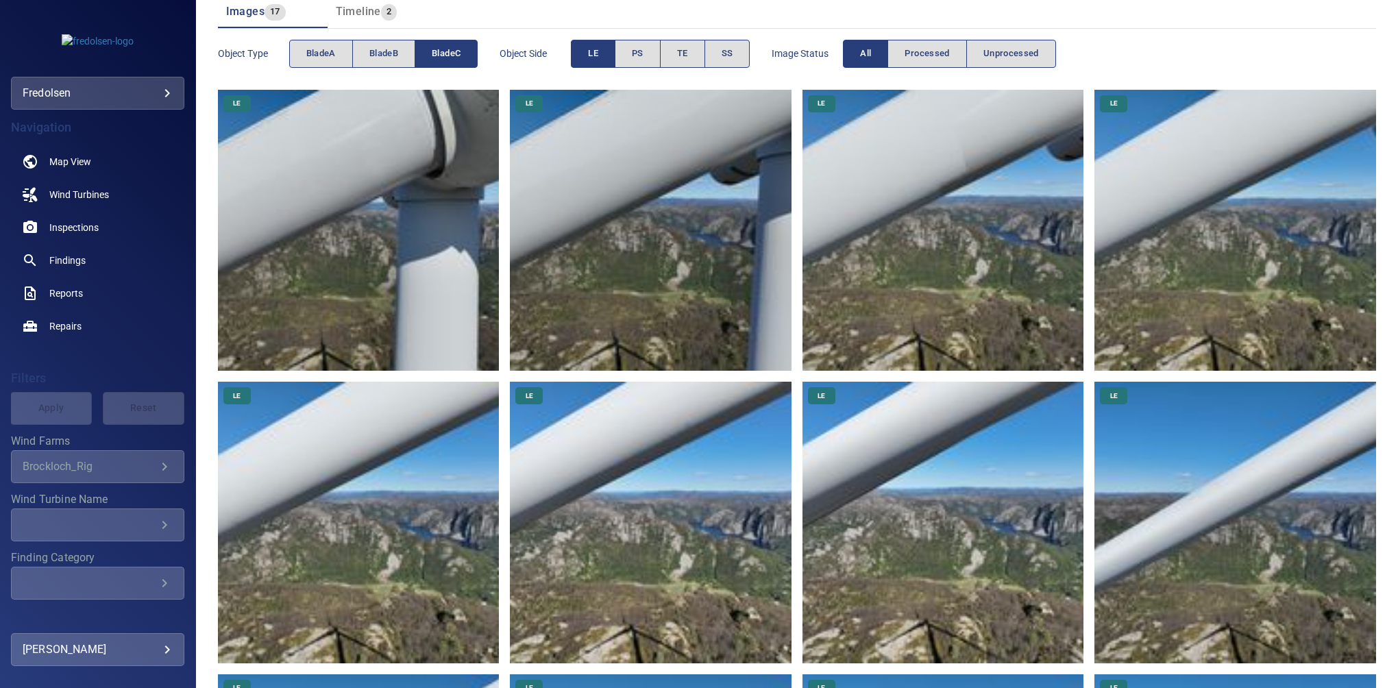
click at [584, 53] on button "LE" at bounding box center [593, 54] width 45 height 28
click at [716, 51] on button "SS" at bounding box center [727, 54] width 46 height 28
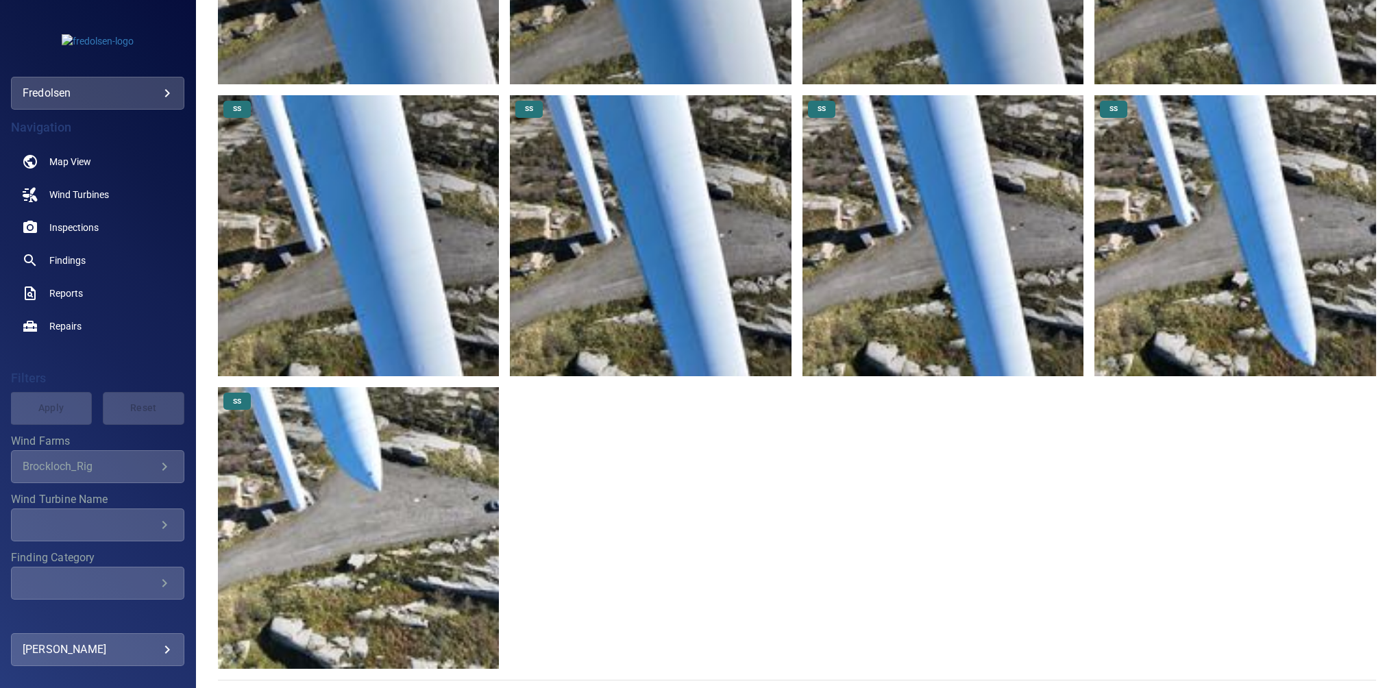
scroll to position [172, 0]
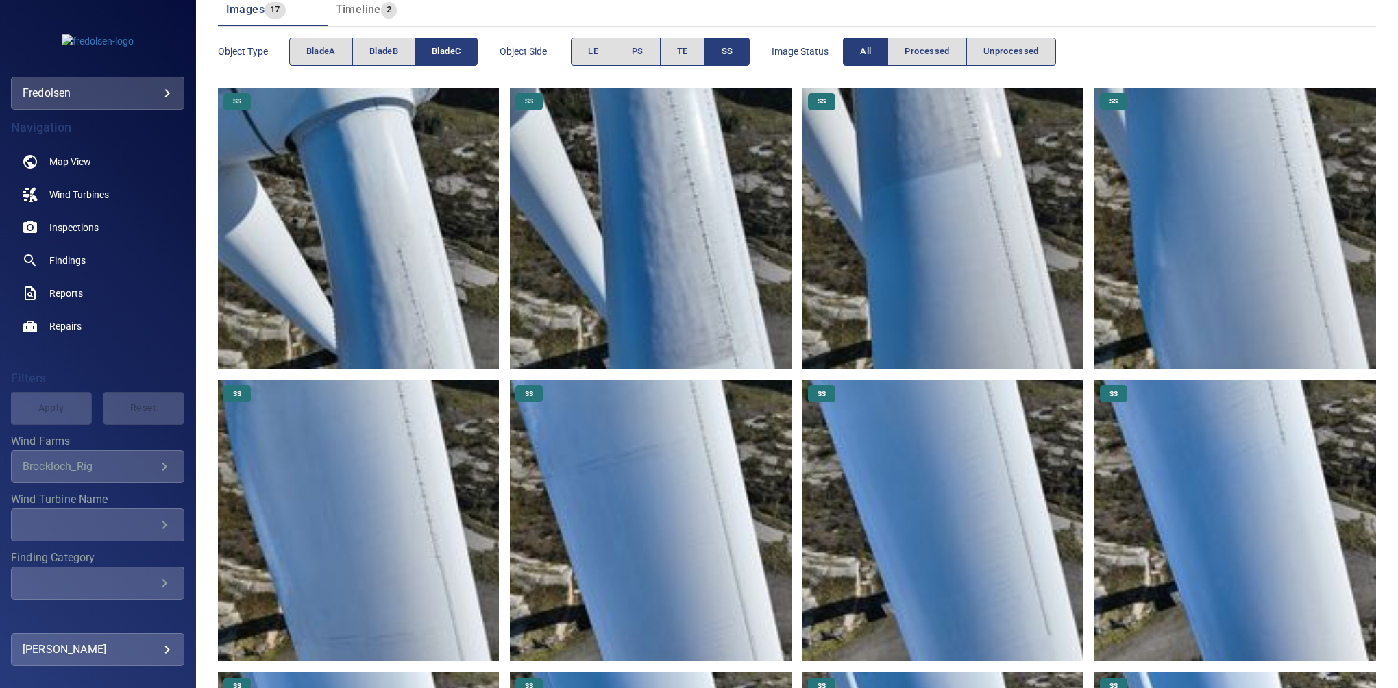
click at [730, 45] on span "SS" at bounding box center [727, 52] width 12 height 16
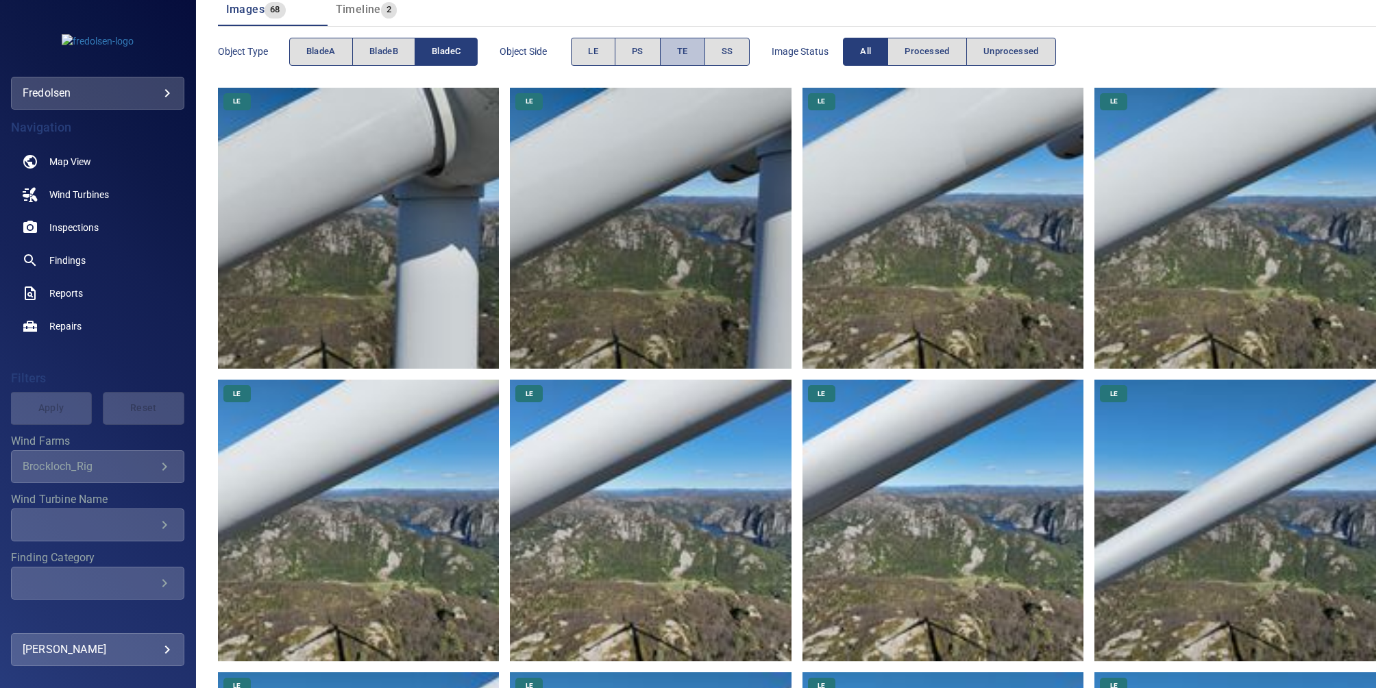
click at [695, 46] on button "TE" at bounding box center [682, 52] width 45 height 28
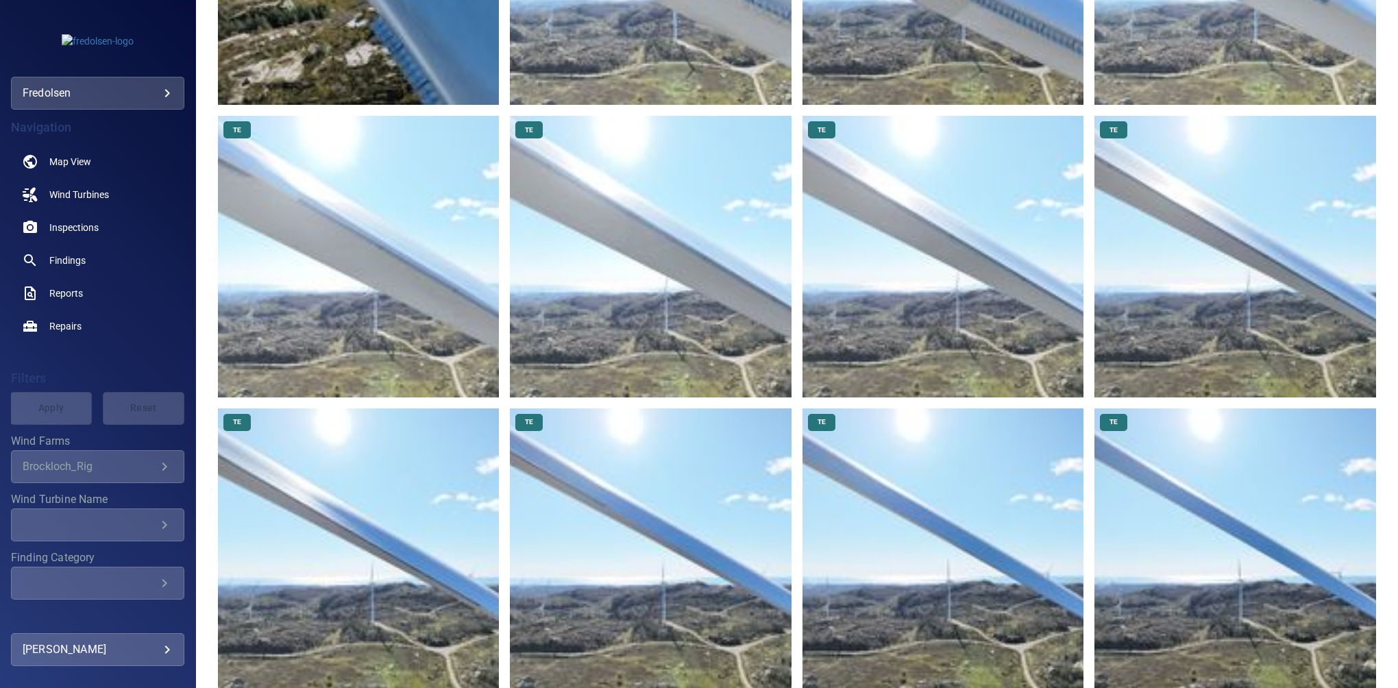
scroll to position [0, 0]
